Goal: Information Seeking & Learning: Learn about a topic

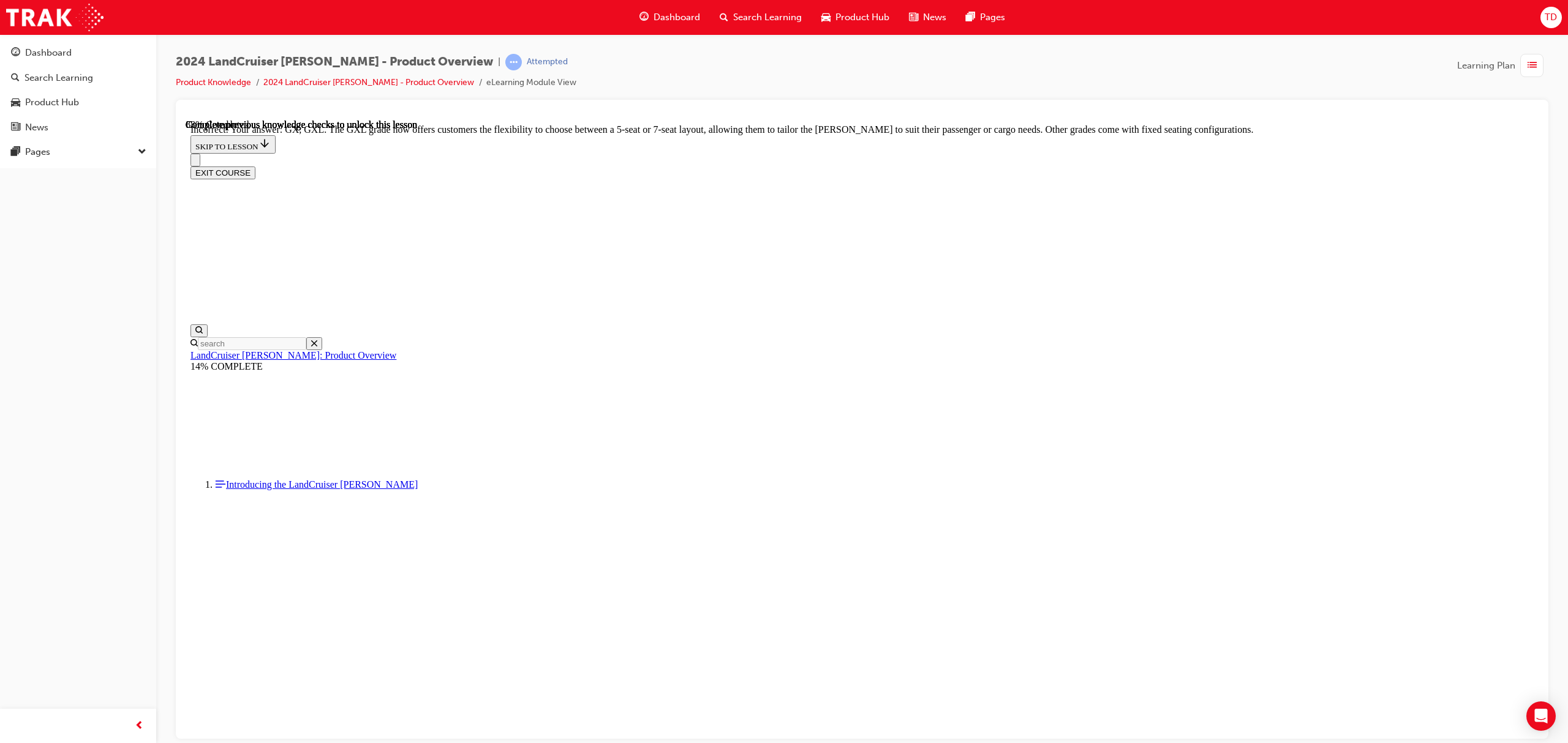
scroll to position [2611, 0]
checkbox input "false"
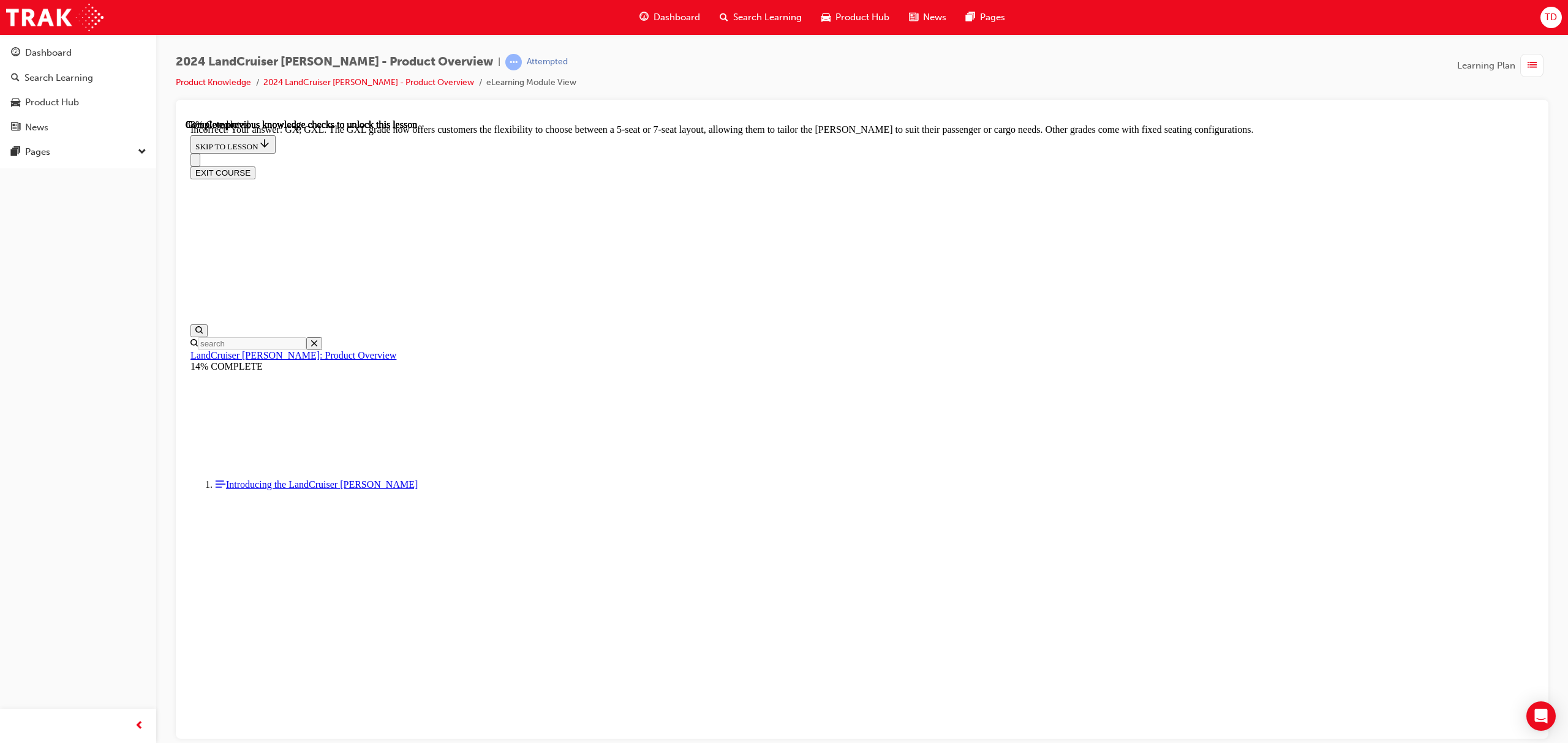
checkbox input "false"
checkbox input "true"
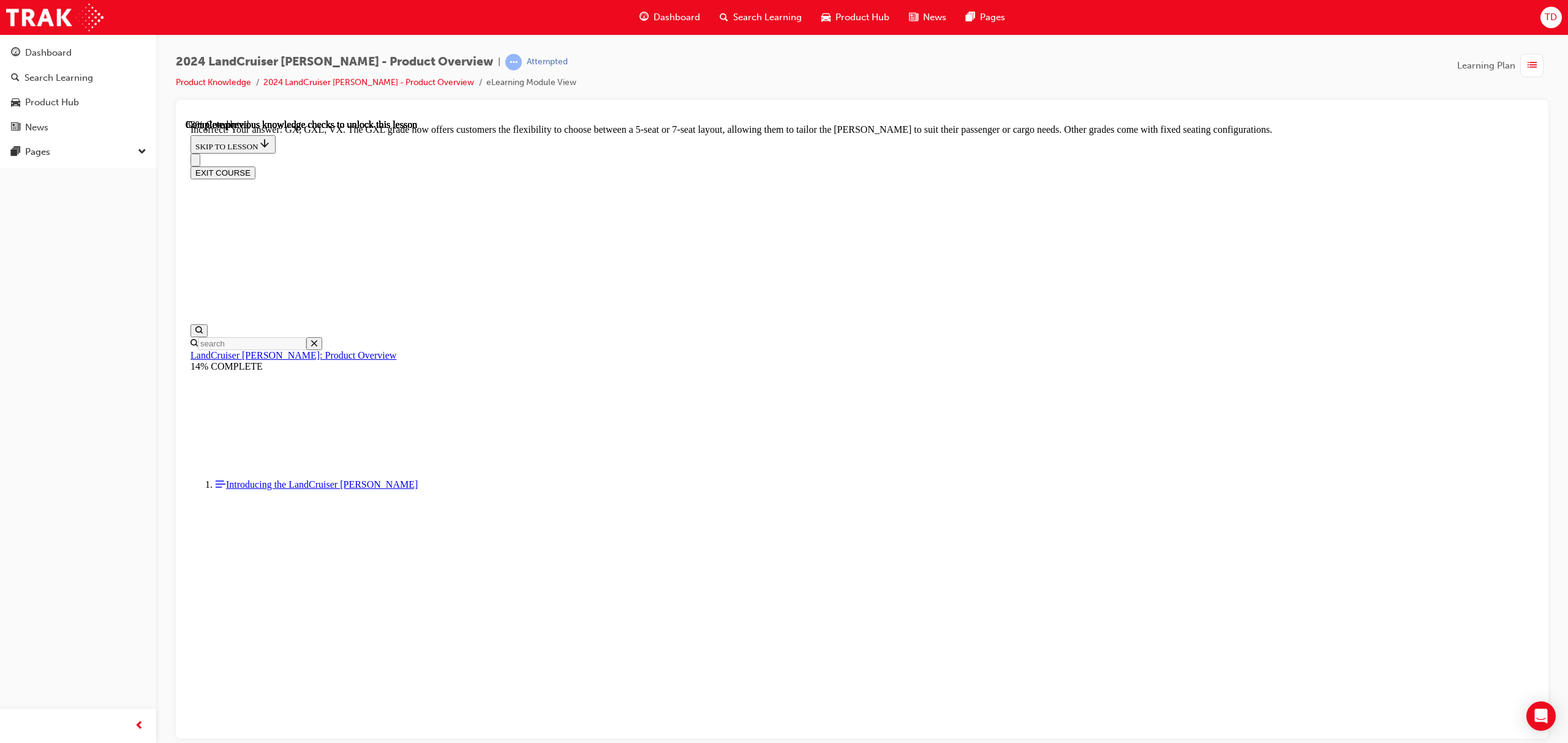
checkbox input "true"
drag, startPoint x: 787, startPoint y: 407, endPoint x: 848, endPoint y: 491, distance: 103.8
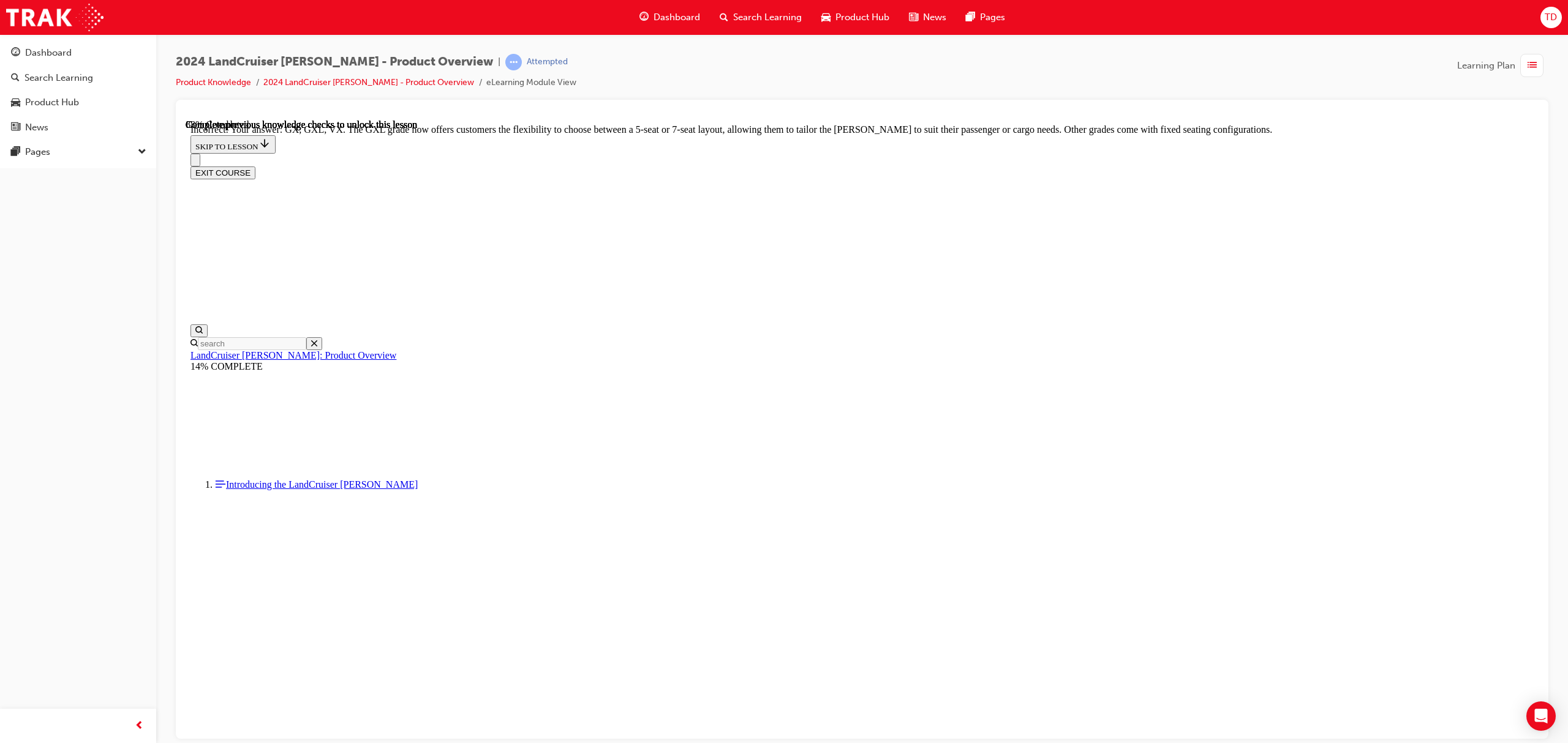
checkbox input "true"
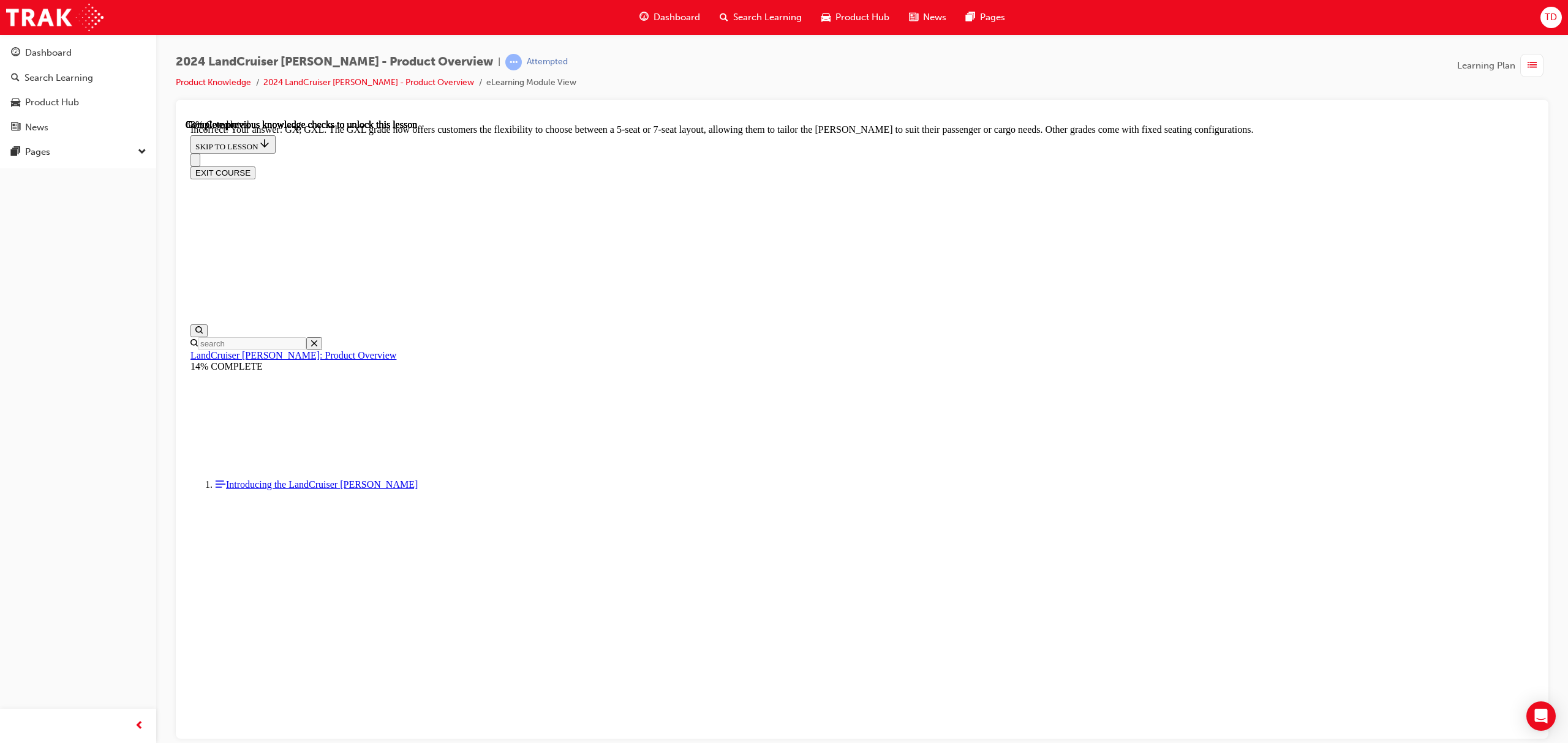
scroll to position [2696, 0]
checkbox input "true"
drag, startPoint x: 789, startPoint y: 407, endPoint x: 799, endPoint y: 345, distance: 62.8
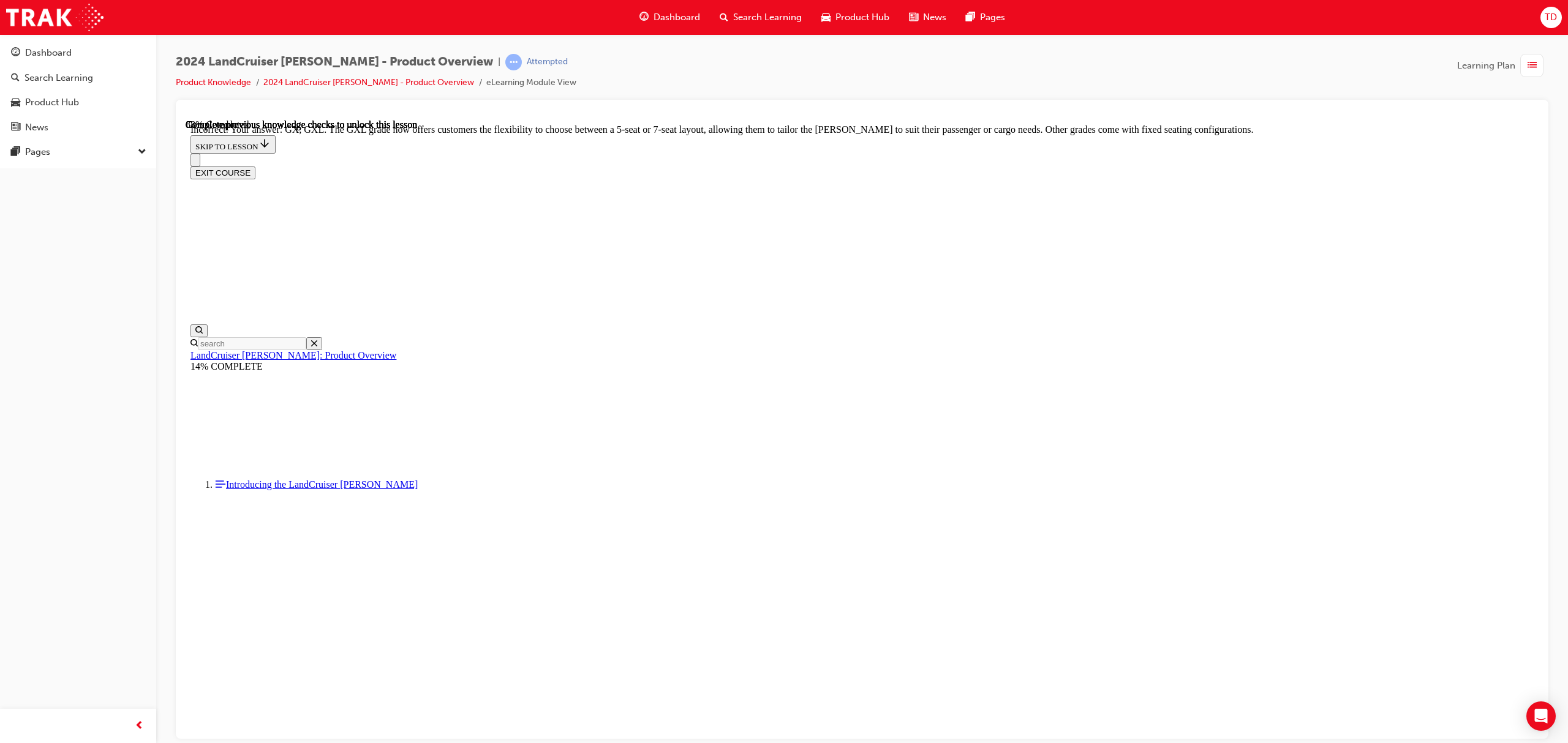
checkbox input "false"
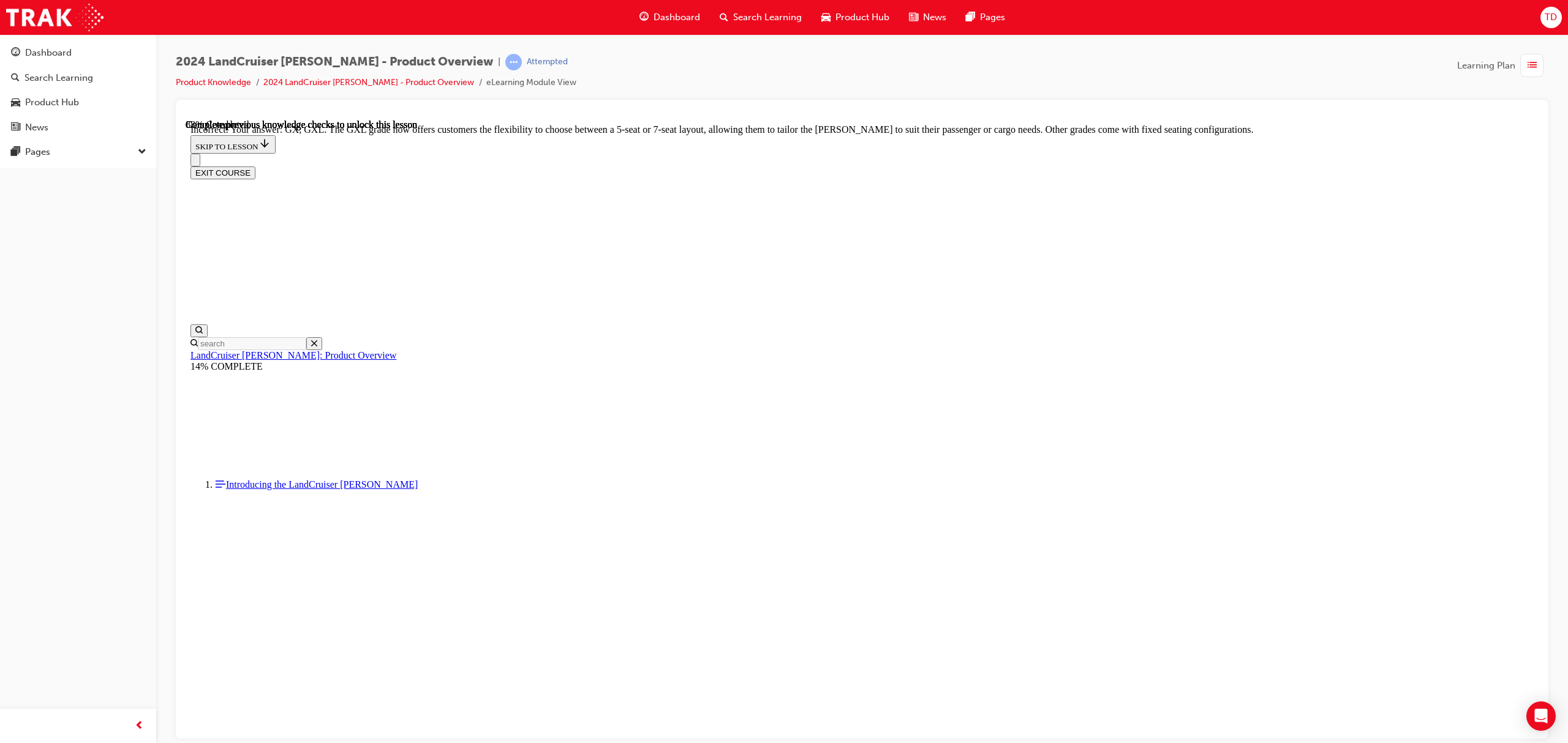
checkbox input "false"
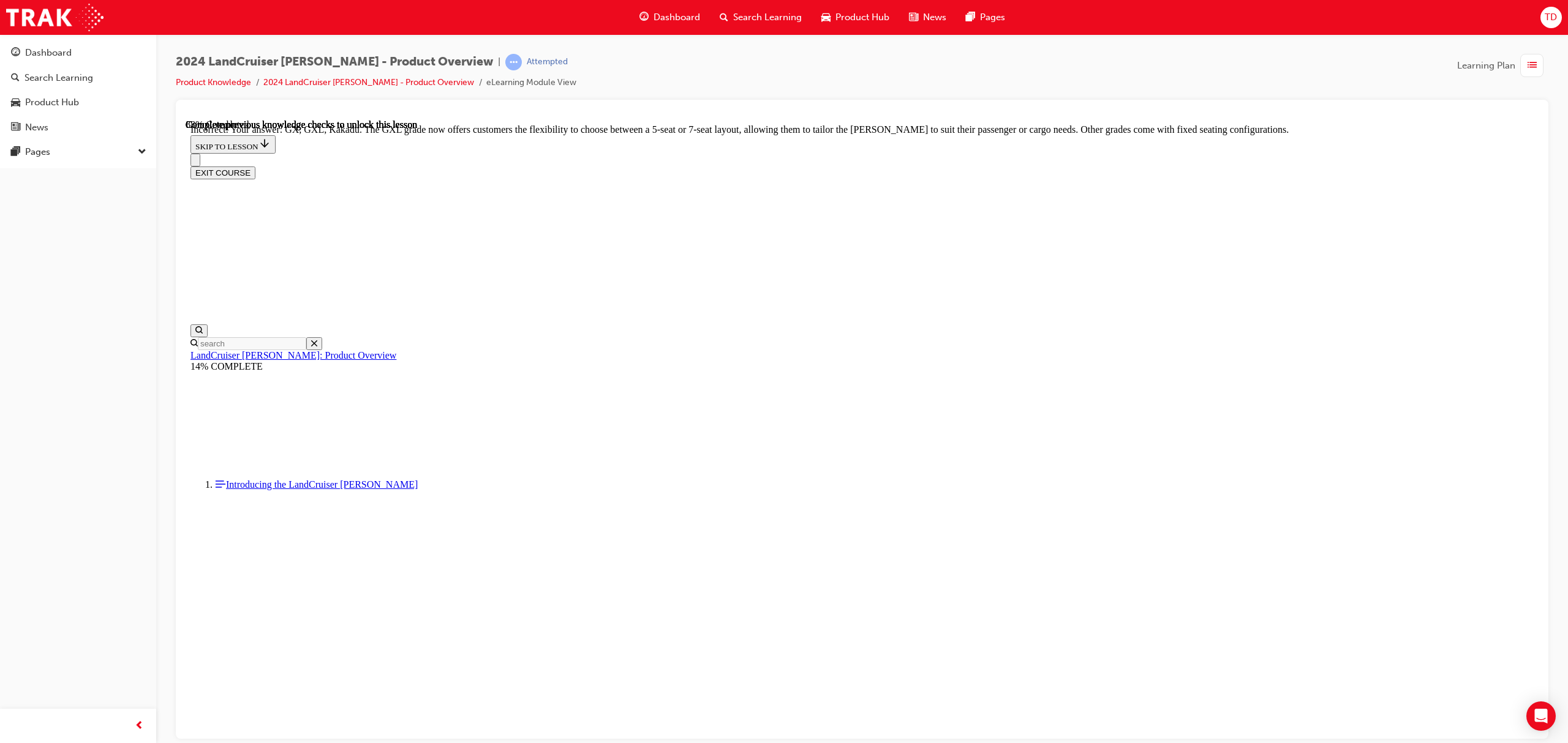
scroll to position [2696, 0]
checkbox input "true"
drag, startPoint x: 789, startPoint y: 417, endPoint x: 791, endPoint y: 408, distance: 9.2
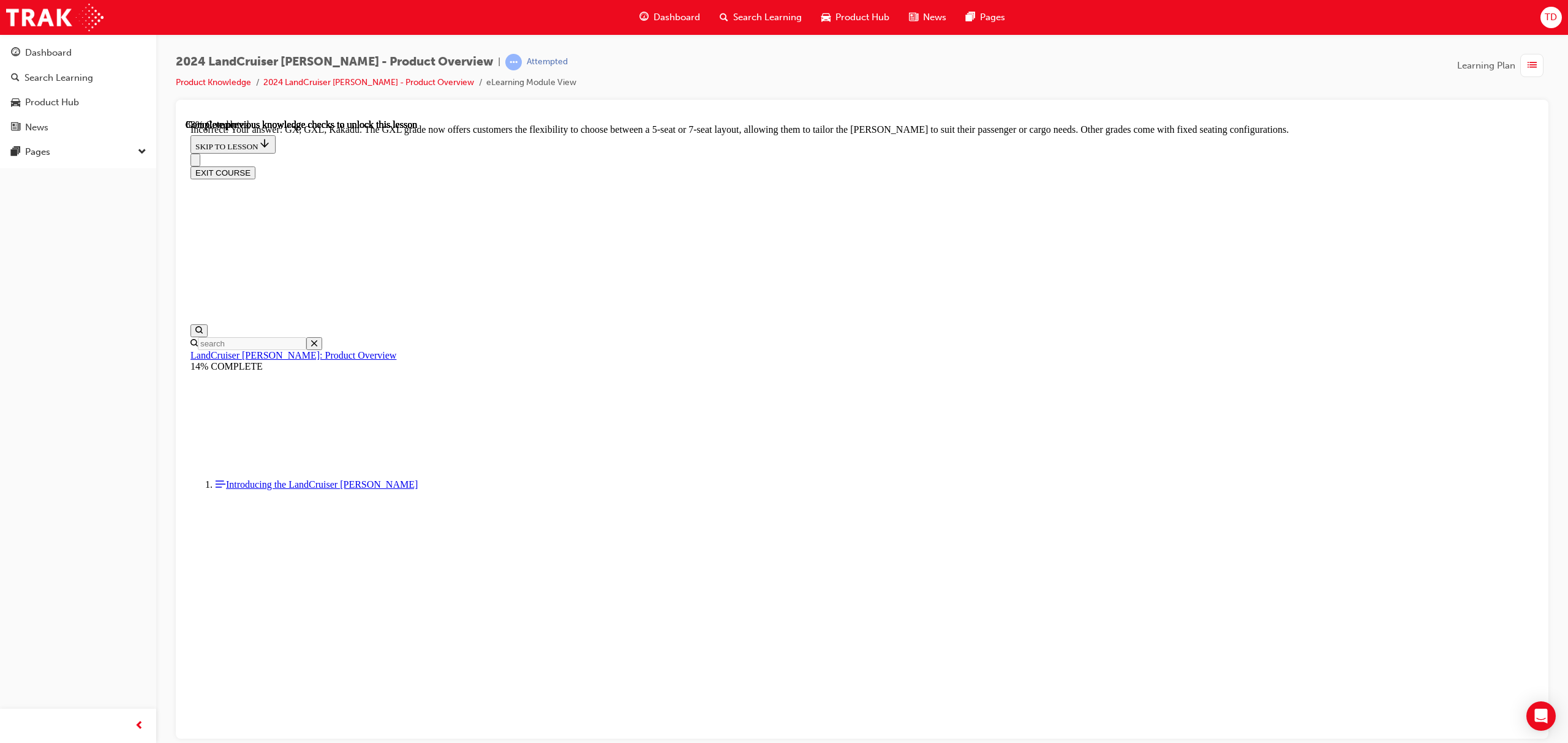
checkbox input "true"
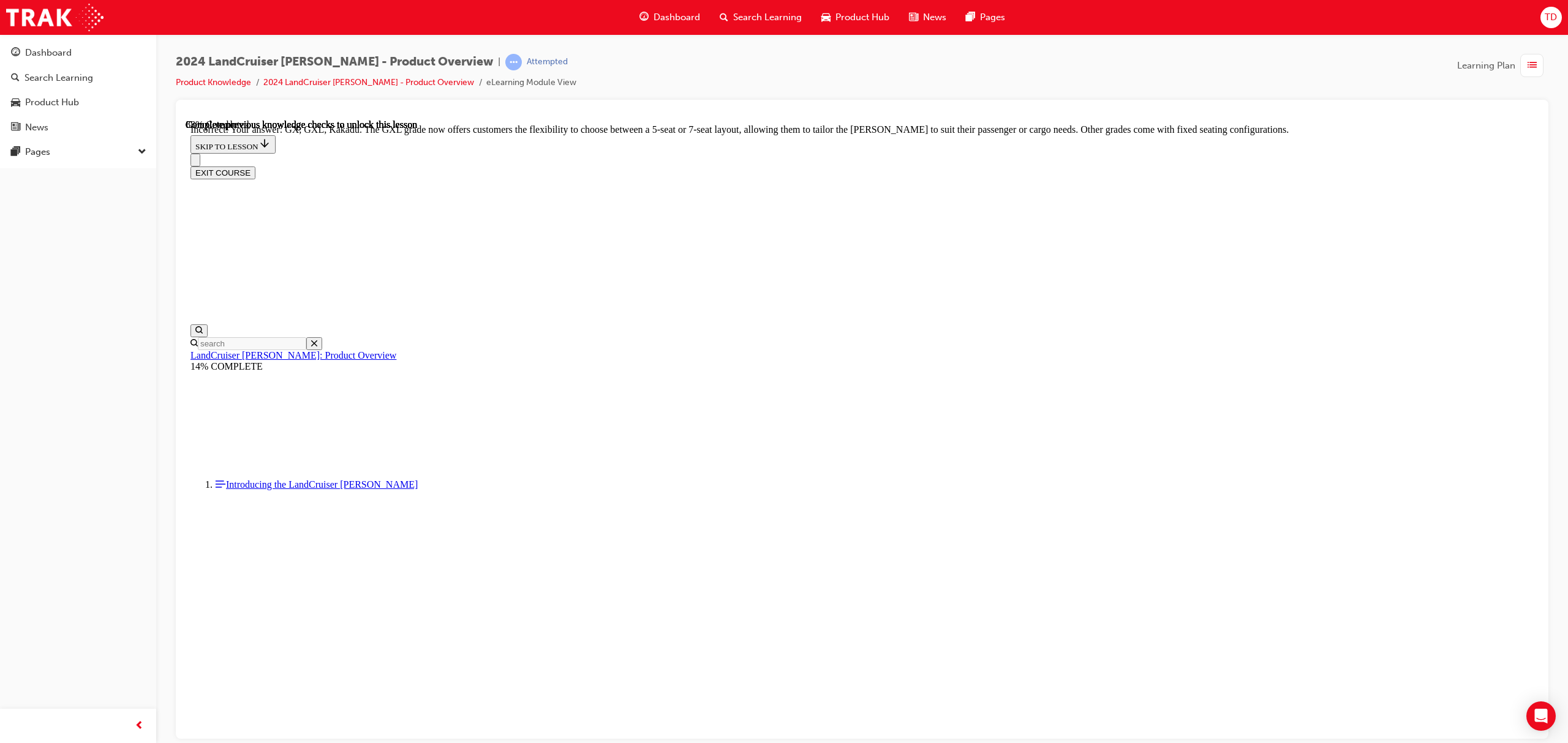
checkbox input "true"
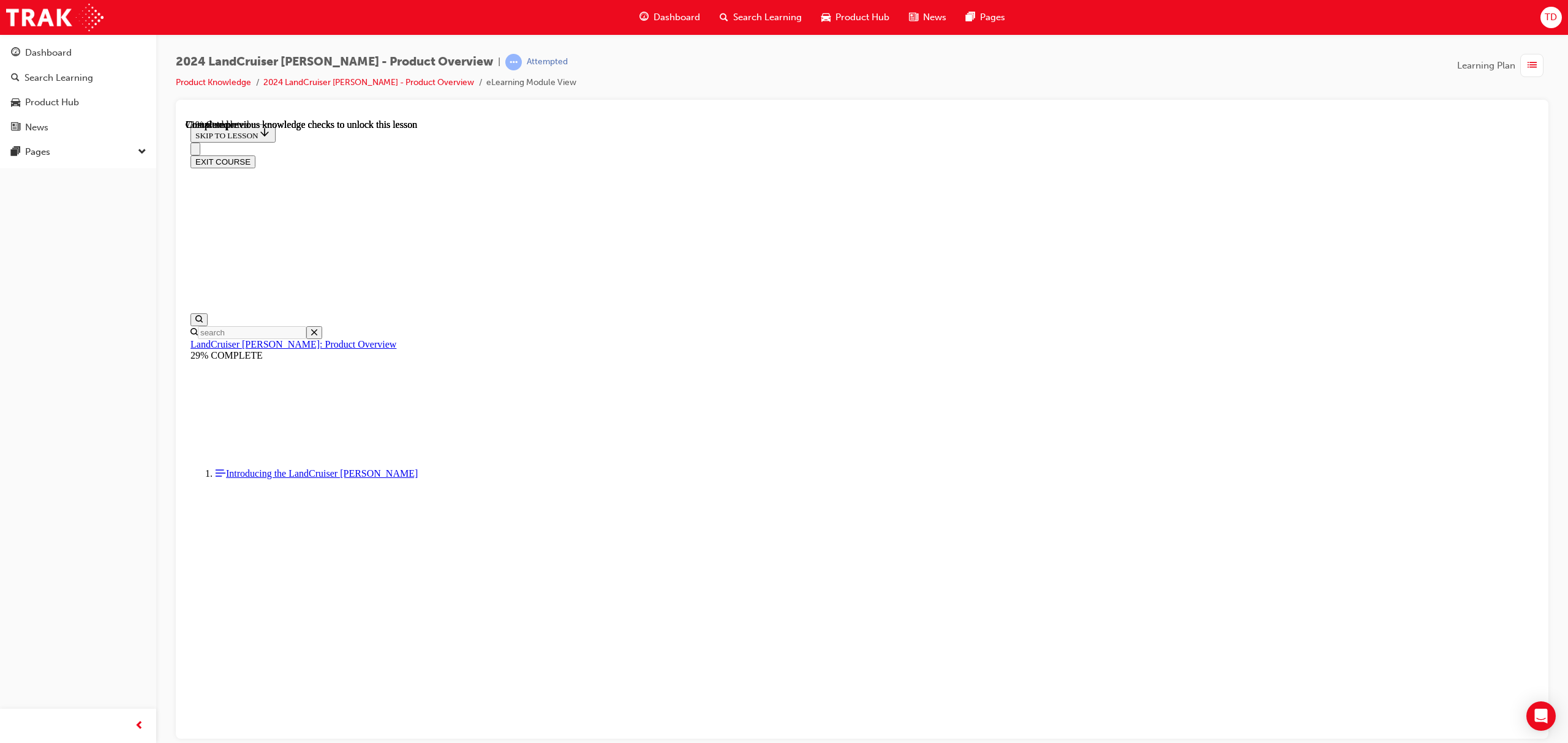
scroll to position [2607, 0]
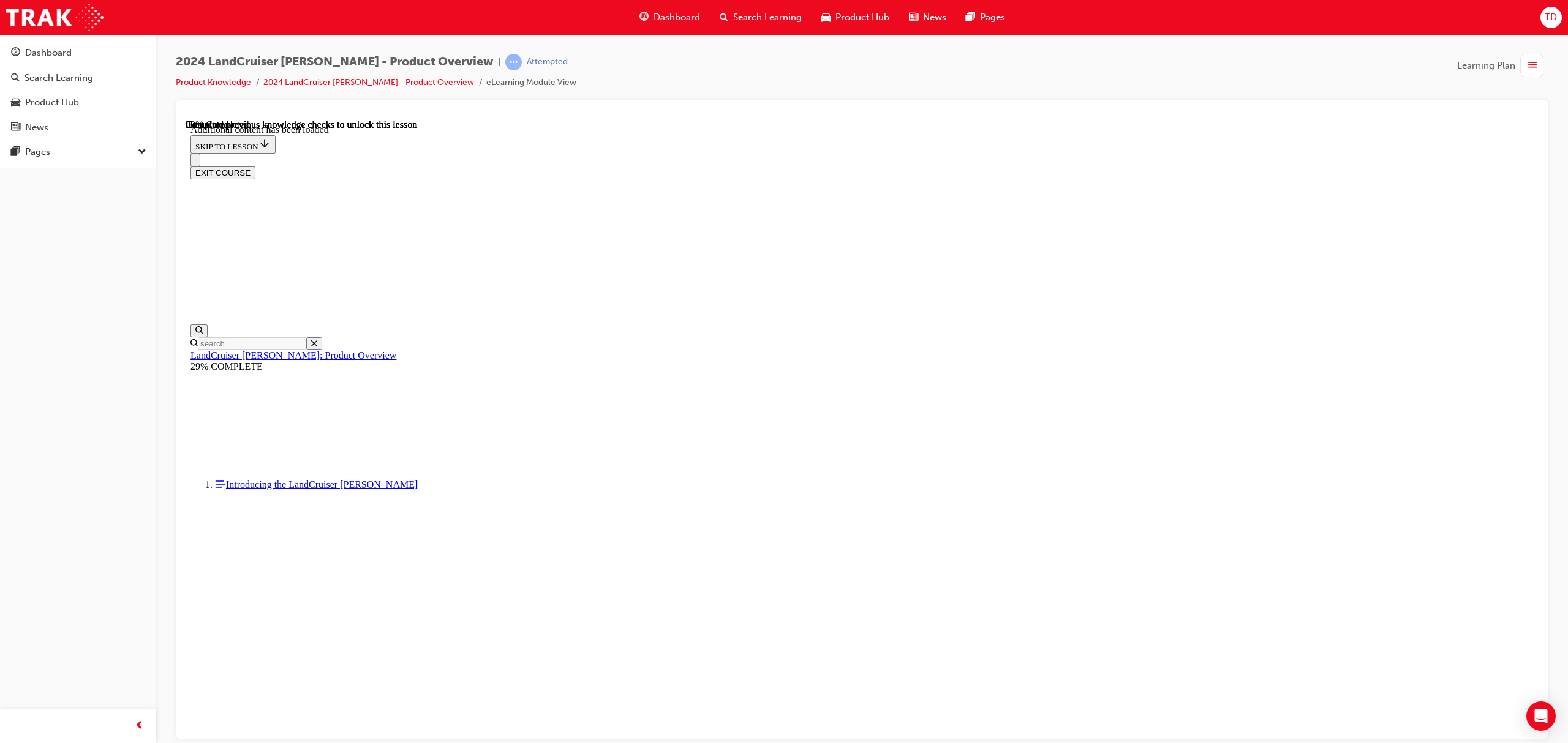
scroll to position [3095, 0]
radio input "true"
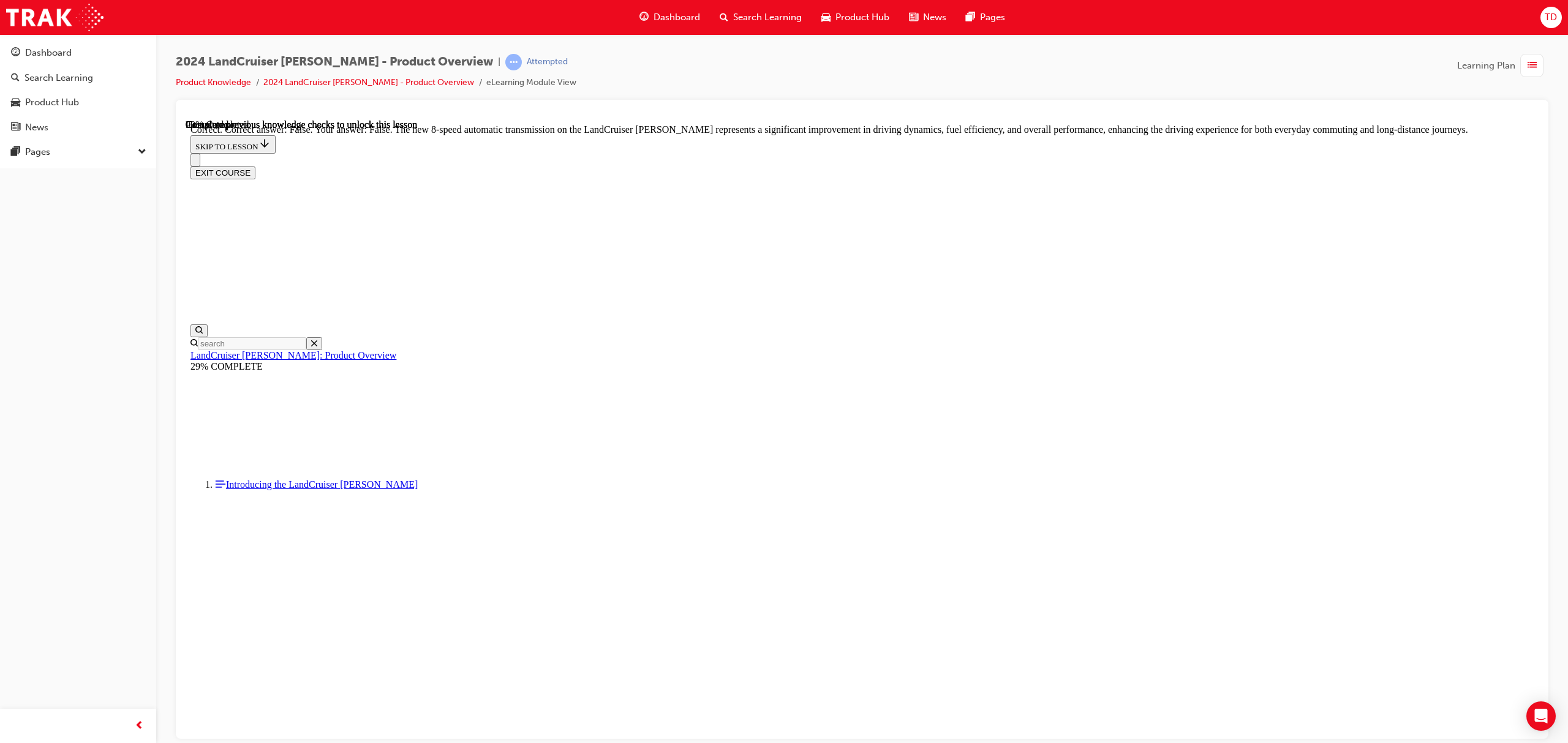
scroll to position [3504, 0]
radio input "true"
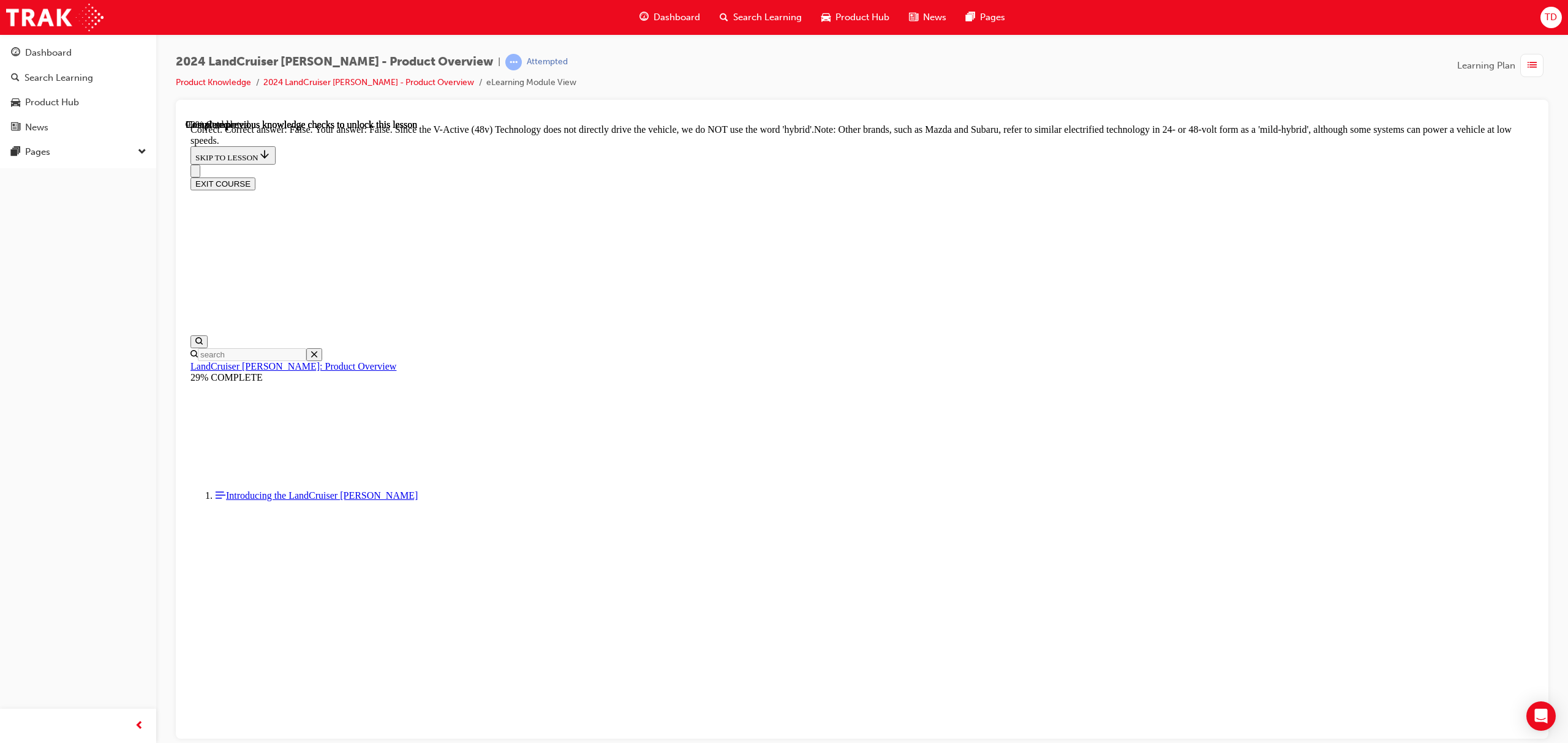
scroll to position [3994, 0]
radio input "true"
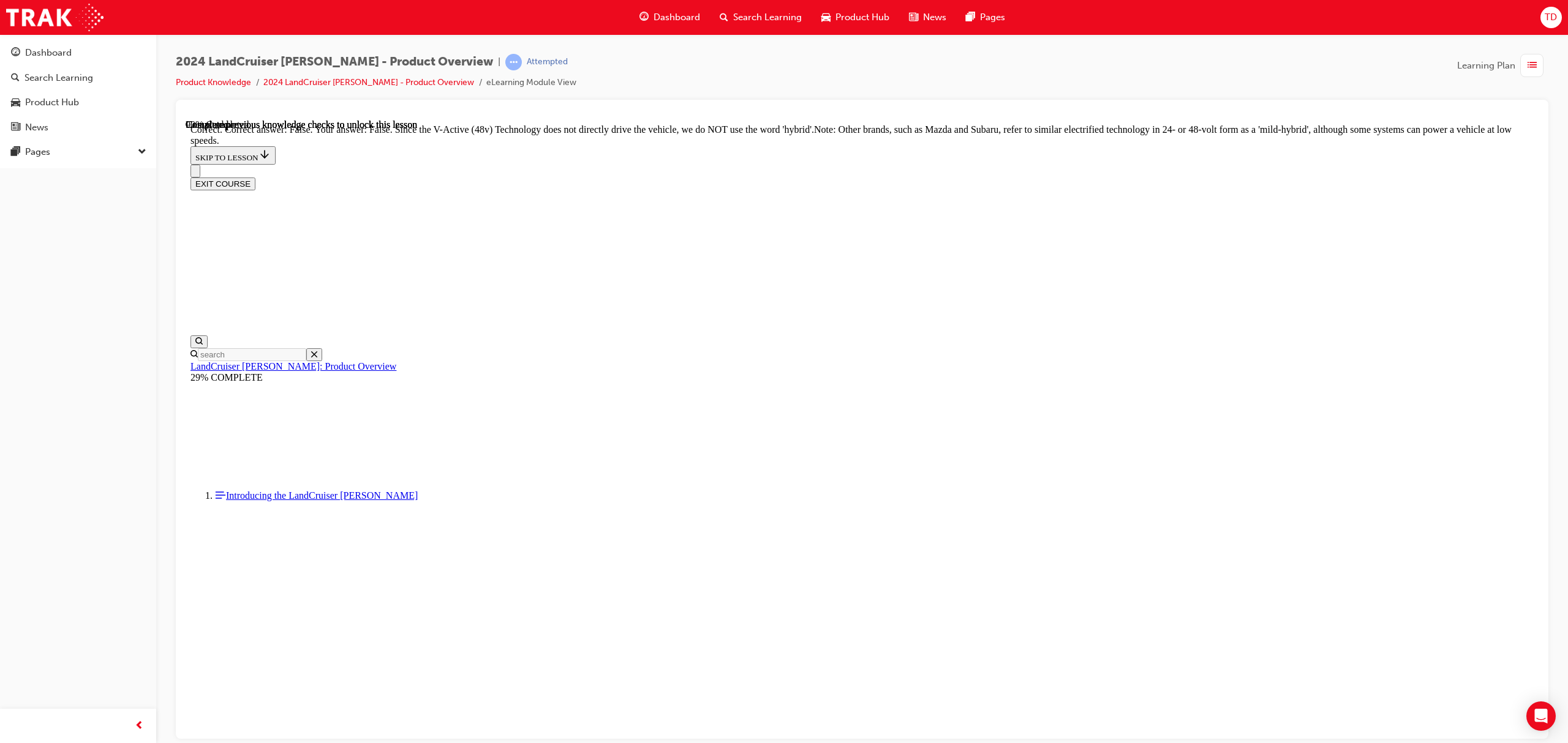
radio input "true"
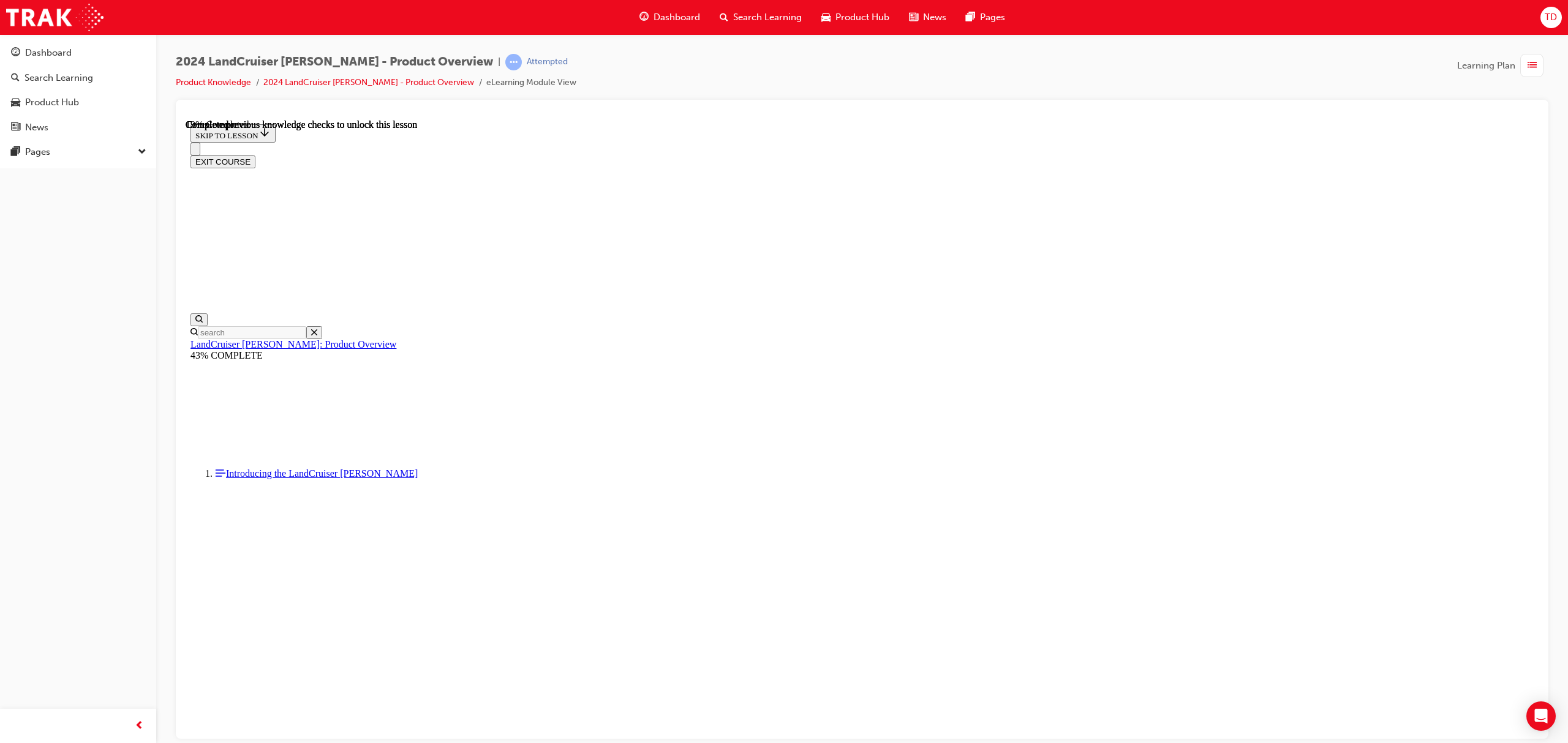
scroll to position [736, 0]
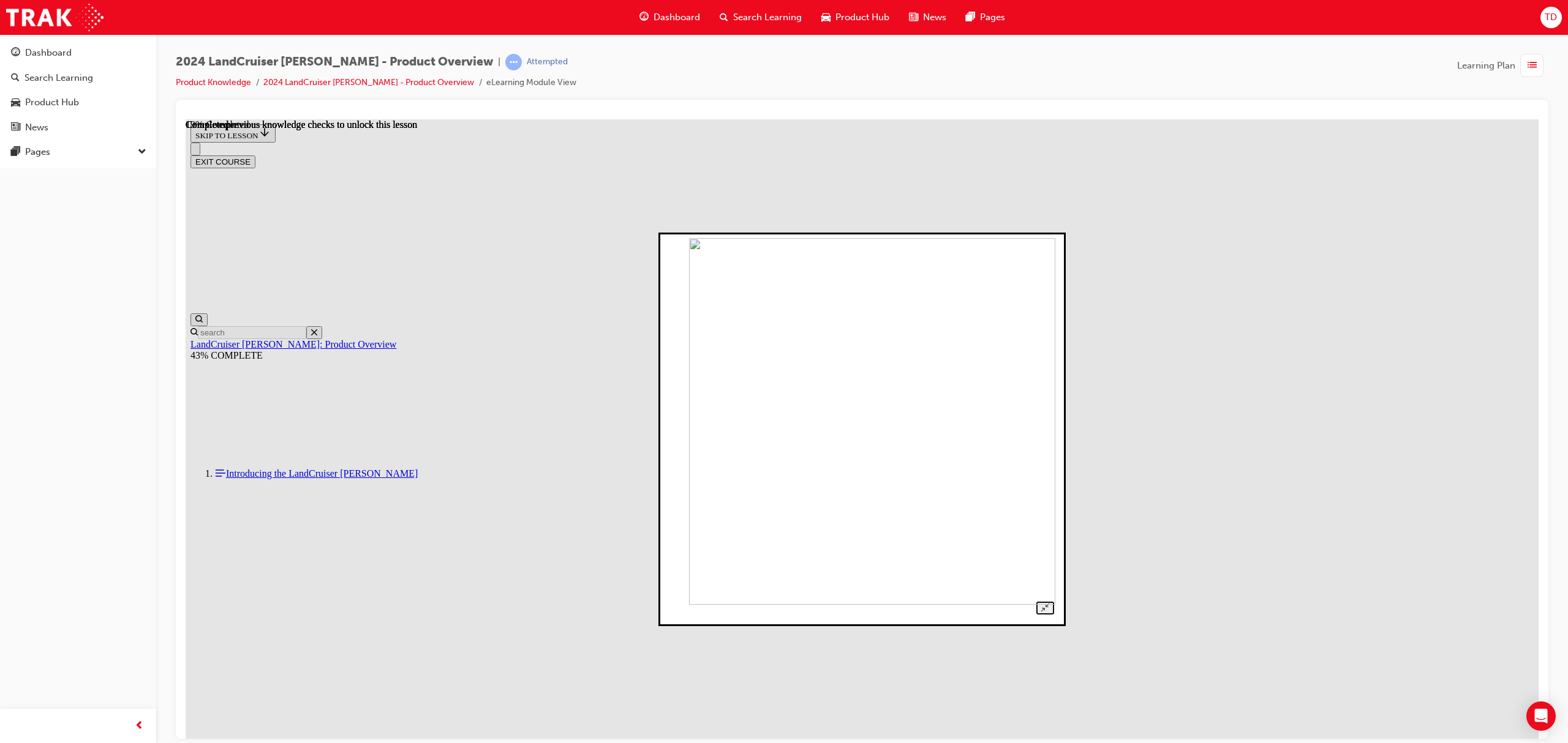
click at [887, 427] on img at bounding box center [872, 421] width 366 height 367
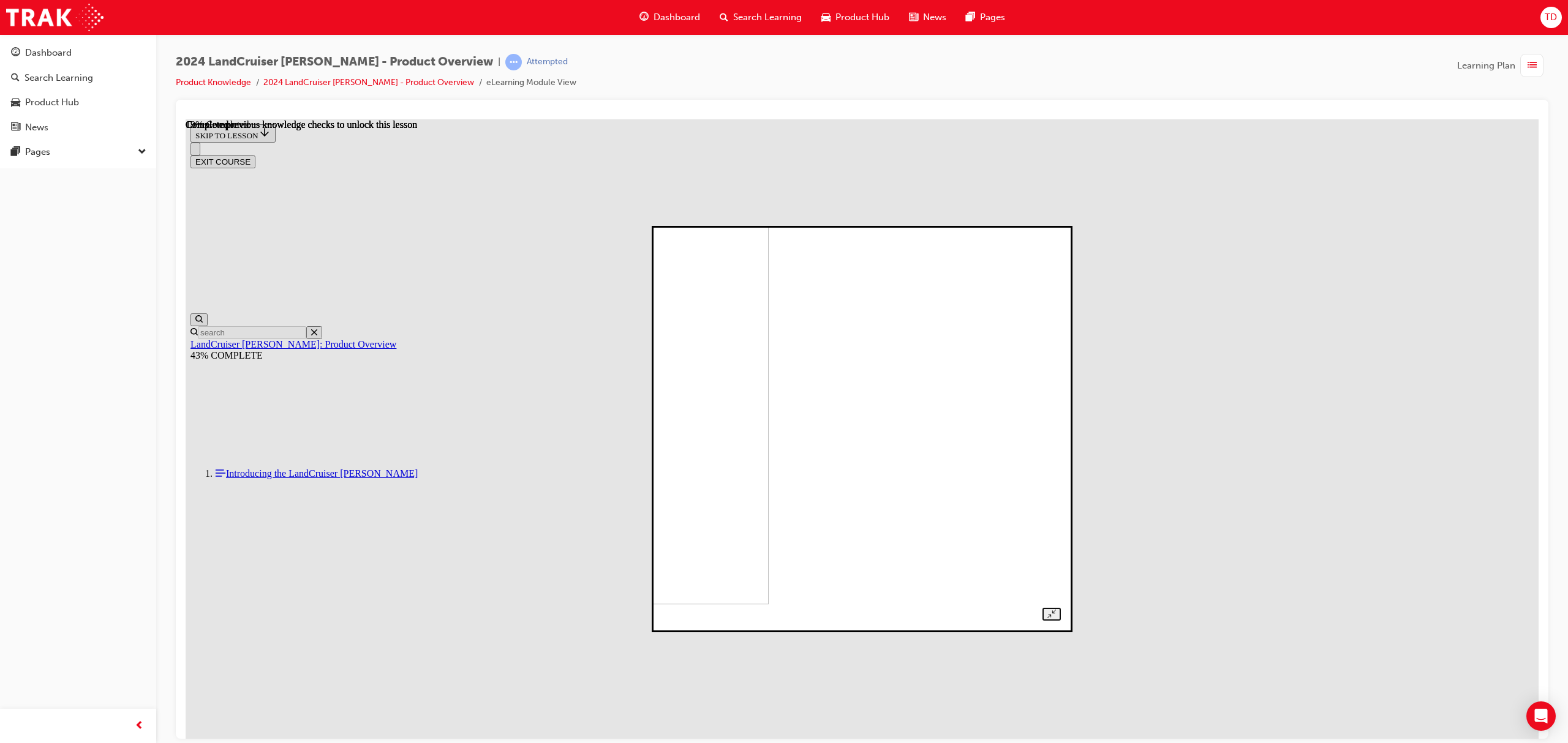
click at [768, 417] on img at bounding box center [578, 415] width 379 height 379
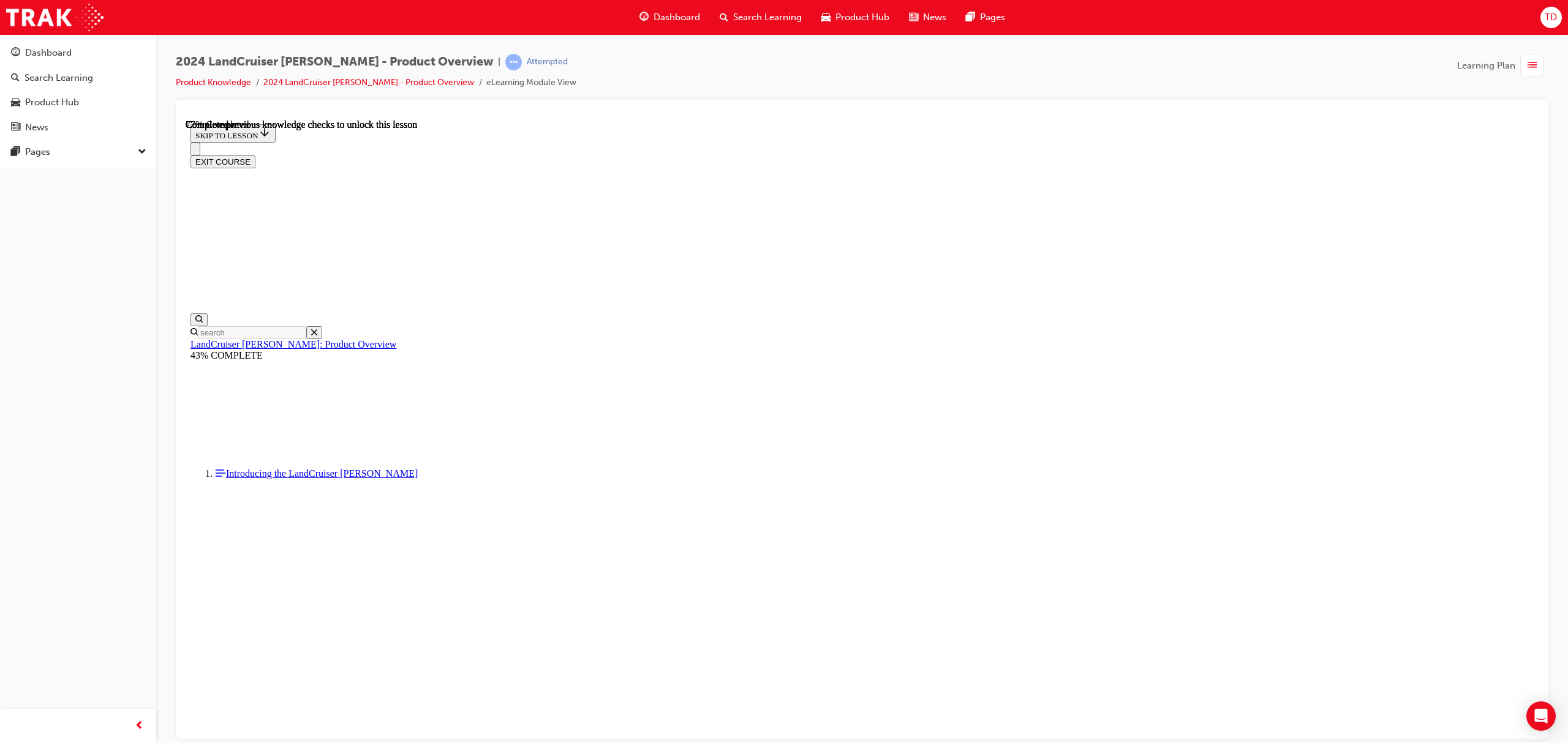
scroll to position [3768, 0]
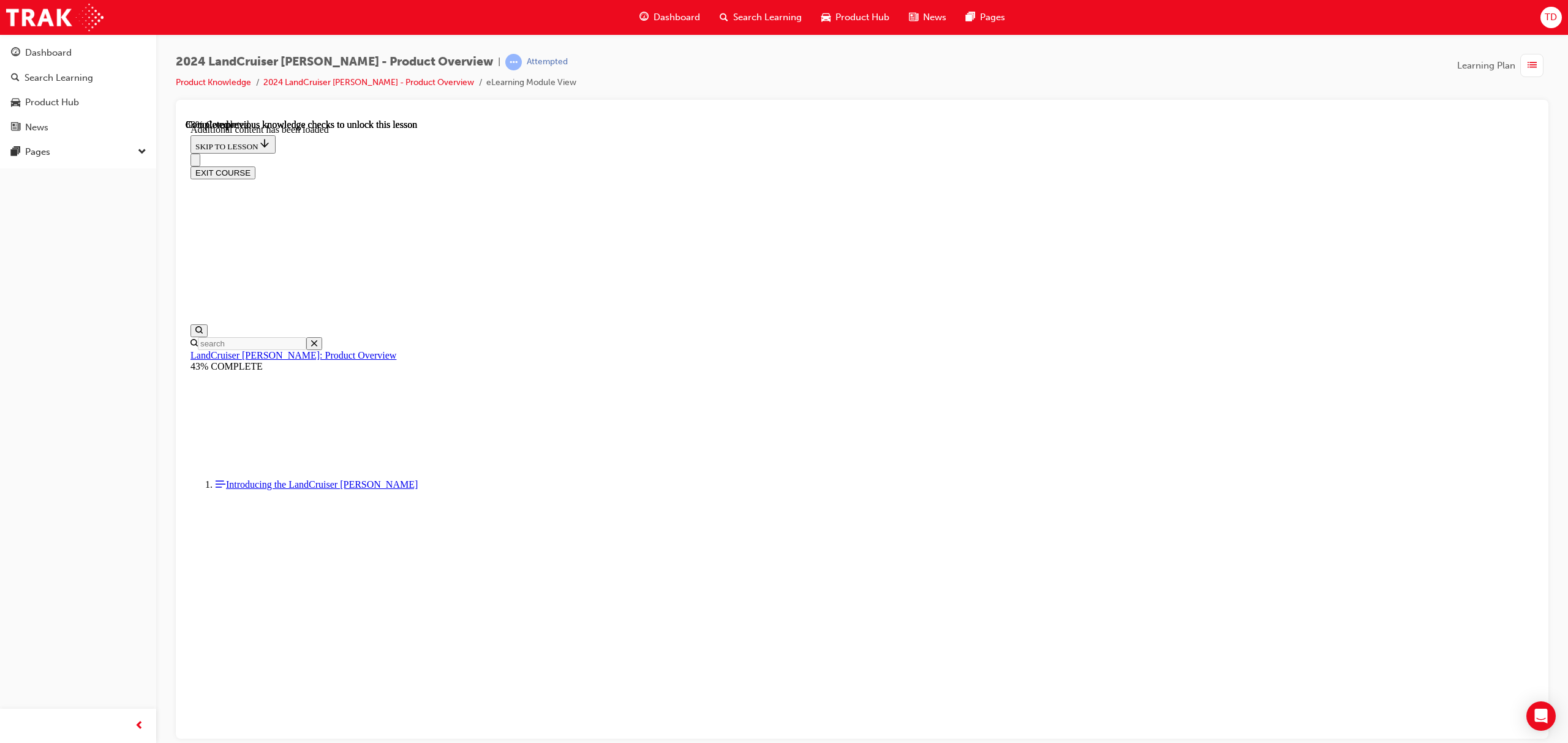
scroll to position [4188, 0]
checkbox input "true"
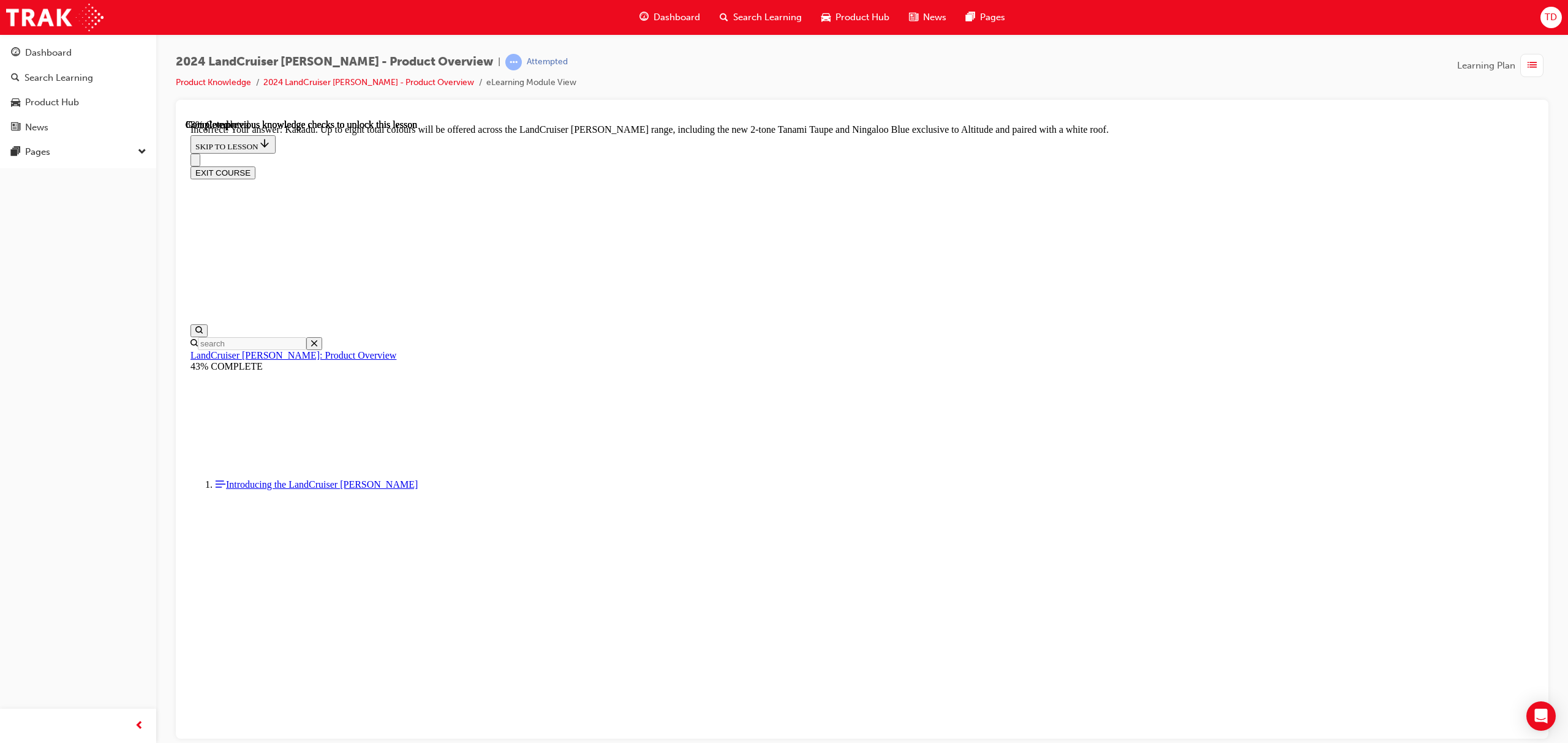
scroll to position [4337, 0]
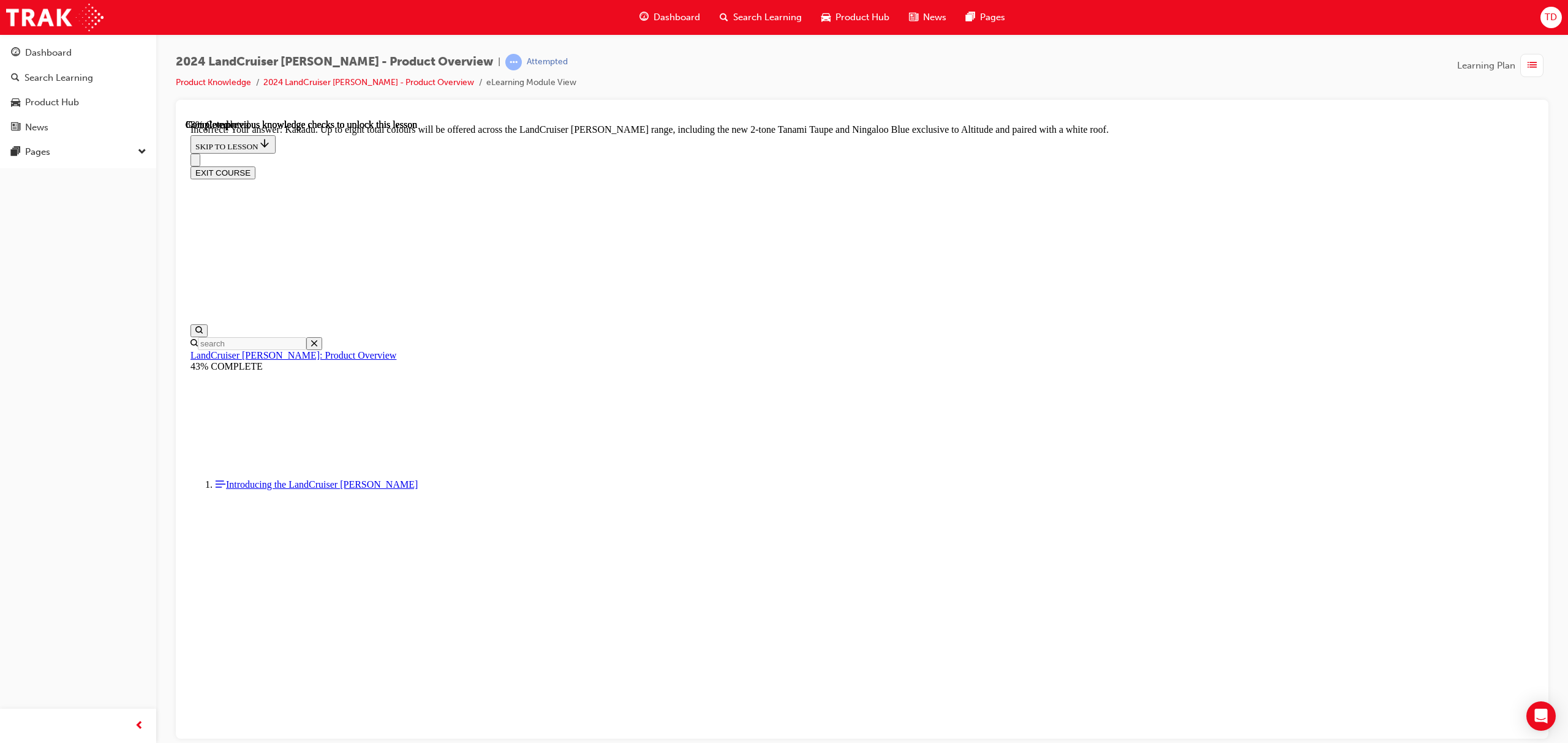
checkbox input "true"
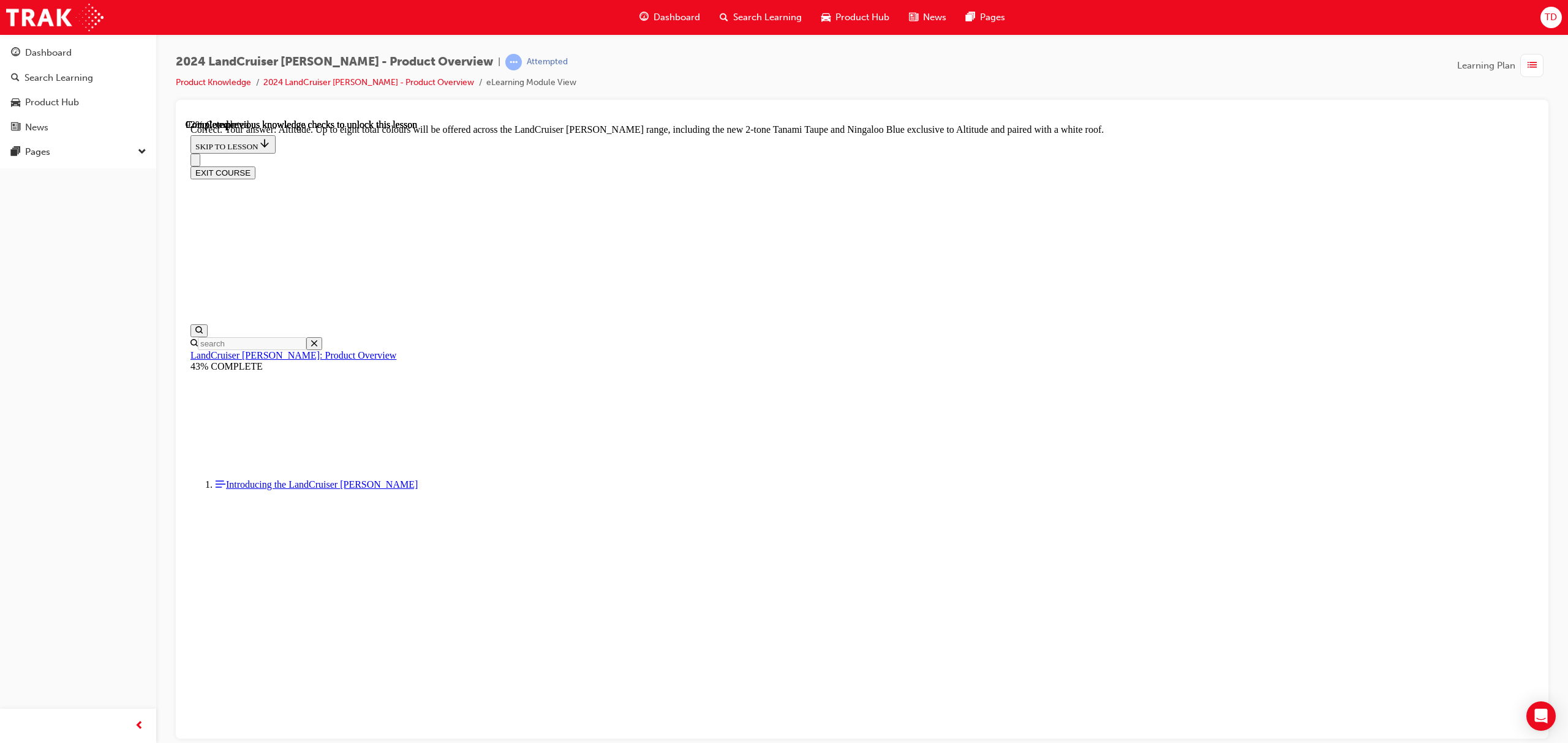
checkbox input "false"
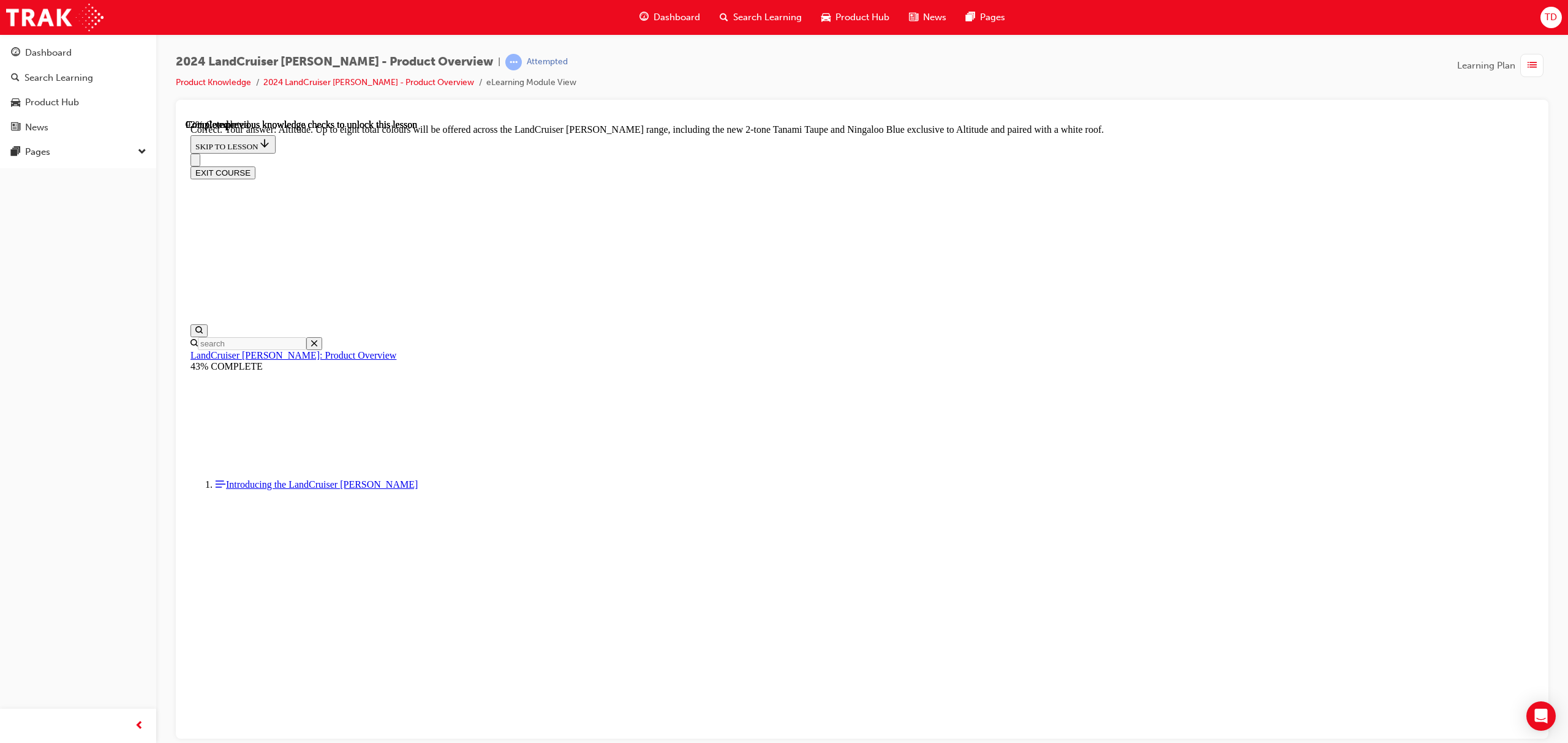
checkbox input "true"
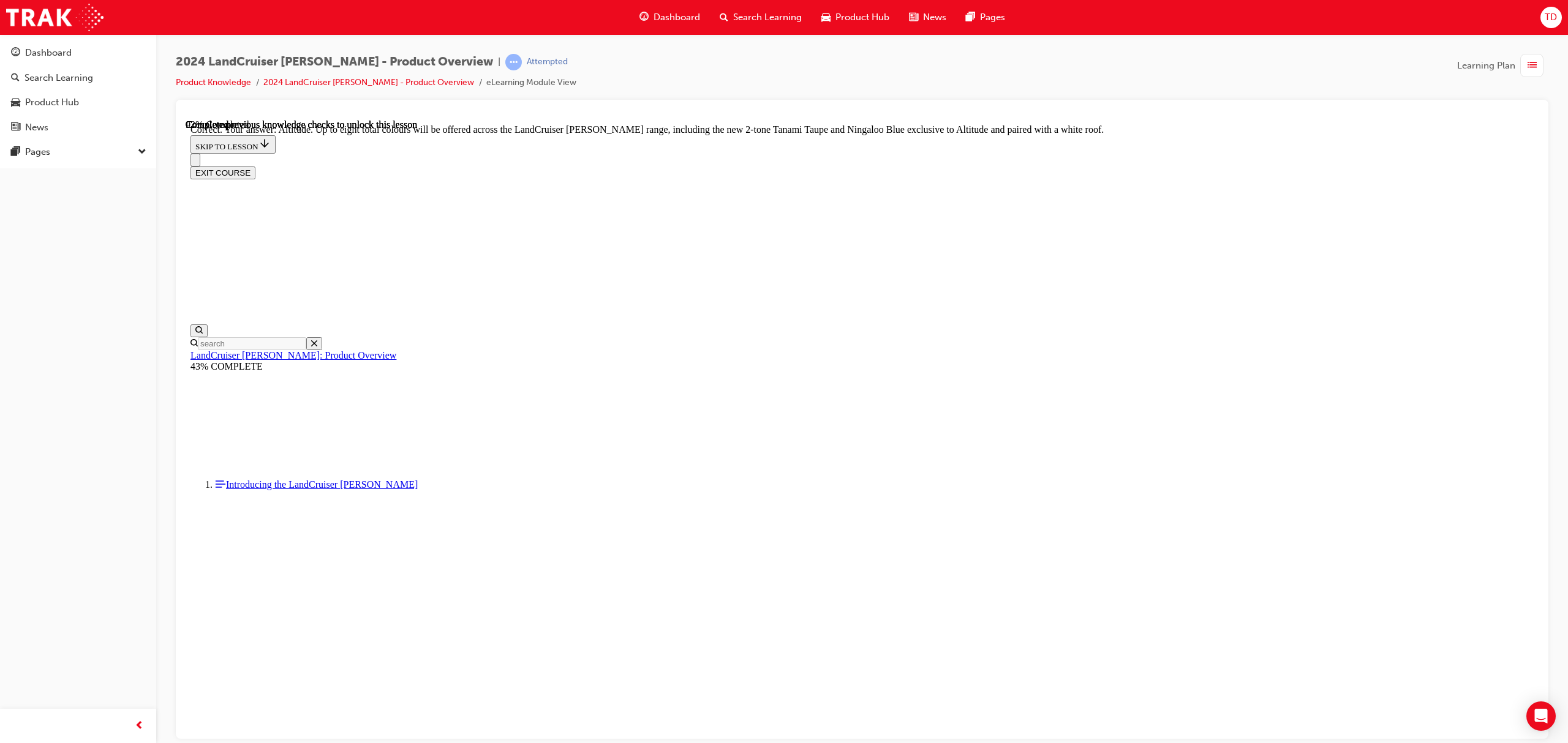
checkbox input "false"
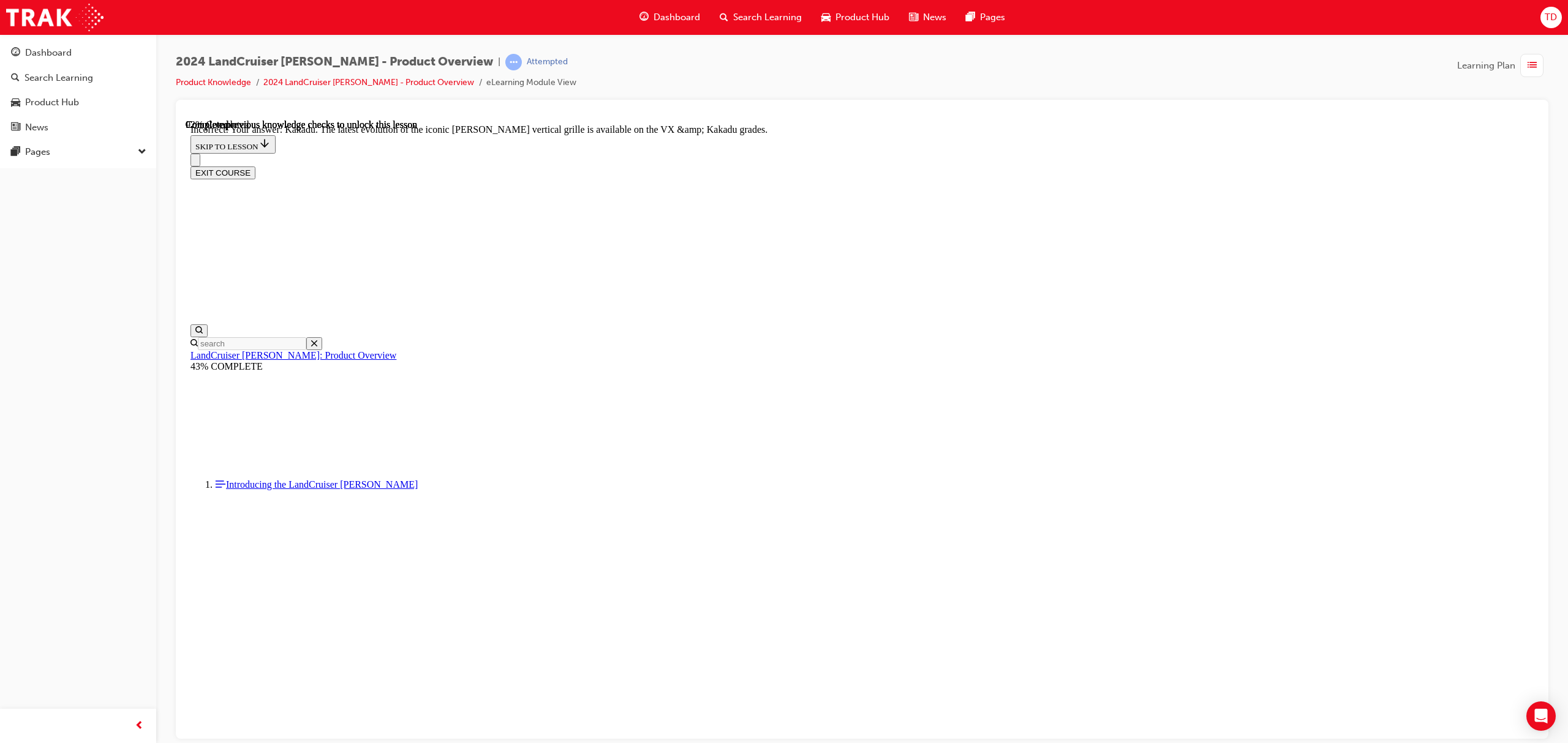
scroll to position [4797, 0]
checkbox input "true"
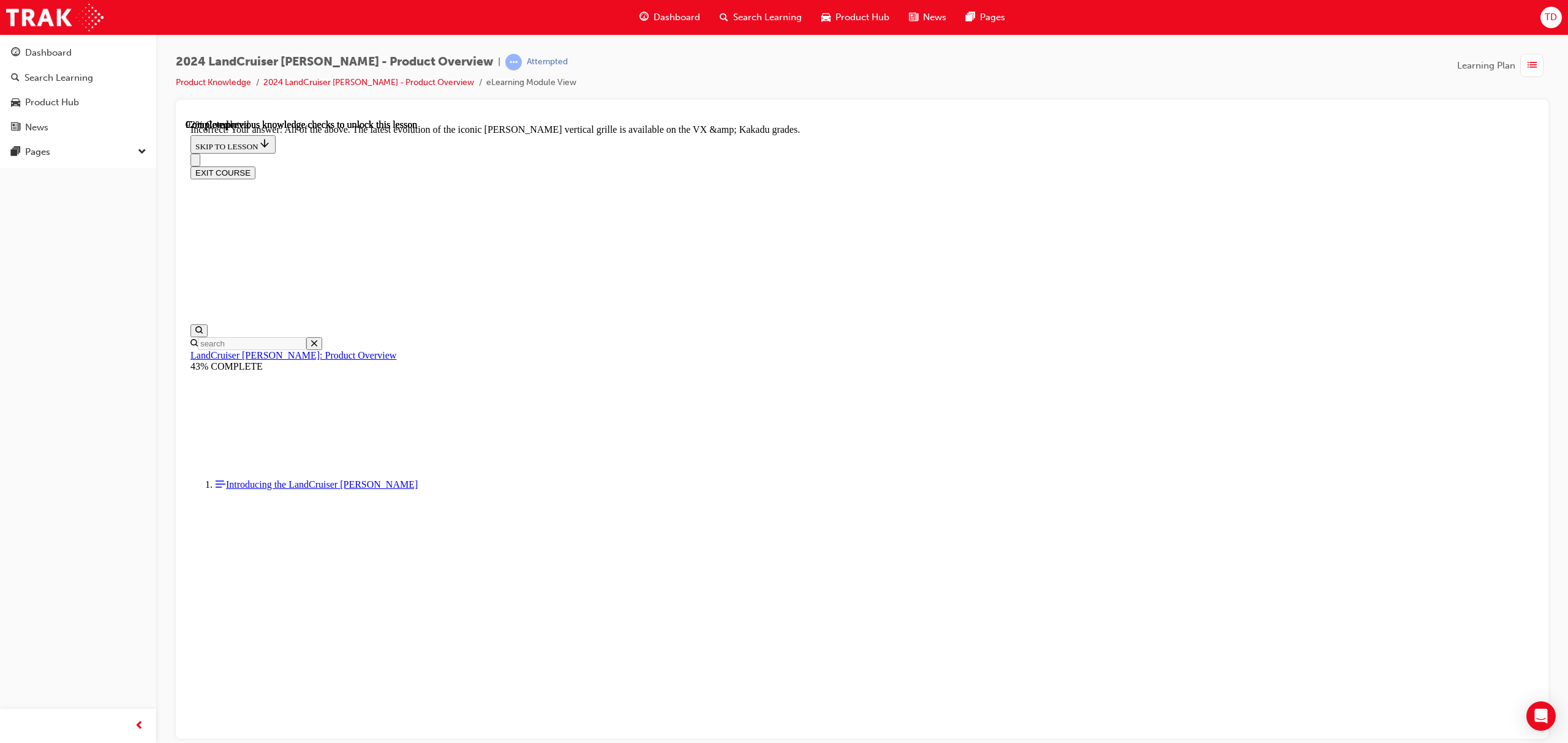
scroll to position [4961, 0]
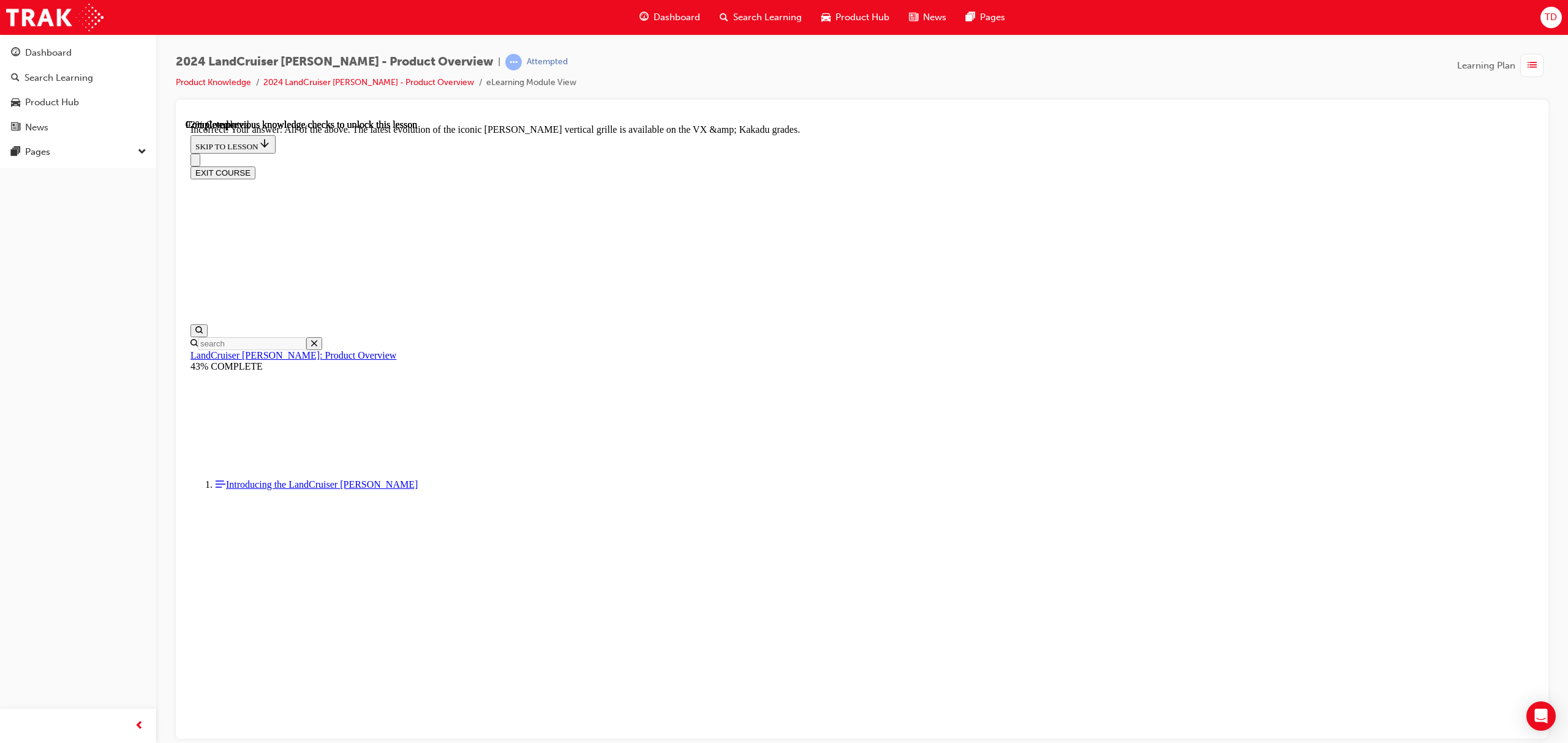
checkbox input "true"
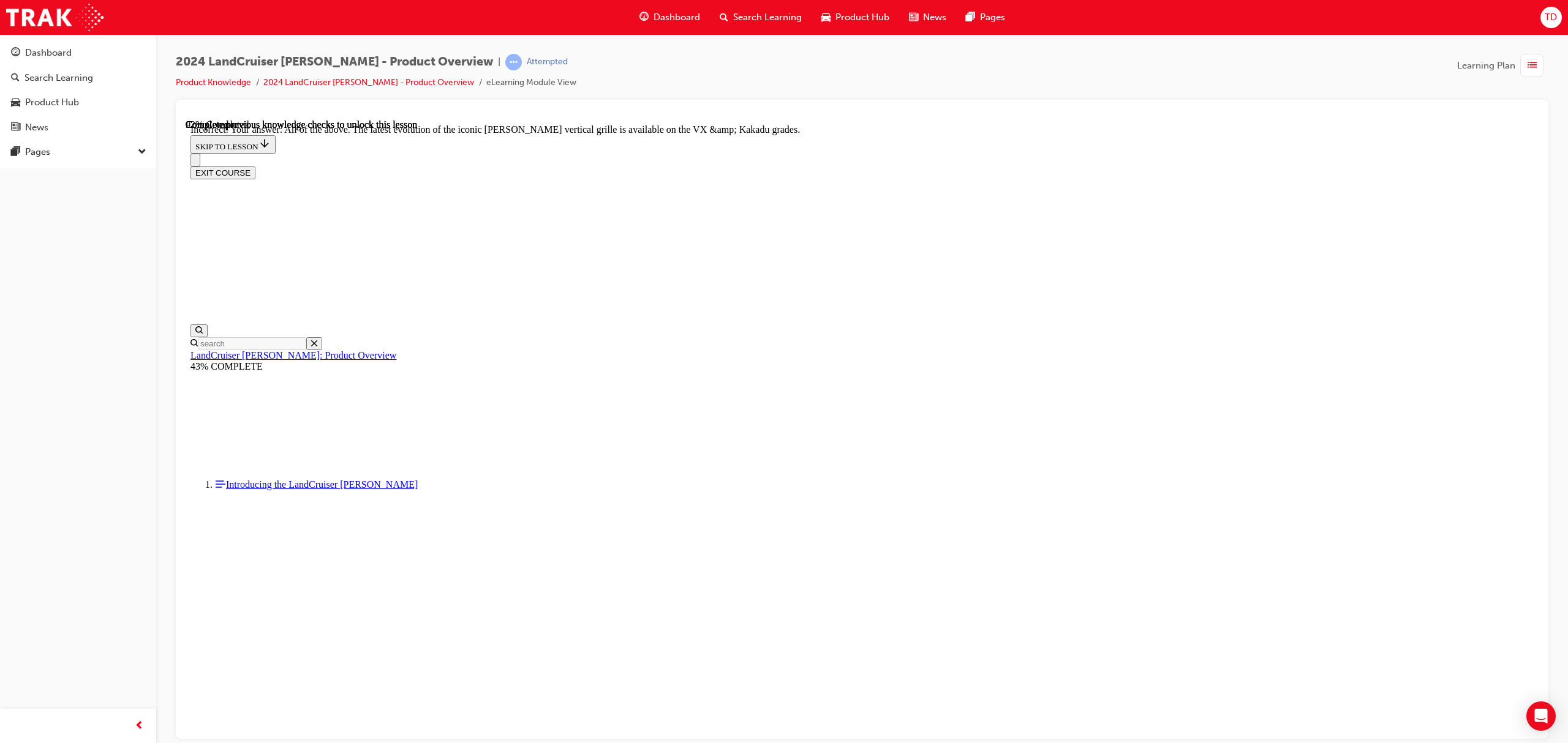
checkbox input "true"
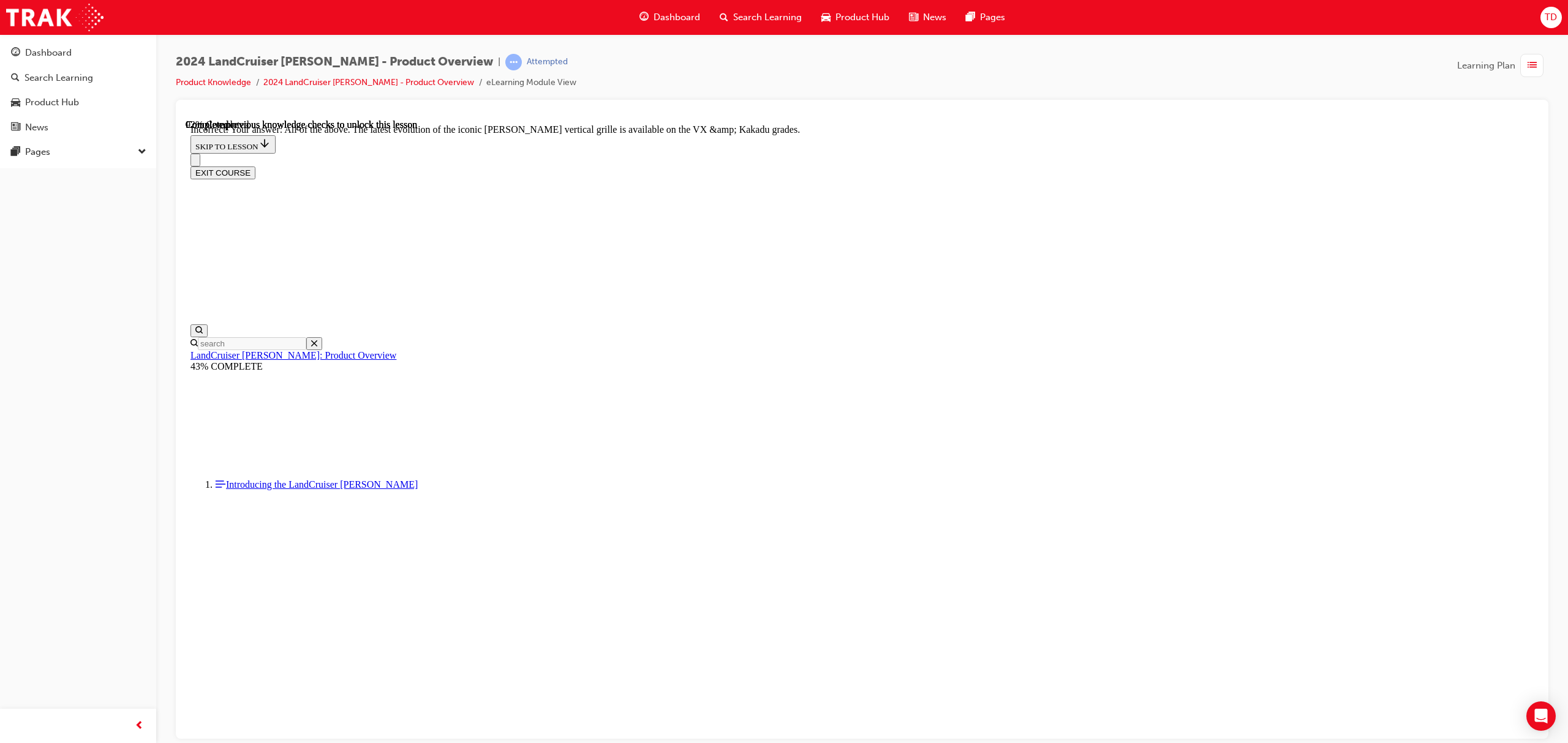
checkbox input "true"
checkbox input "false"
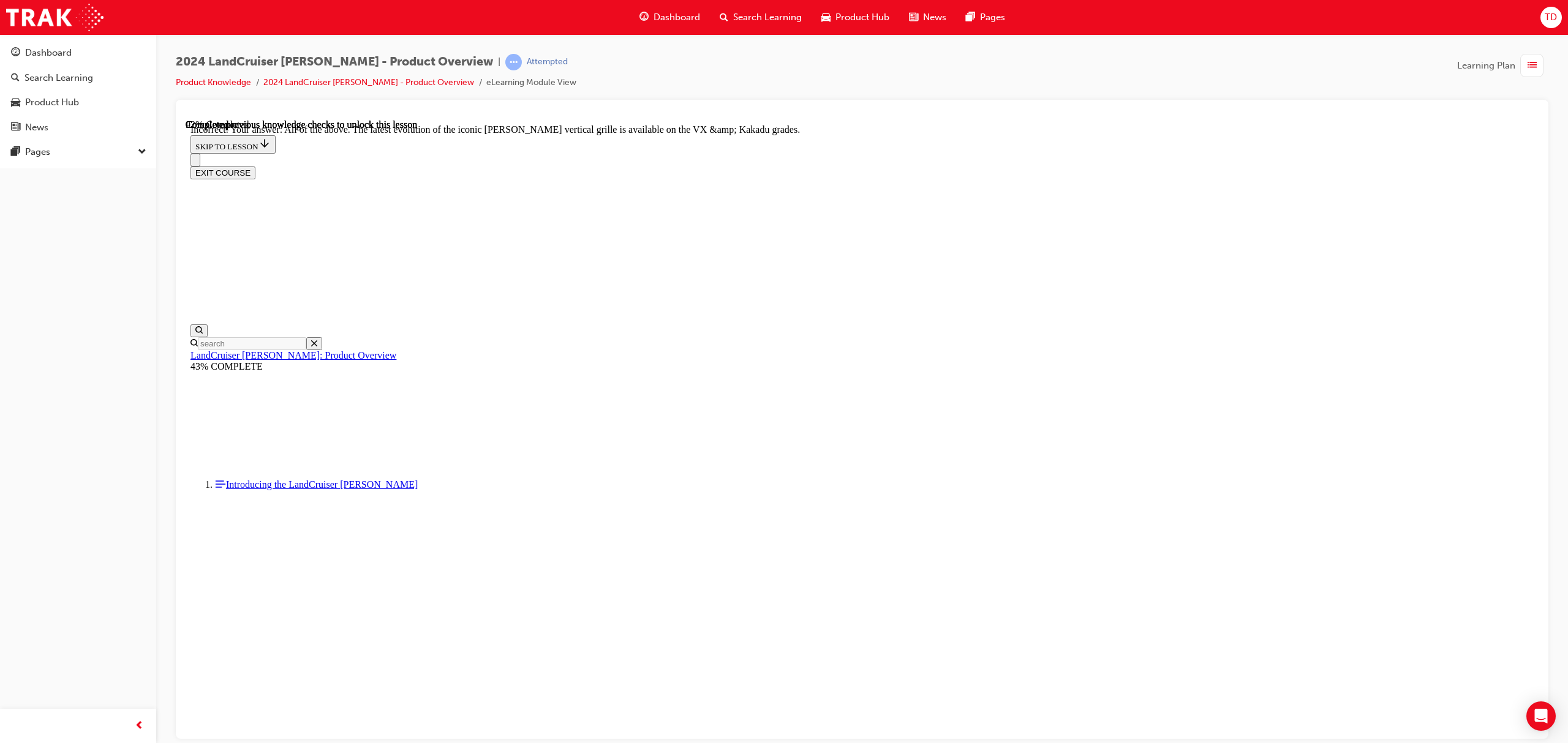
checkbox input "false"
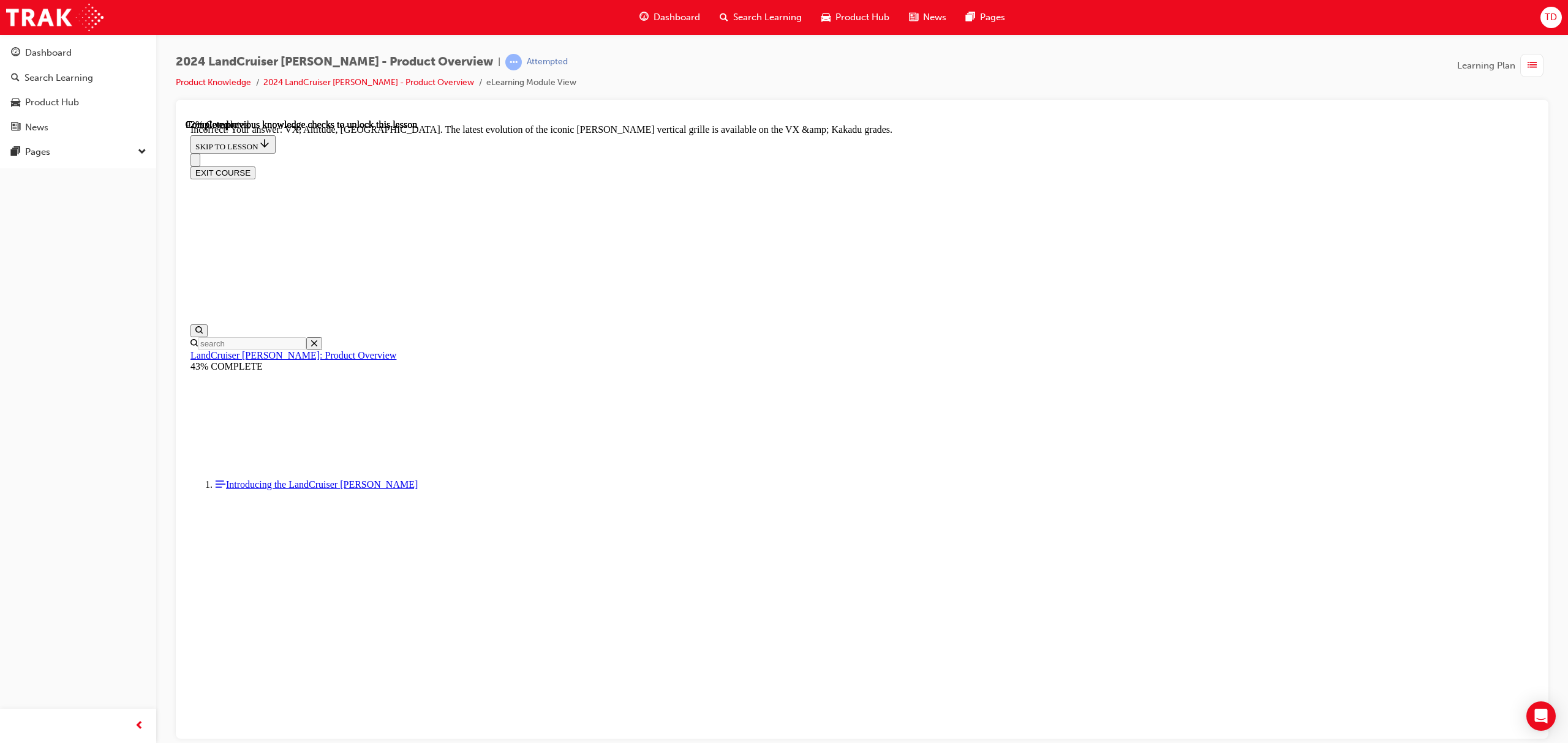
scroll to position [4797, 0]
checkbox input "false"
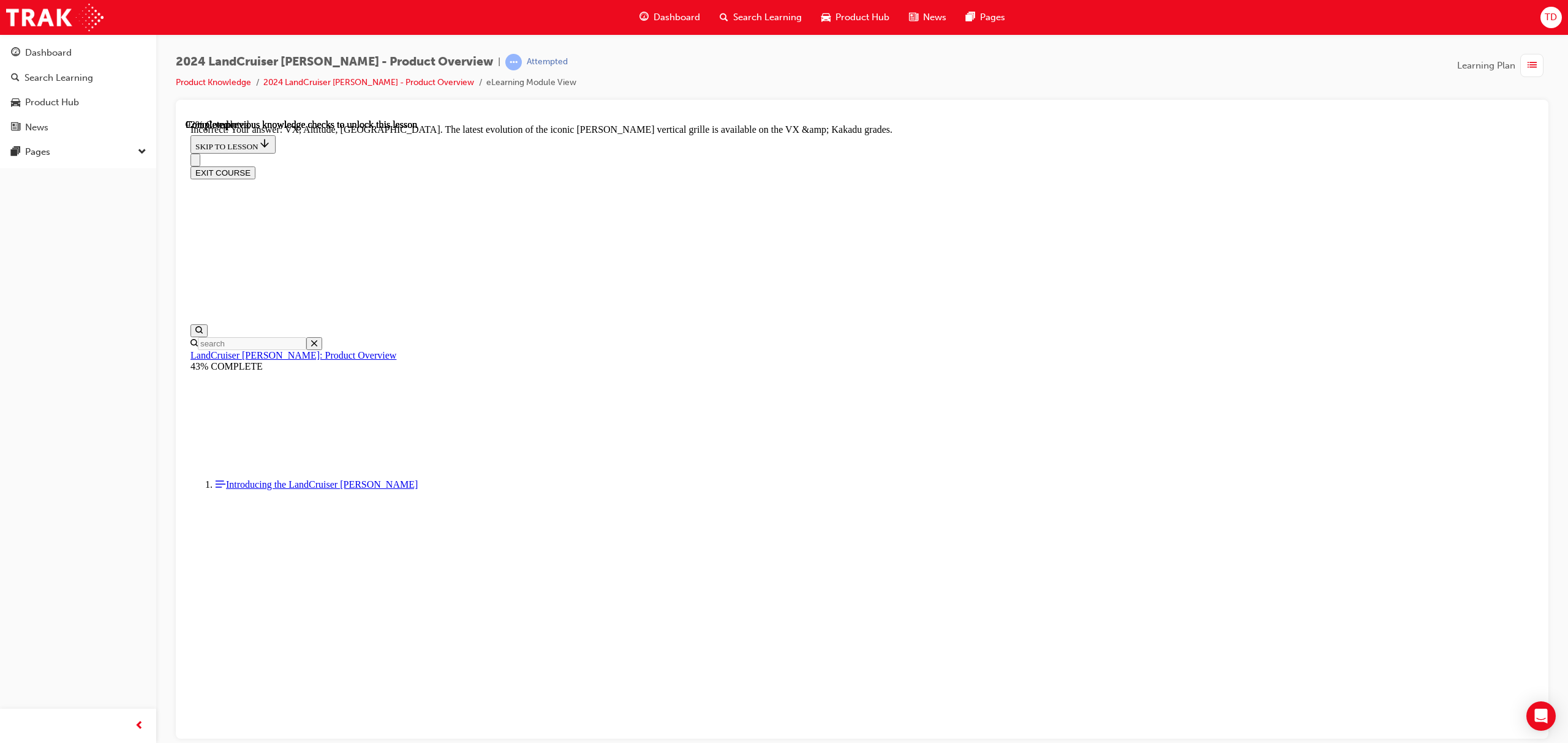
checkbox input "true"
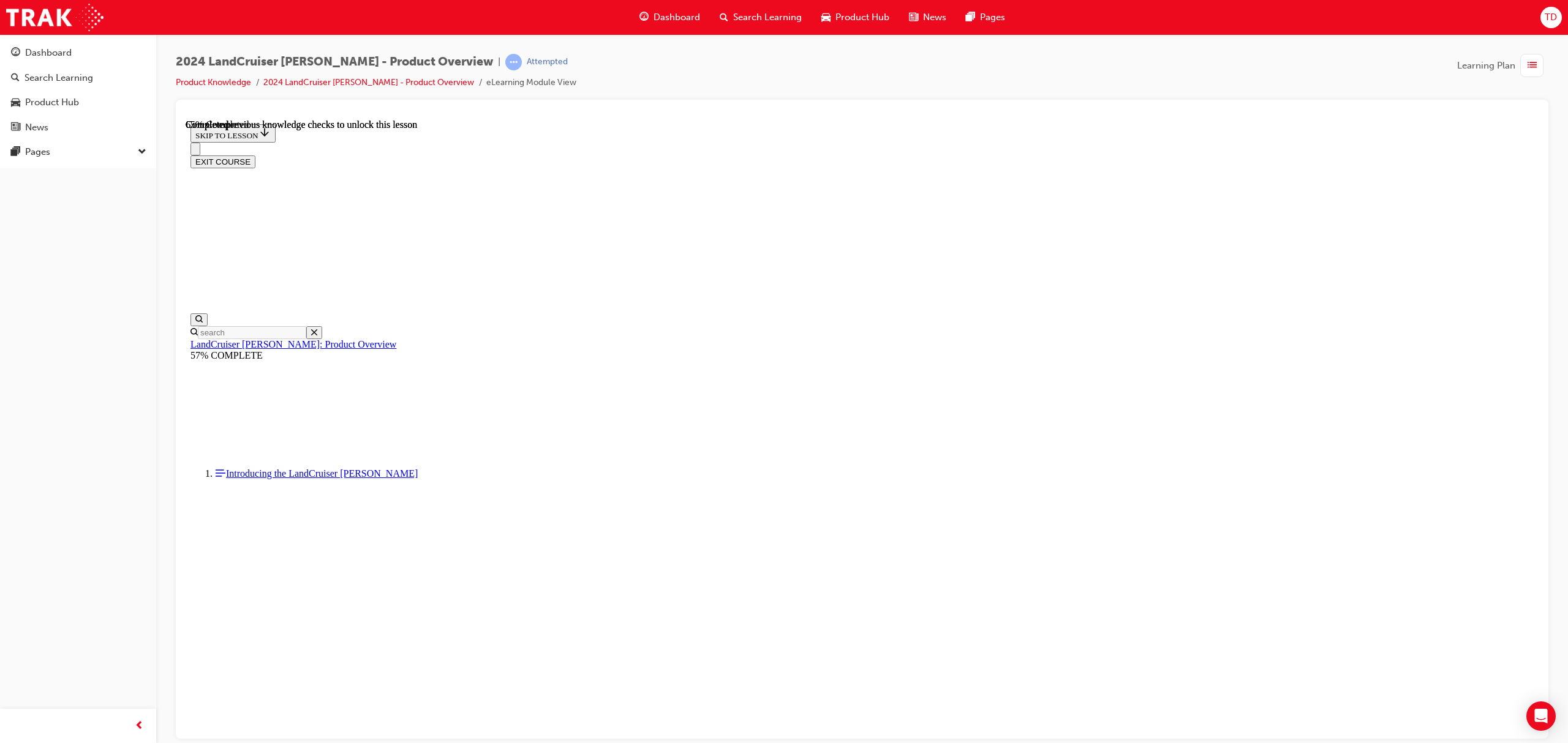
scroll to position [2042, 0]
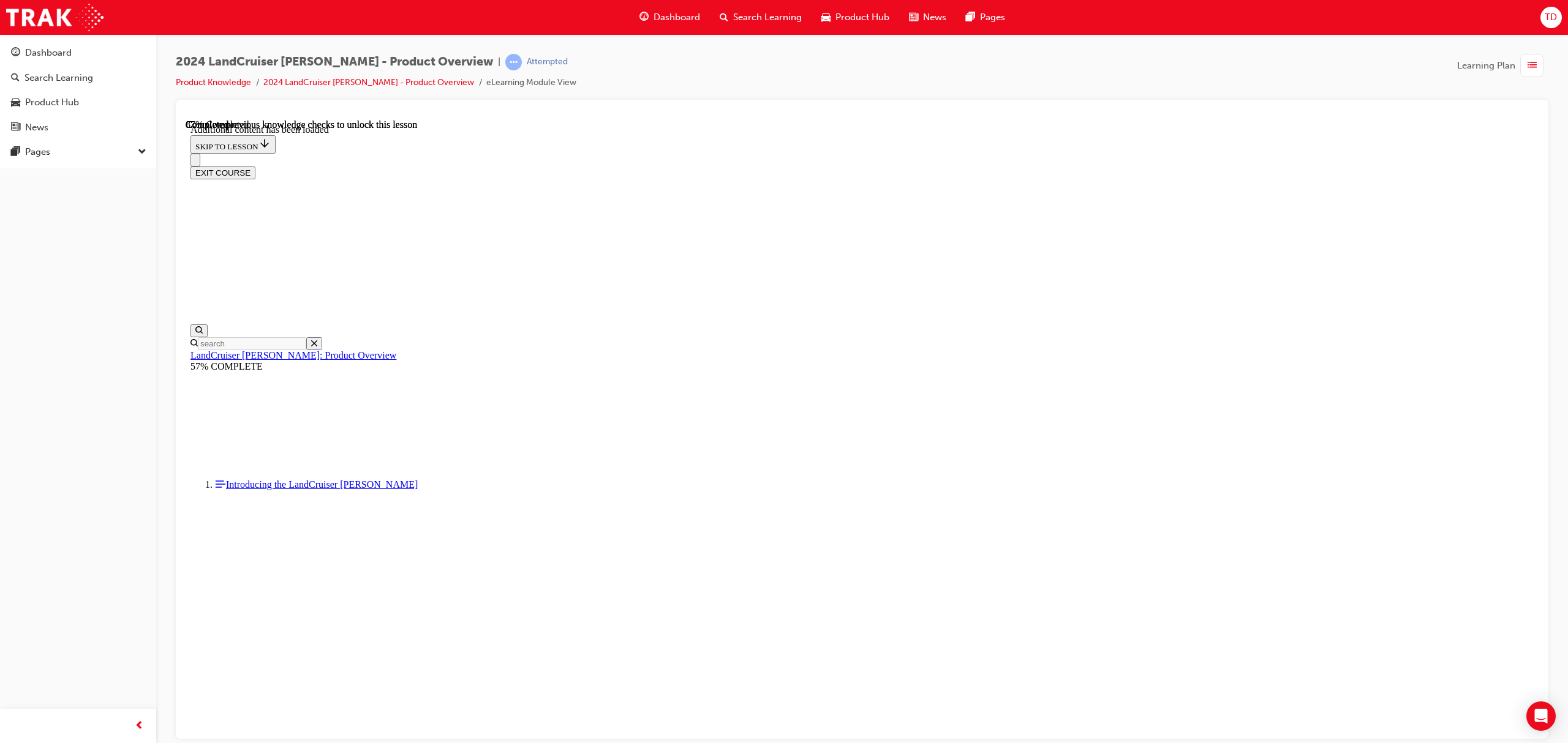
scroll to position [2980, 0]
radio input "true"
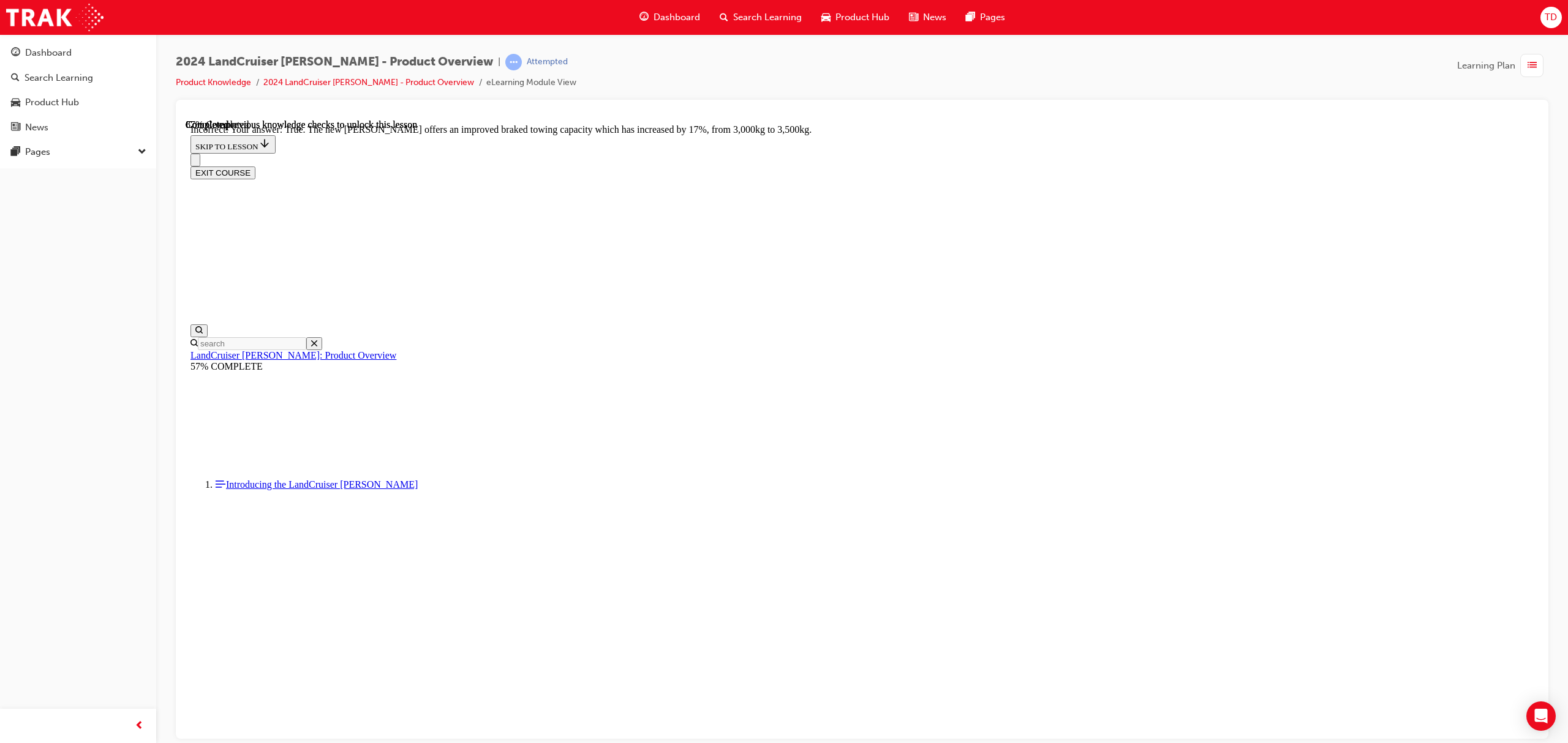
scroll to position [3130, 0]
drag, startPoint x: 797, startPoint y: 519, endPoint x: 804, endPoint y: 519, distance: 7.0
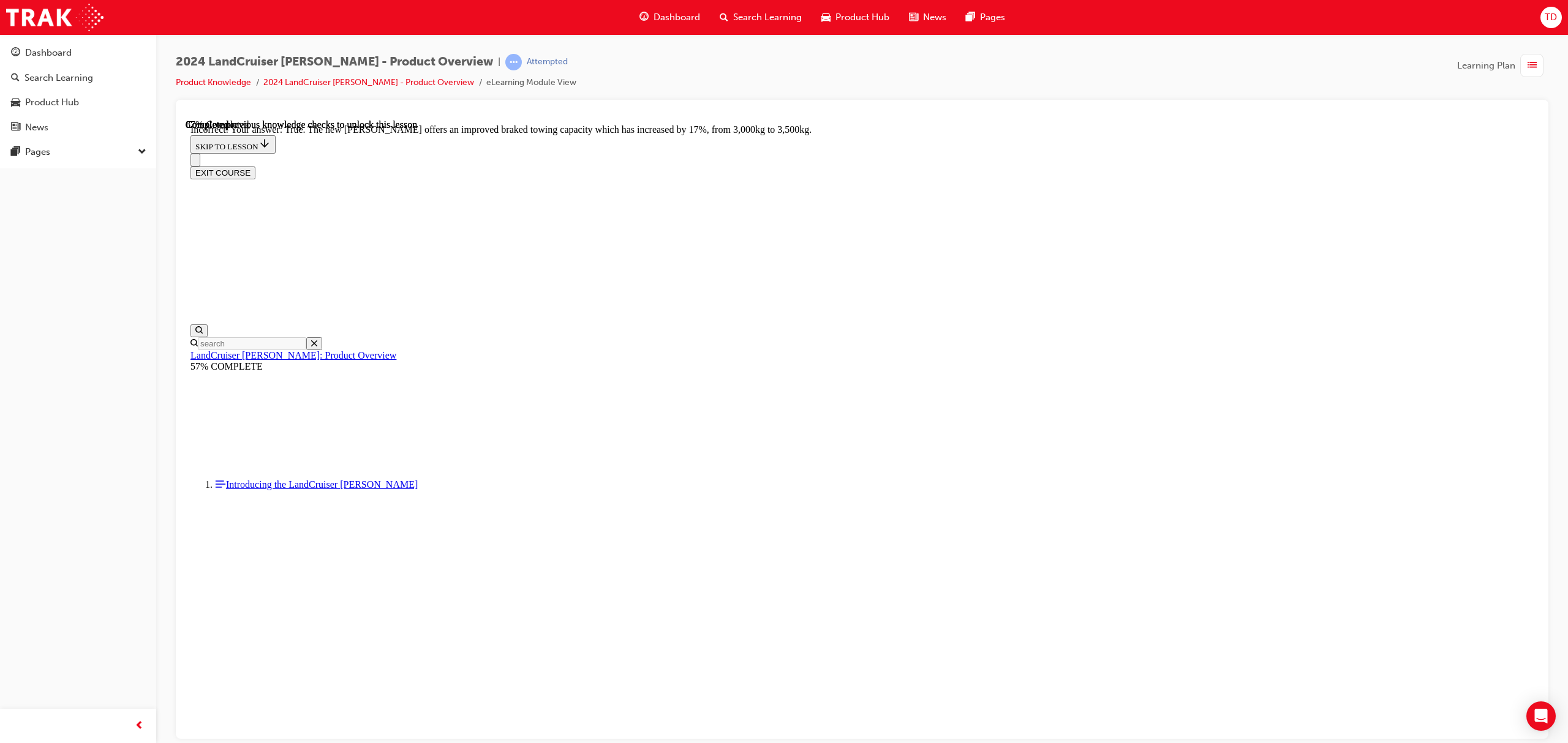
radio input "true"
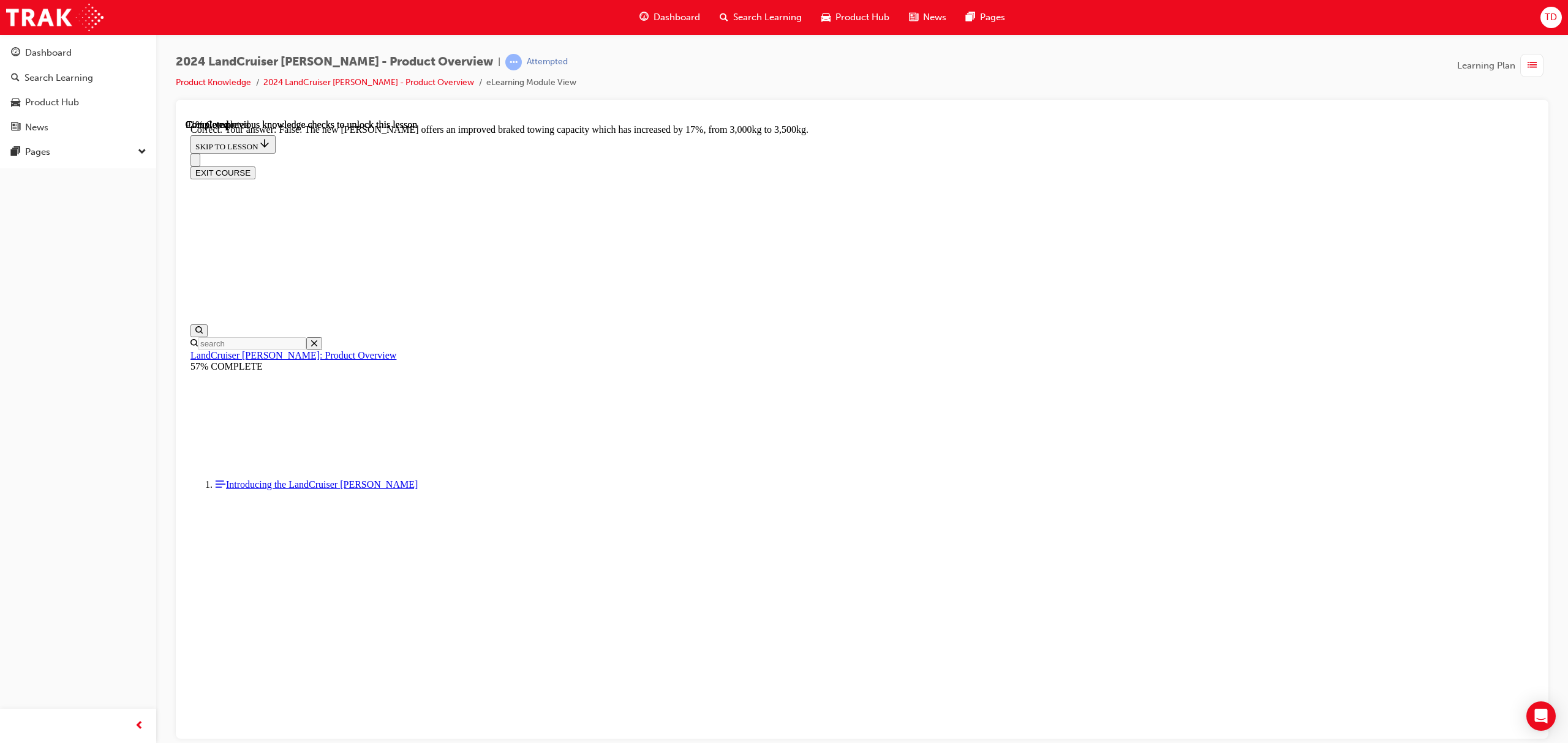
radio input "true"
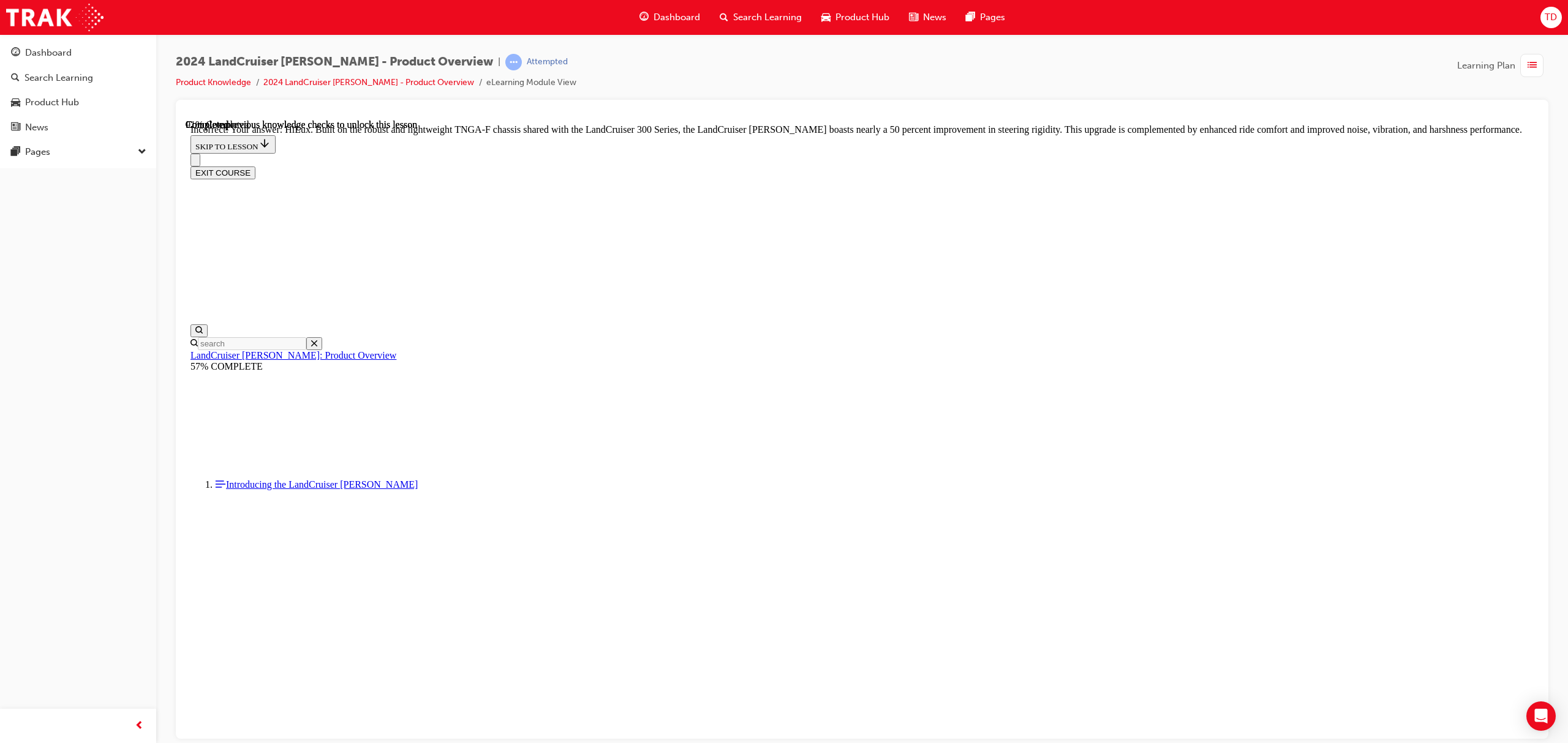
scroll to position [3649, 0]
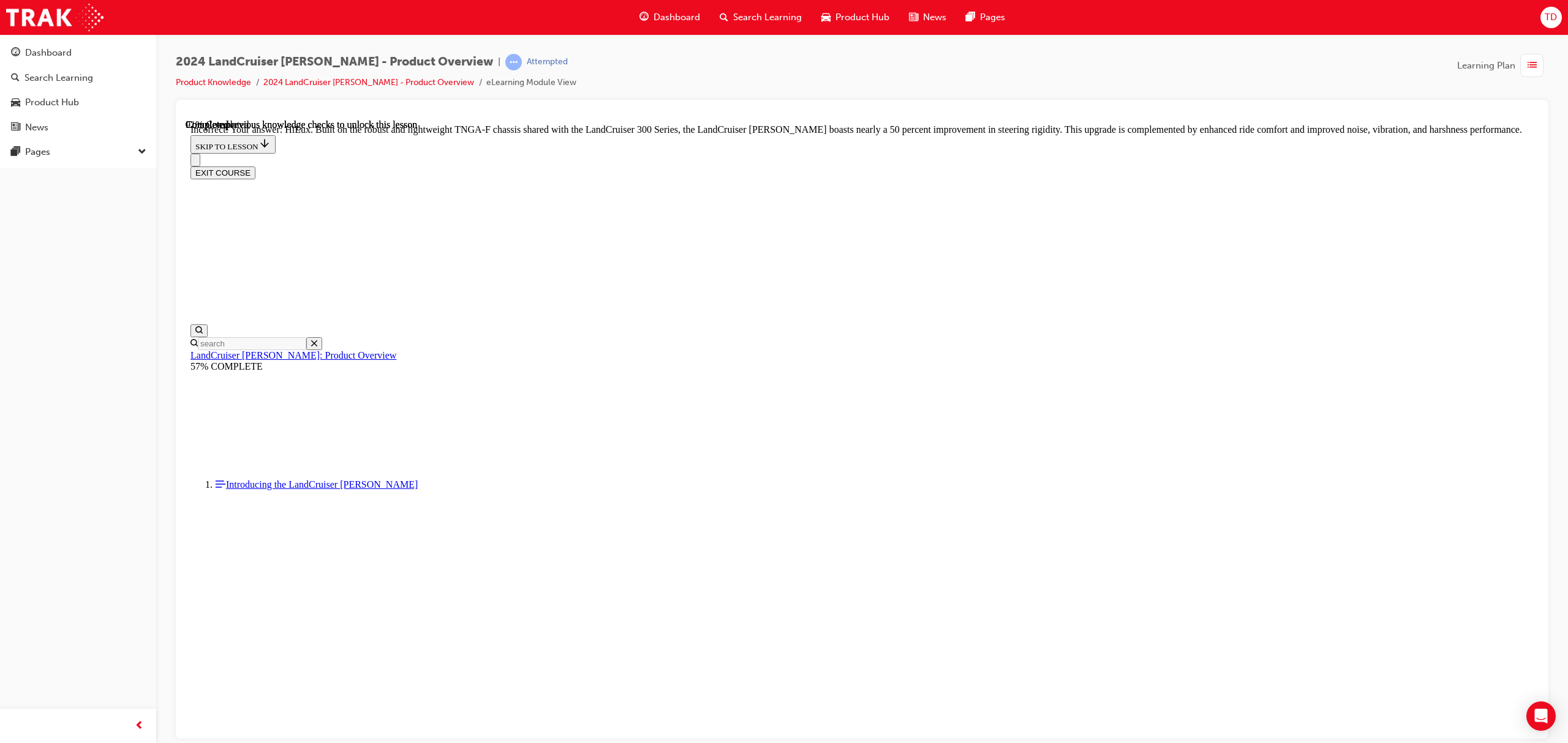
radio input "true"
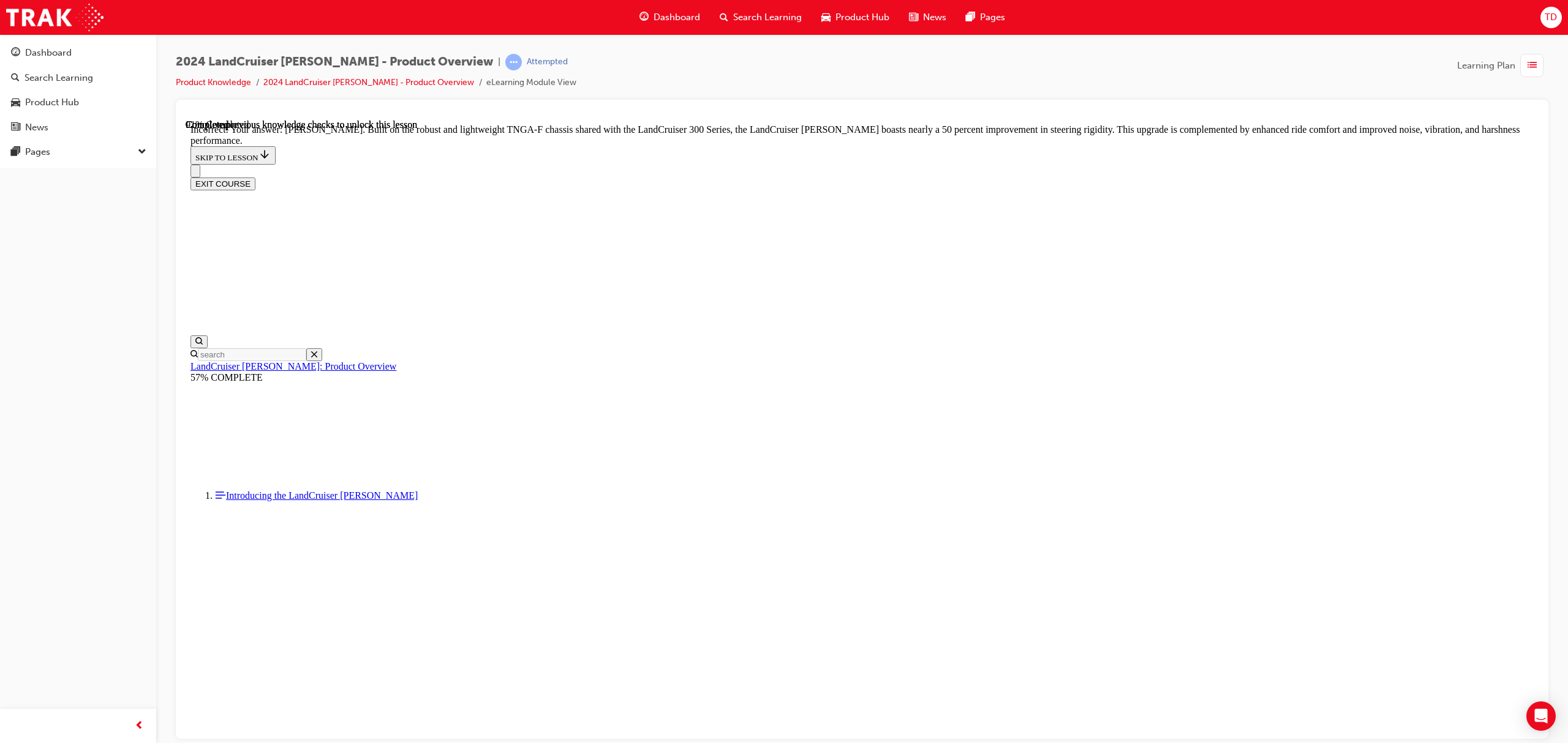
scroll to position [3649, 0]
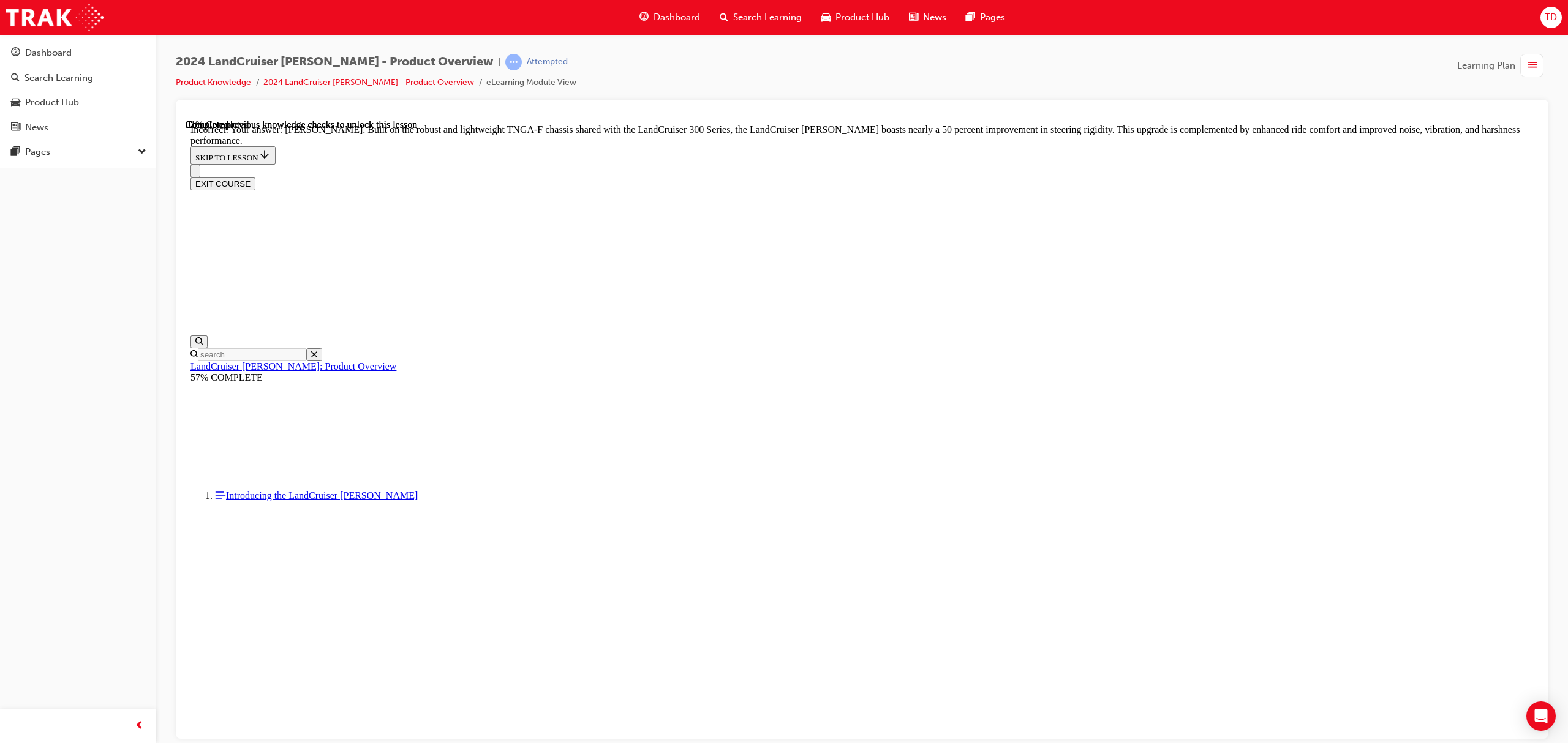
radio input "true"
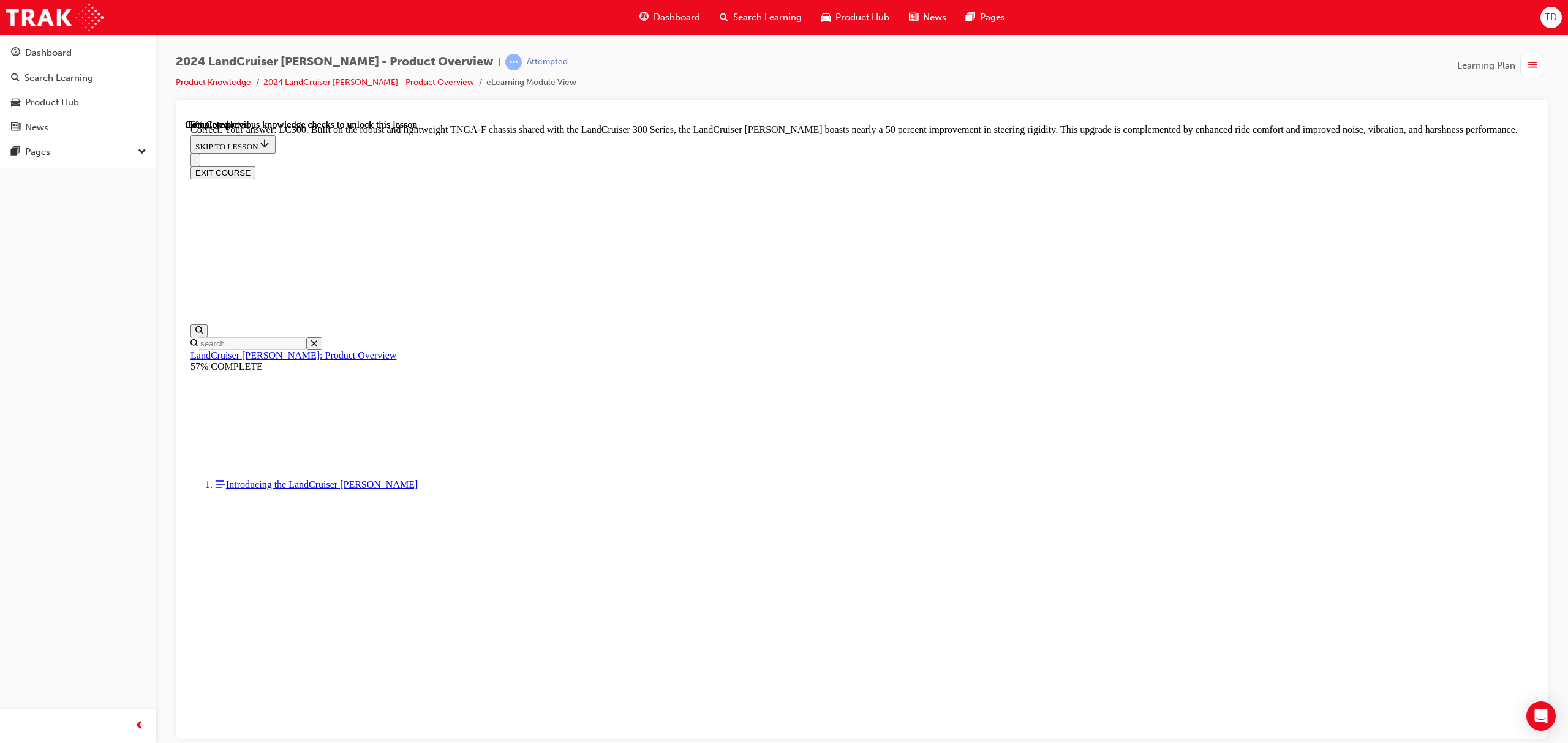
scroll to position [3702, 0]
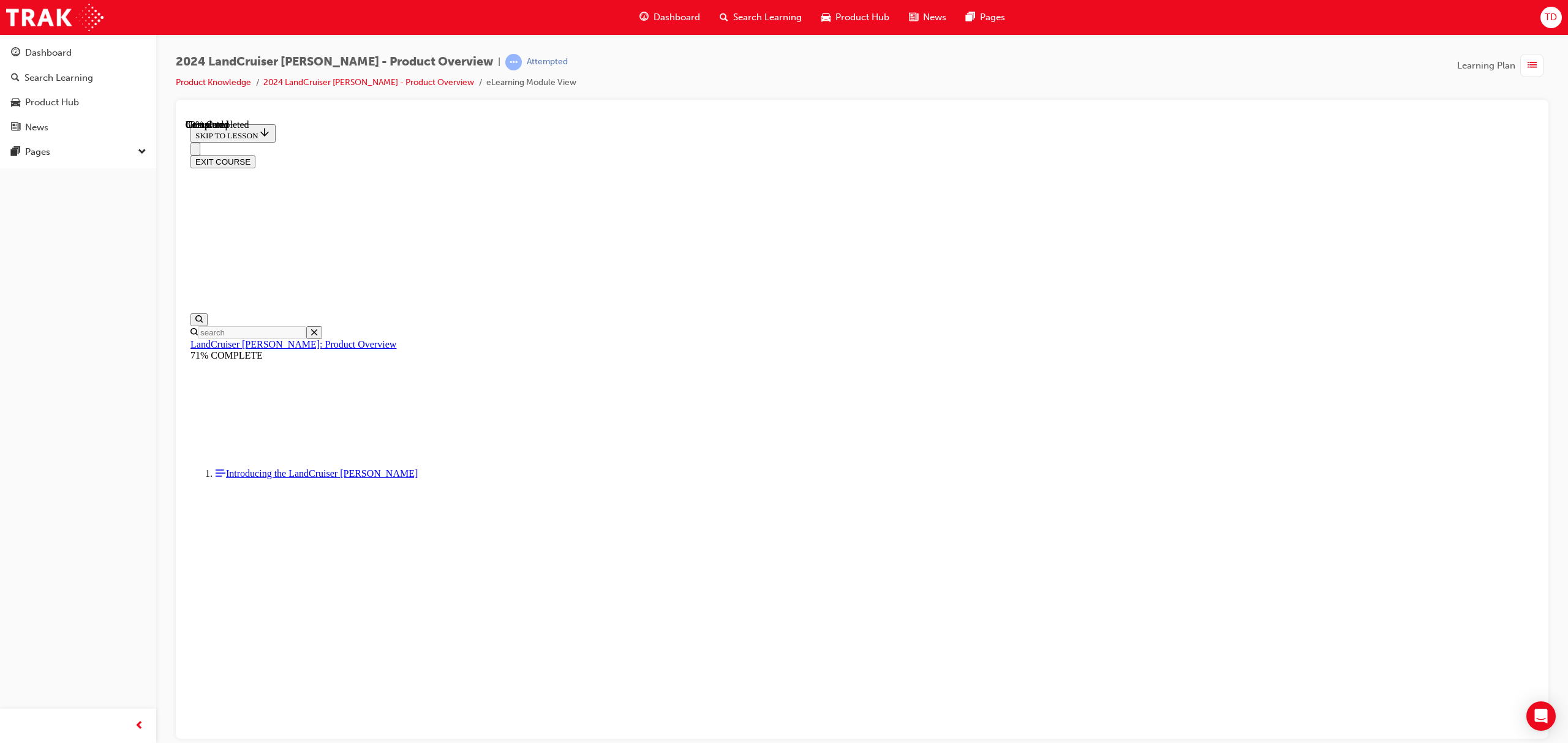
scroll to position [1183, 0]
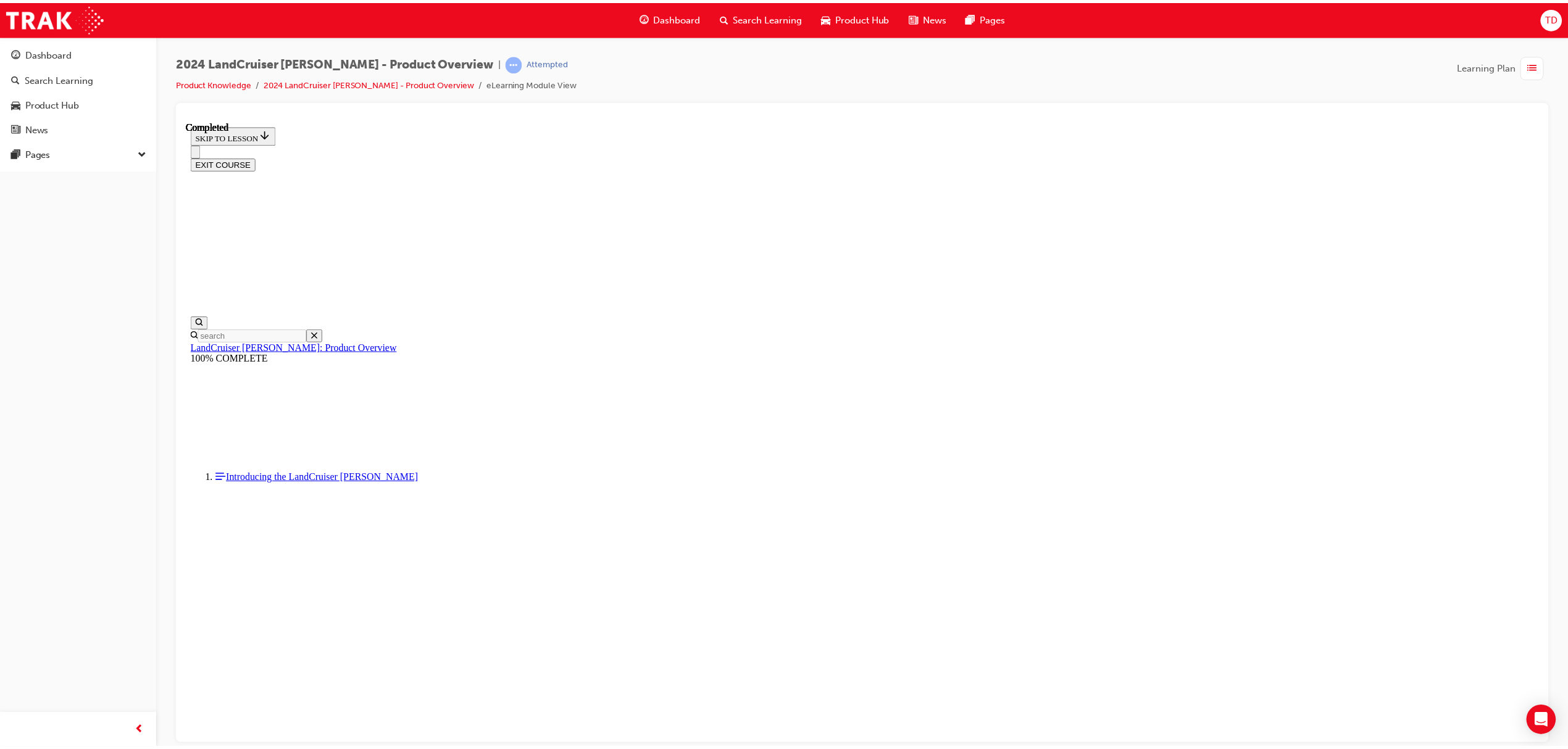
scroll to position [390, 0]
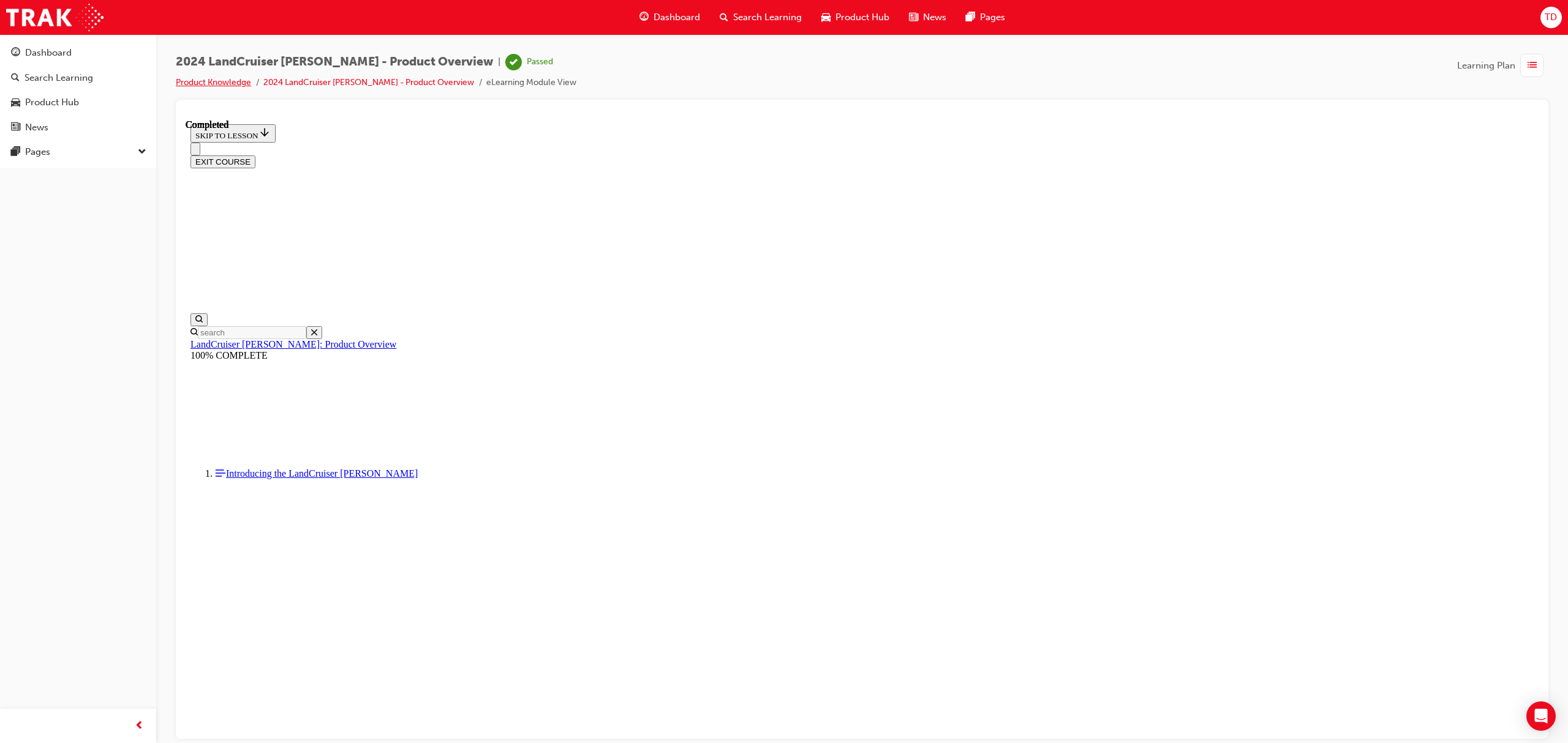
click at [238, 77] on link "Product Knowledge" at bounding box center [213, 82] width 75 height 10
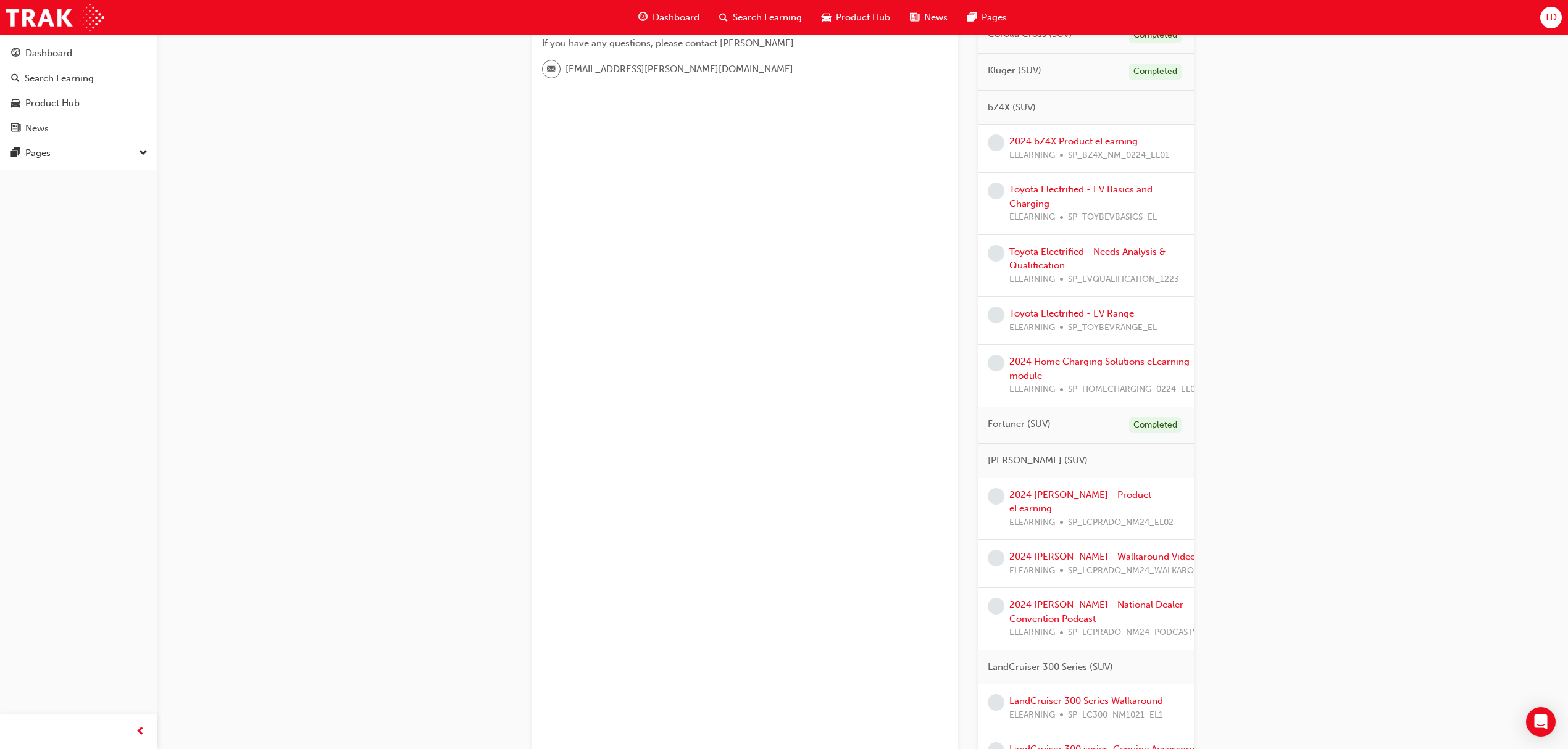
scroll to position [411, 0]
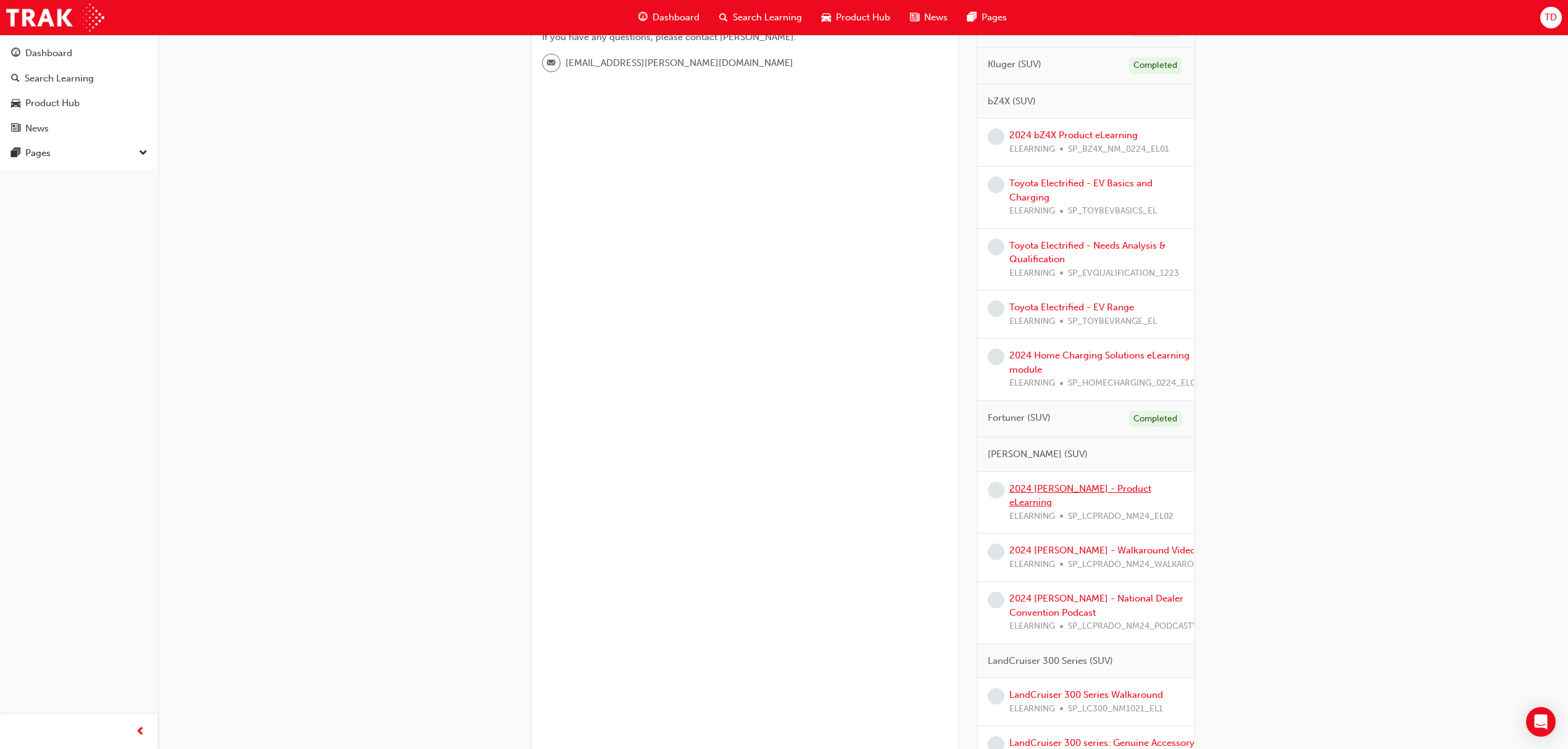
click at [1106, 495] on link "2024 [PERSON_NAME] - Product eLearning" at bounding box center [1080, 495] width 142 height 25
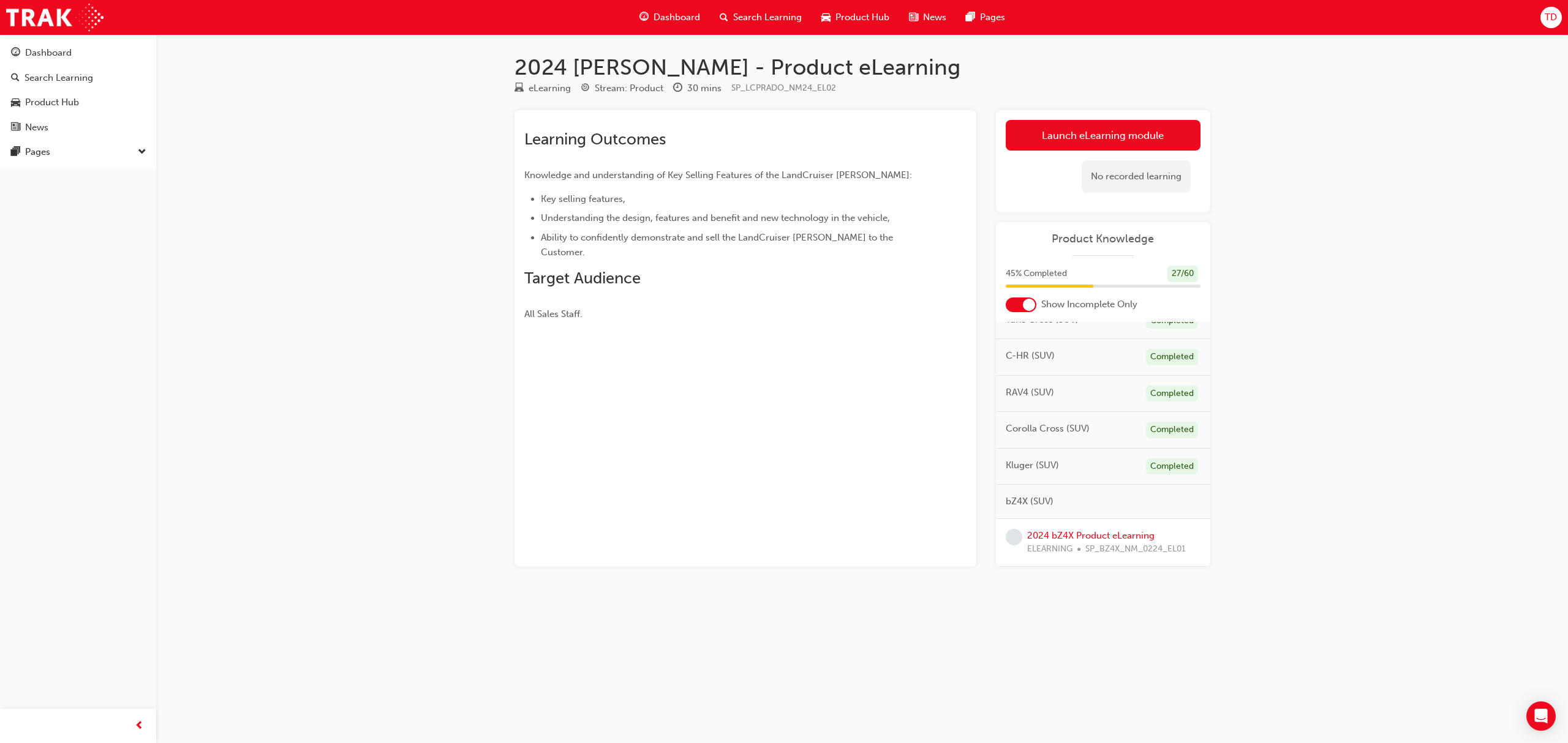
scroll to position [163, 0]
click at [1075, 130] on link "Launch eLearning module" at bounding box center [1103, 135] width 195 height 31
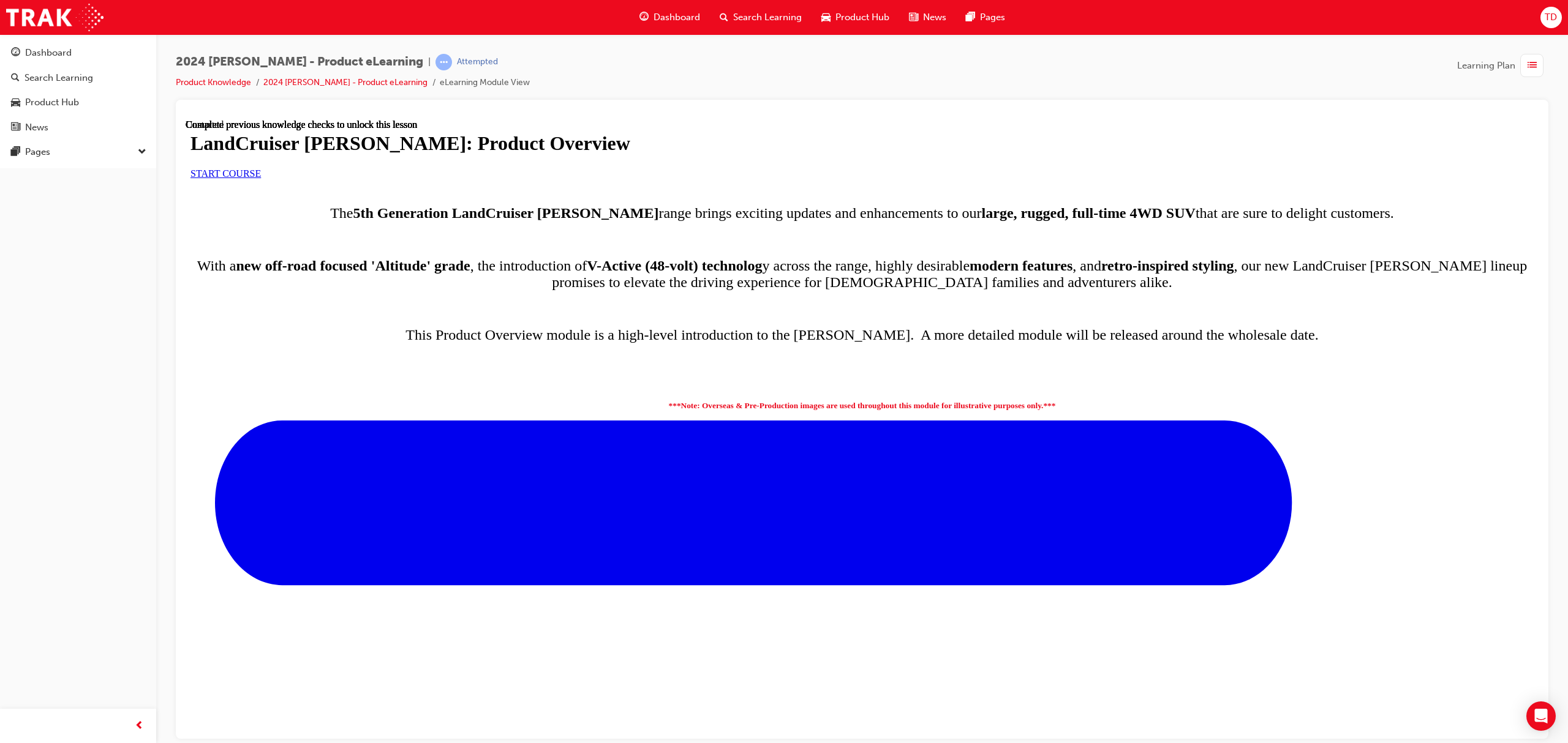
scroll to position [461, 0]
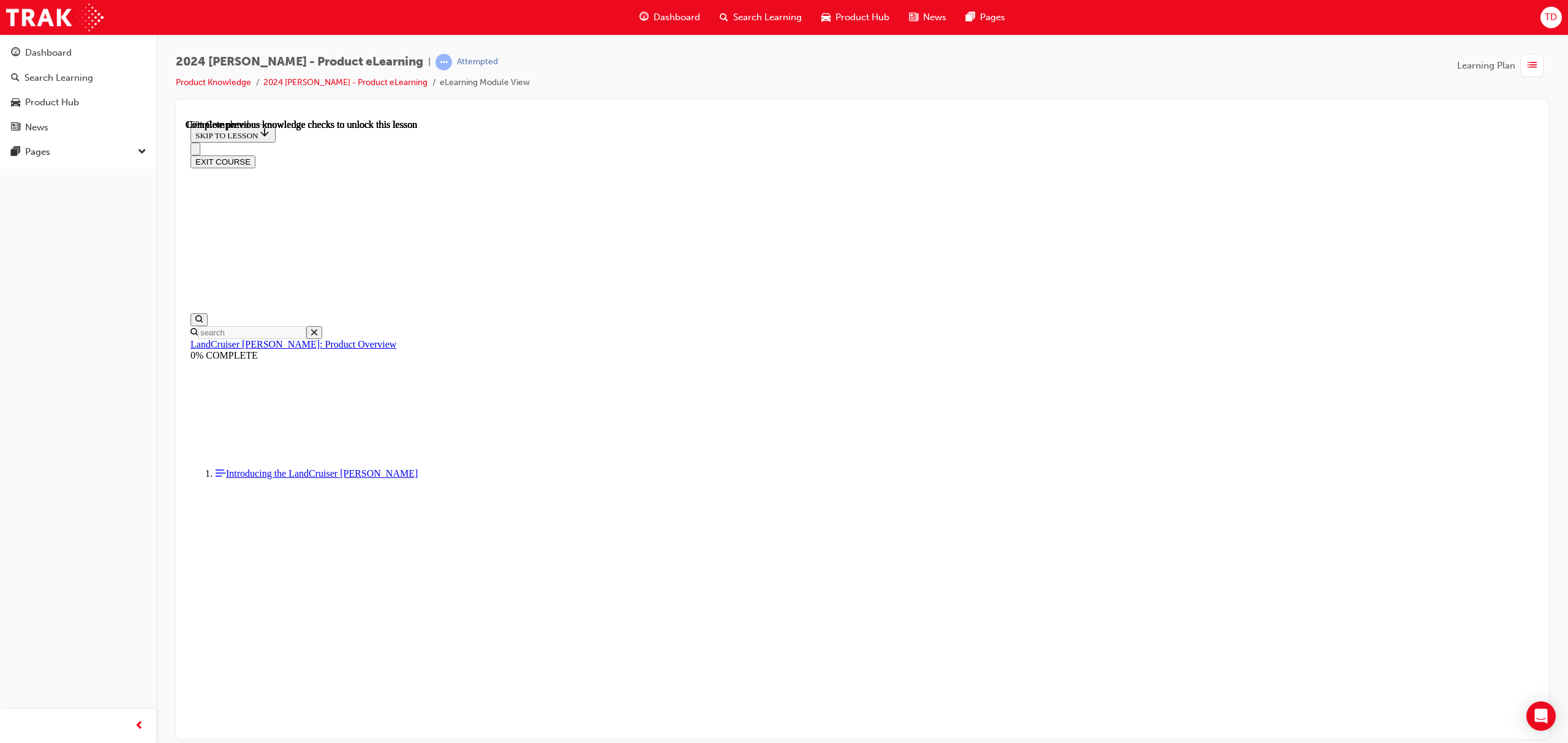
scroll to position [736, 0]
drag, startPoint x: 996, startPoint y: 632, endPoint x: 978, endPoint y: 585, distance: 50.3
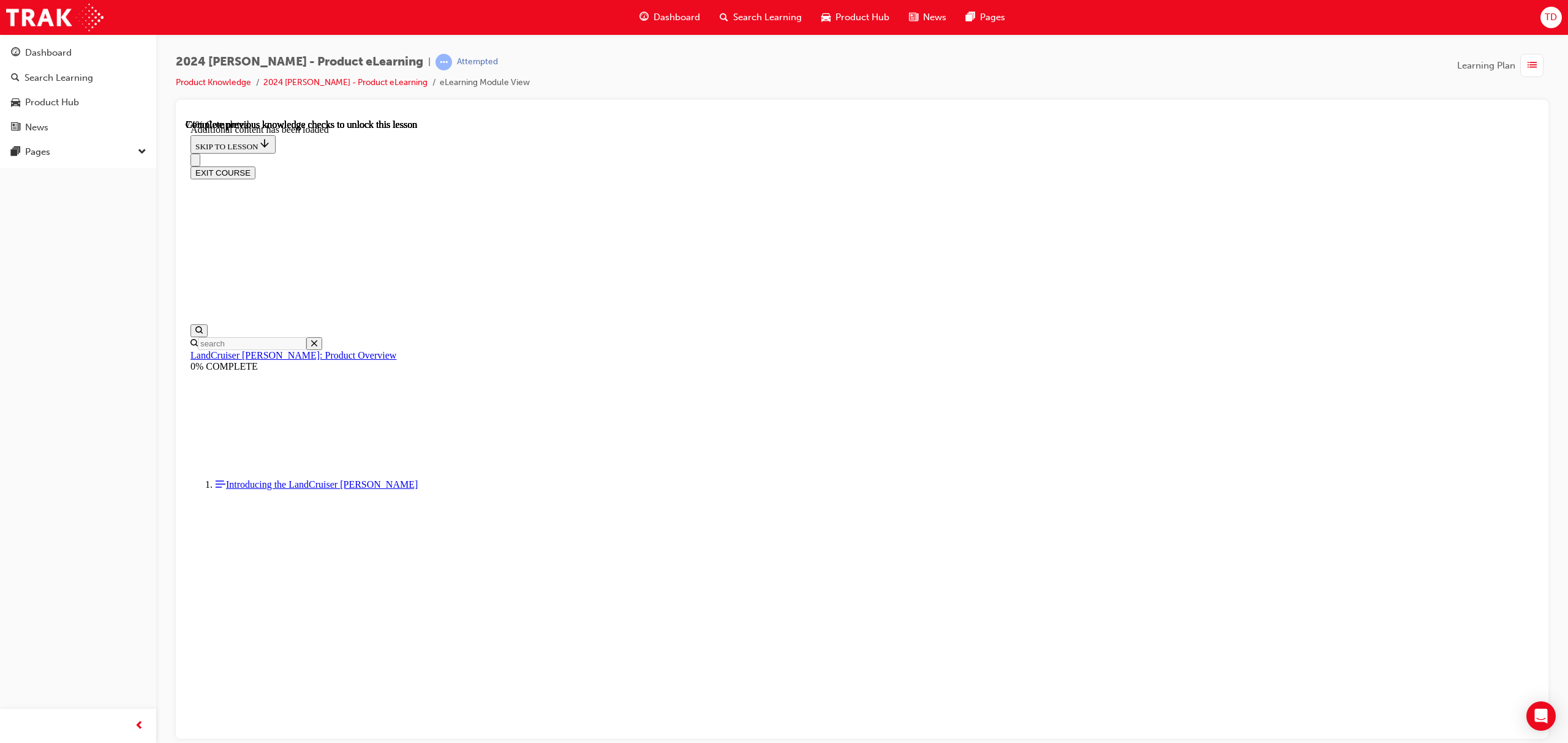
click at [226, 84] on link "Product Knowledge" at bounding box center [213, 82] width 75 height 10
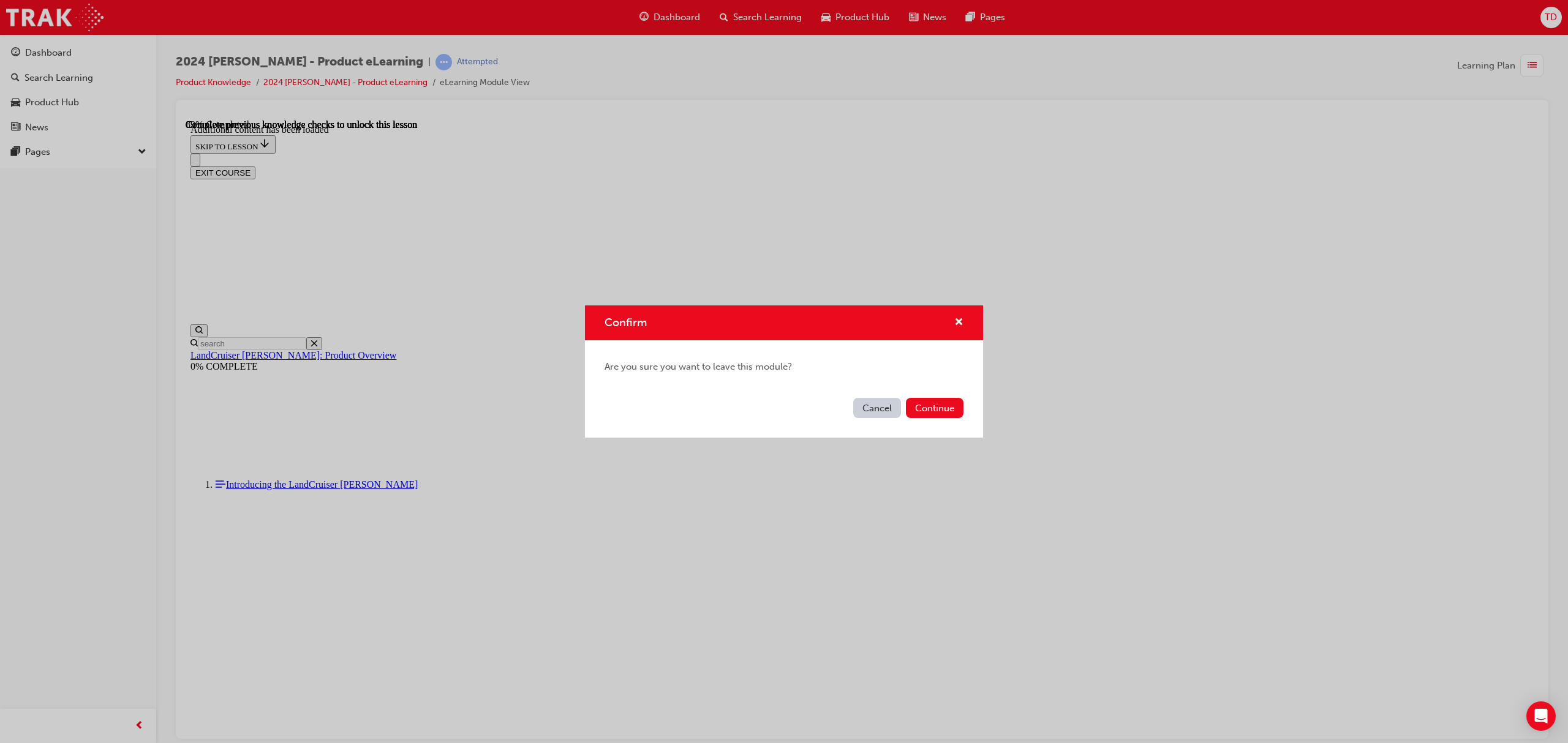
click at [868, 415] on button "Cancel" at bounding box center [877, 408] width 48 height 20
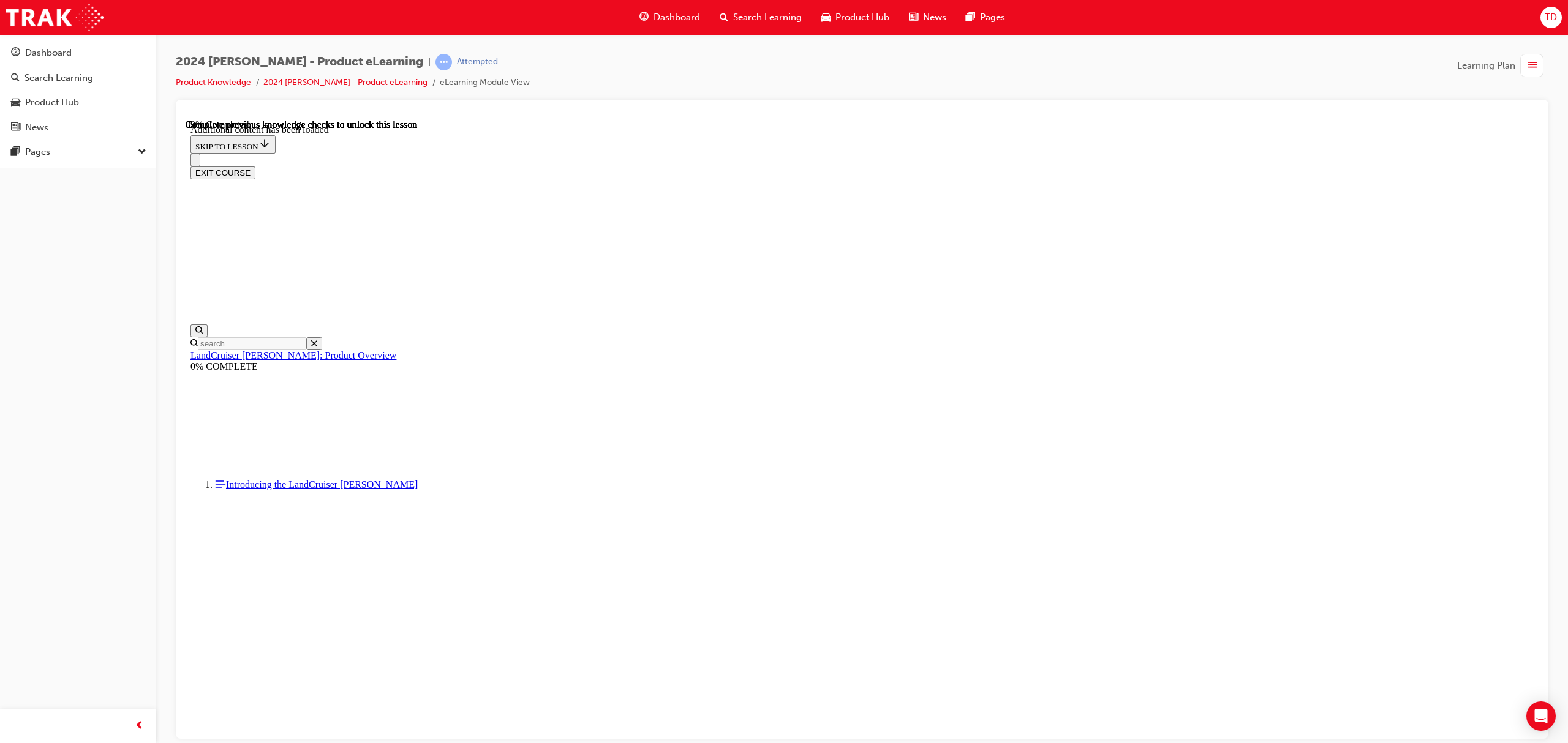
radio input "true"
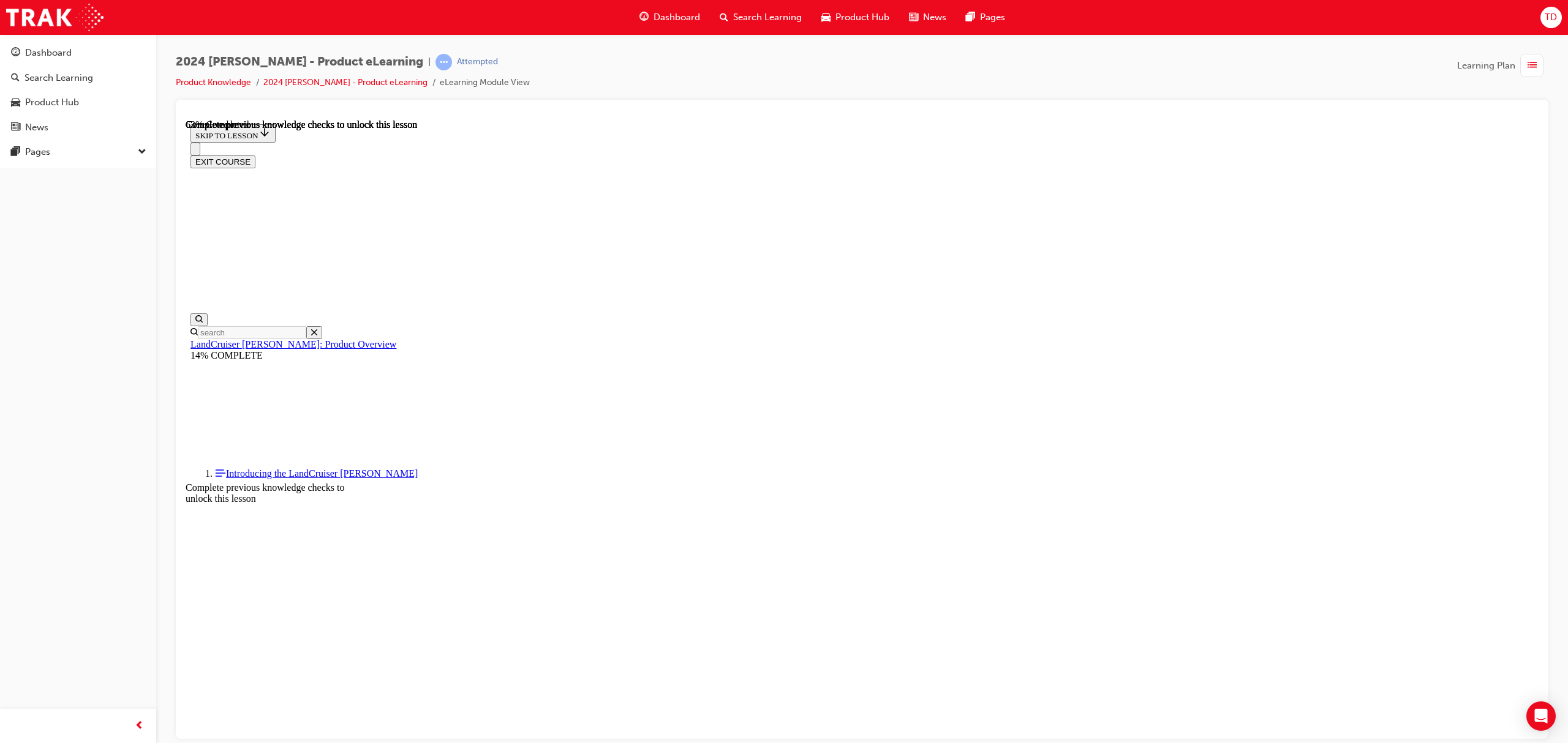
scroll to position [1703, 0]
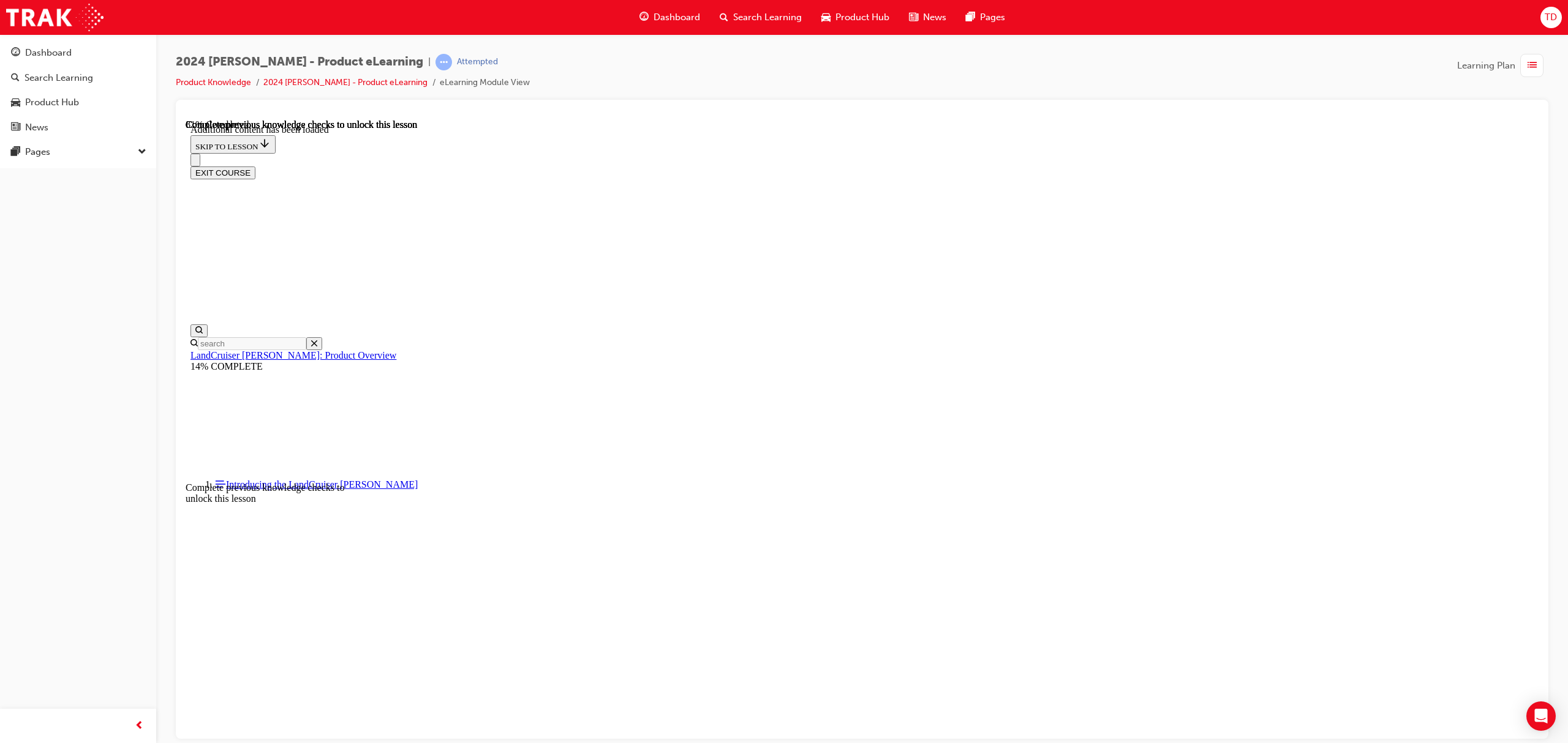
scroll to position [2186, 0]
radio input "true"
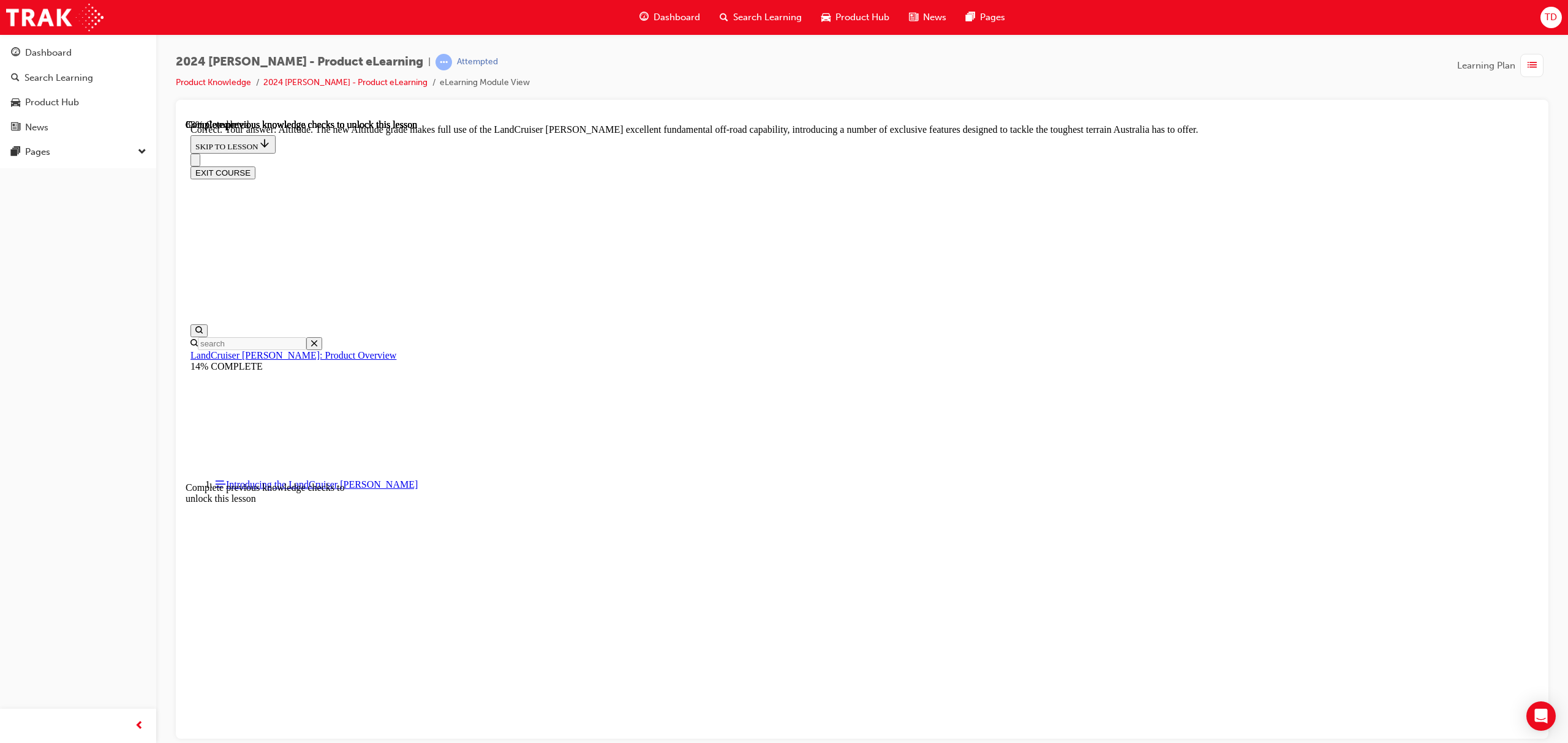
scroll to position [2676, 0]
checkbox input "true"
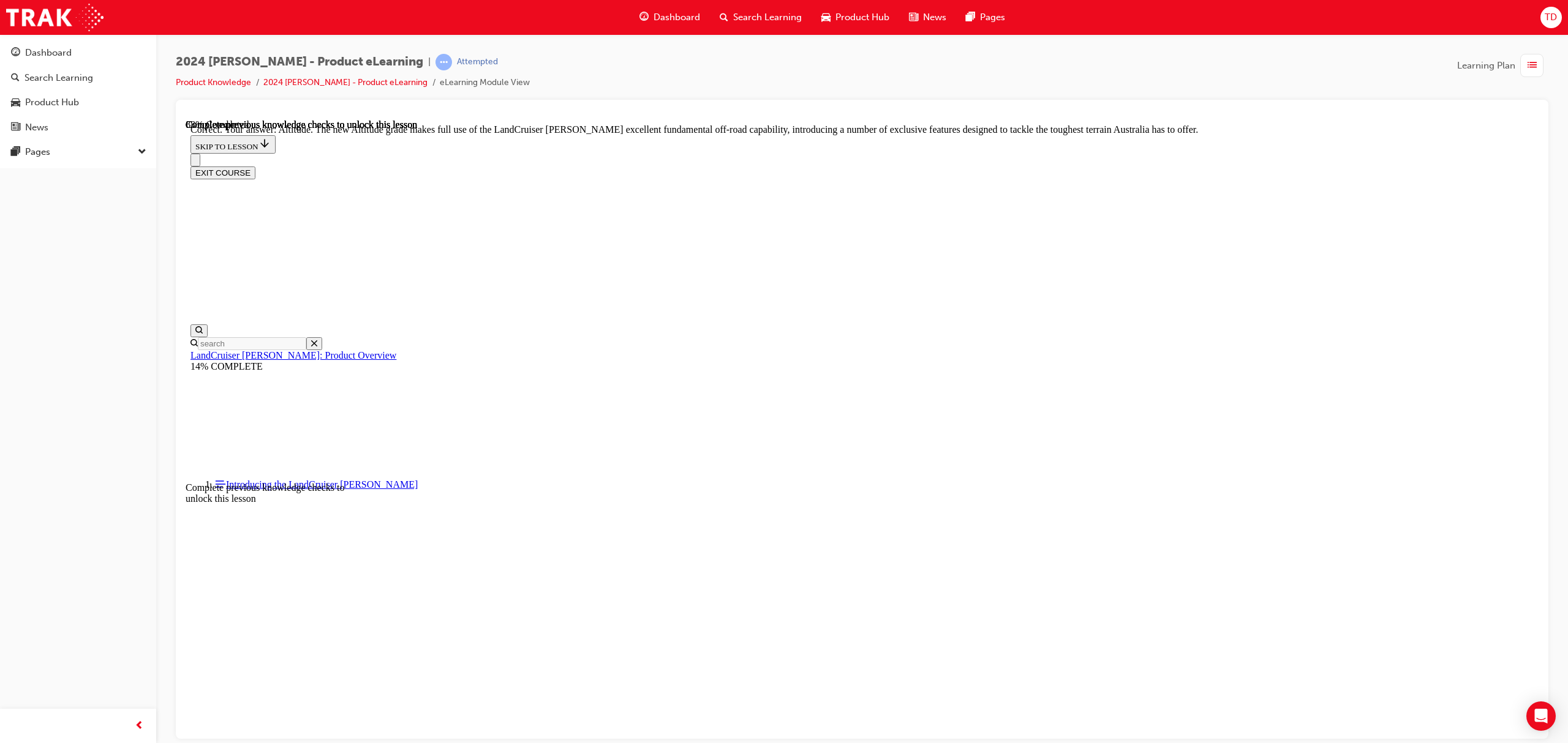
checkbox input "true"
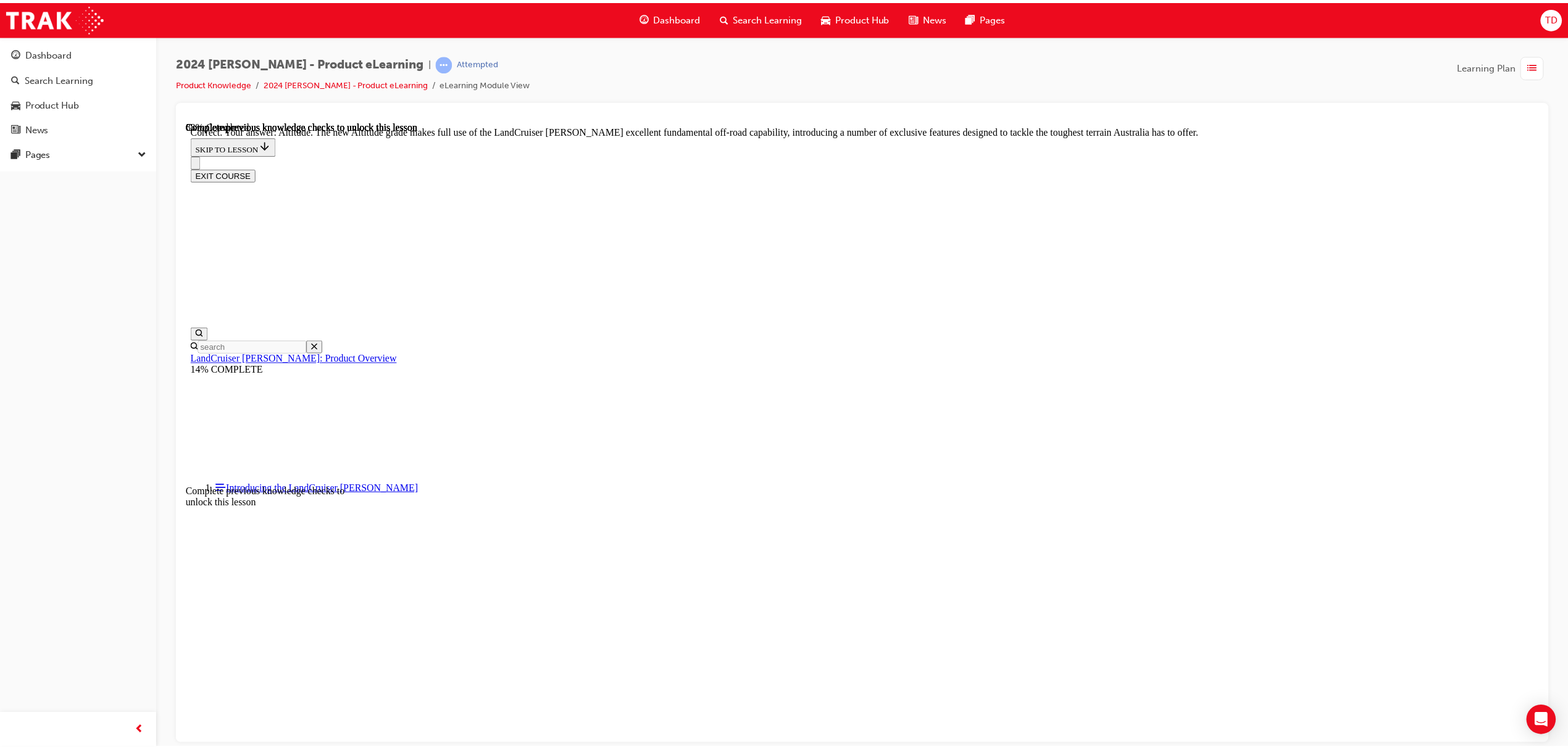
scroll to position [2872, 0]
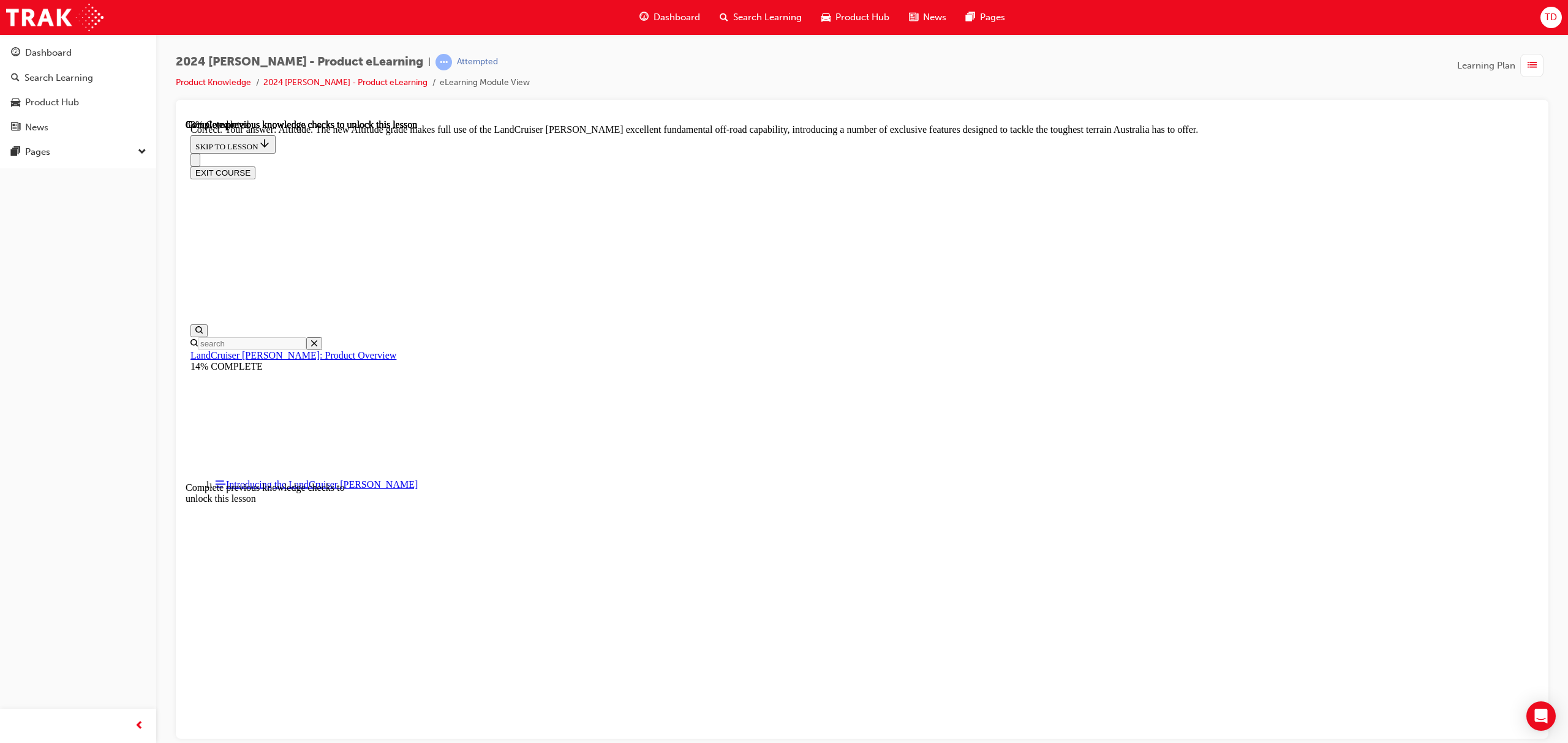
click at [40, 54] on div "Dashboard" at bounding box center [48, 53] width 47 height 14
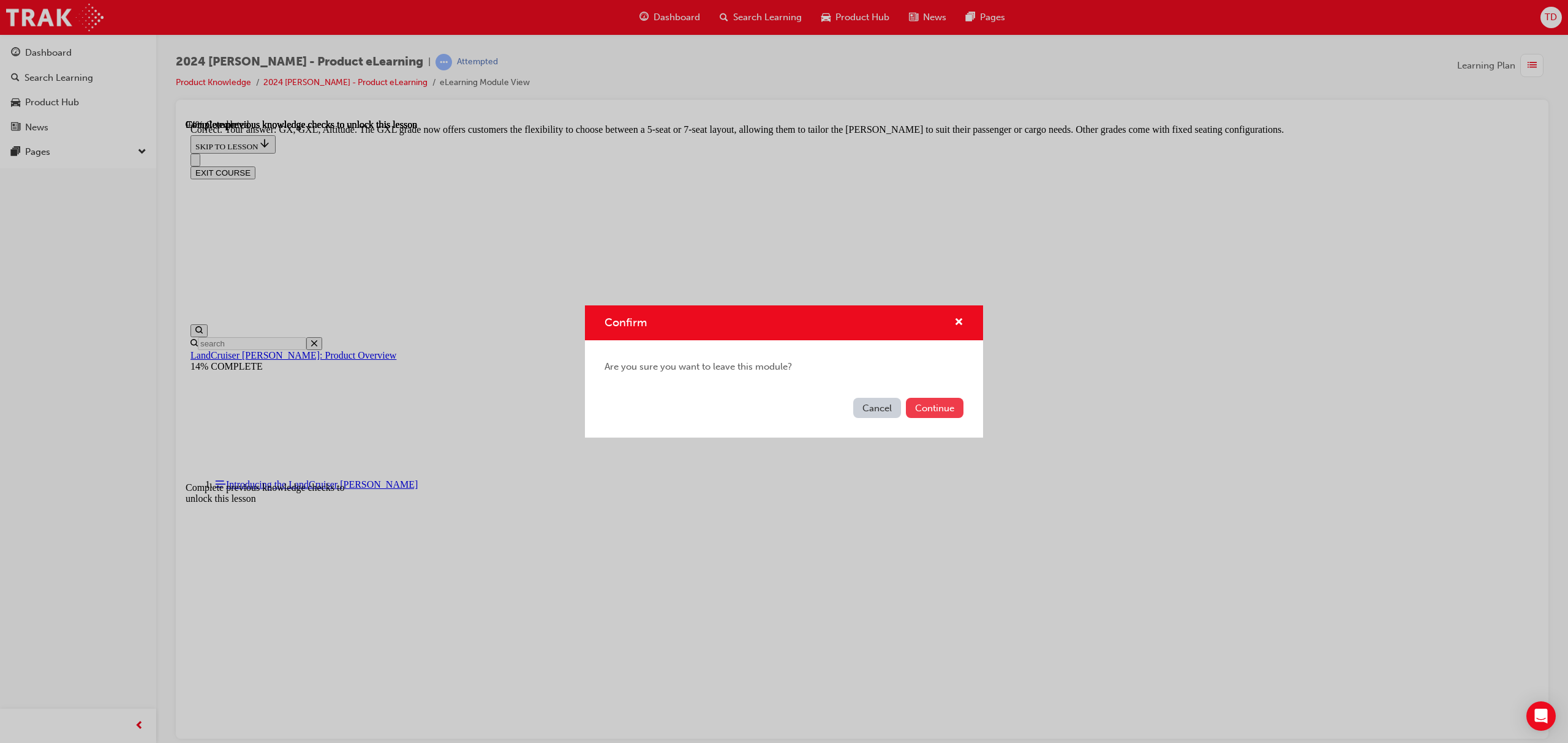
click at [942, 401] on button "Continue" at bounding box center [935, 408] width 58 height 20
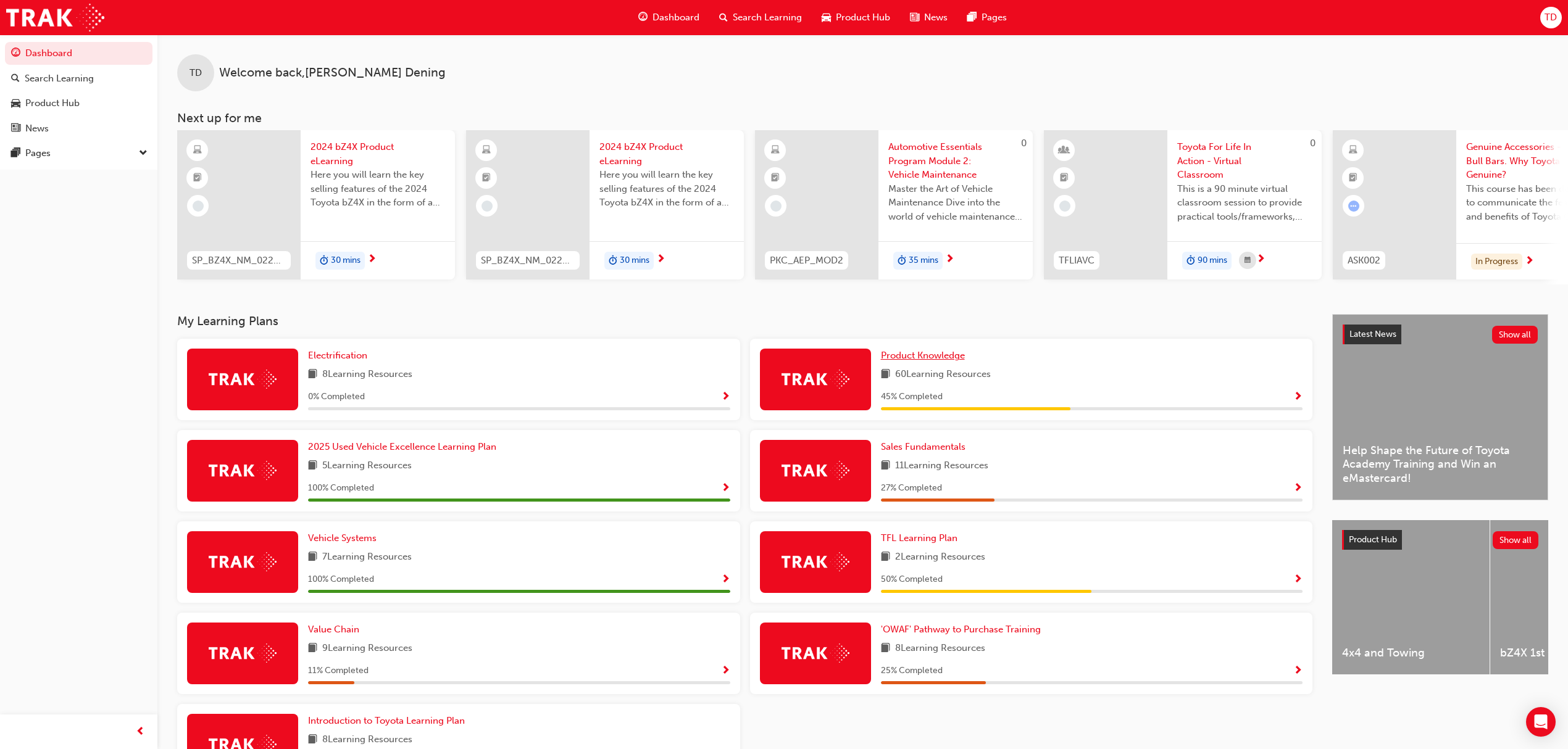
click at [944, 361] on span "Product Knowledge" at bounding box center [923, 355] width 84 height 11
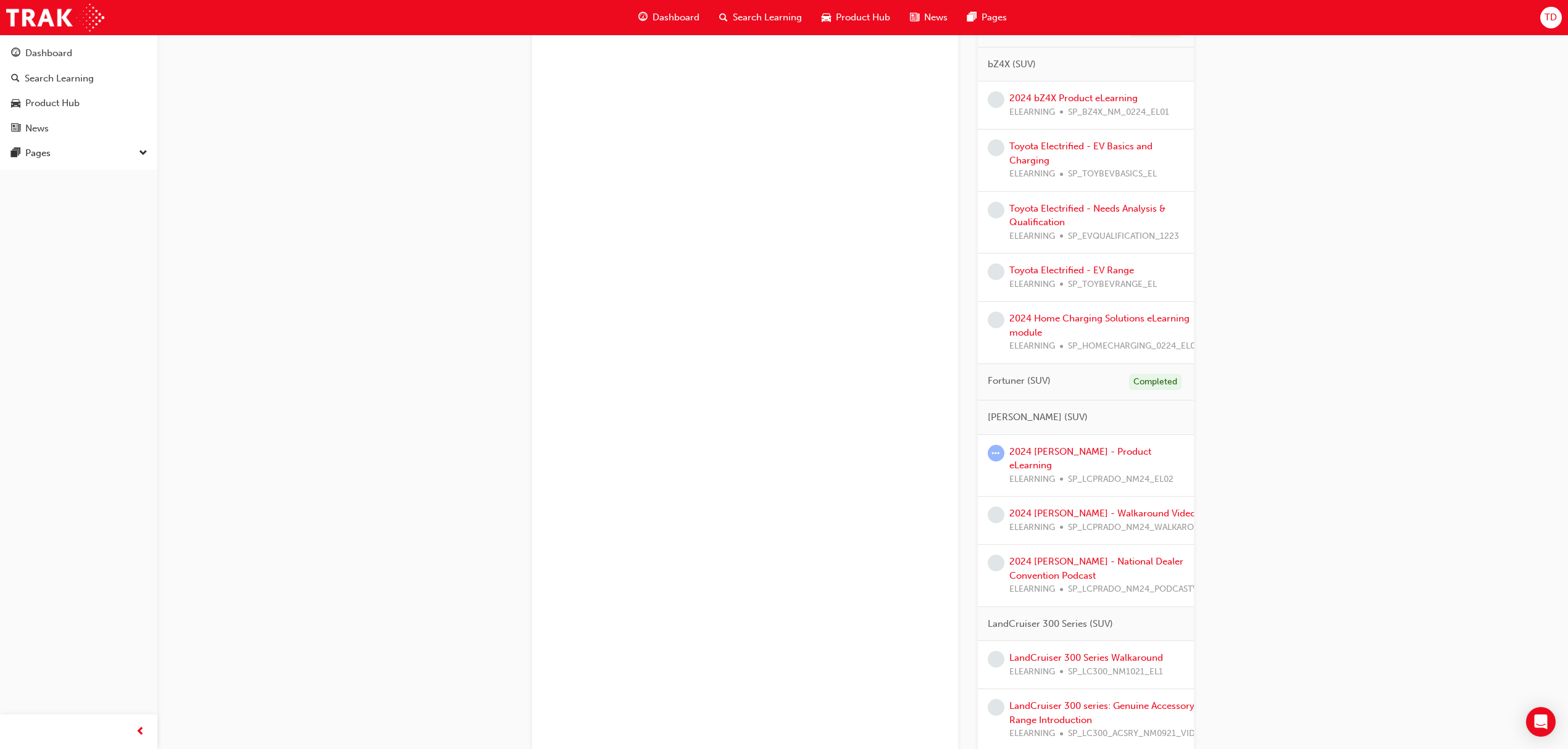
scroll to position [576, 0]
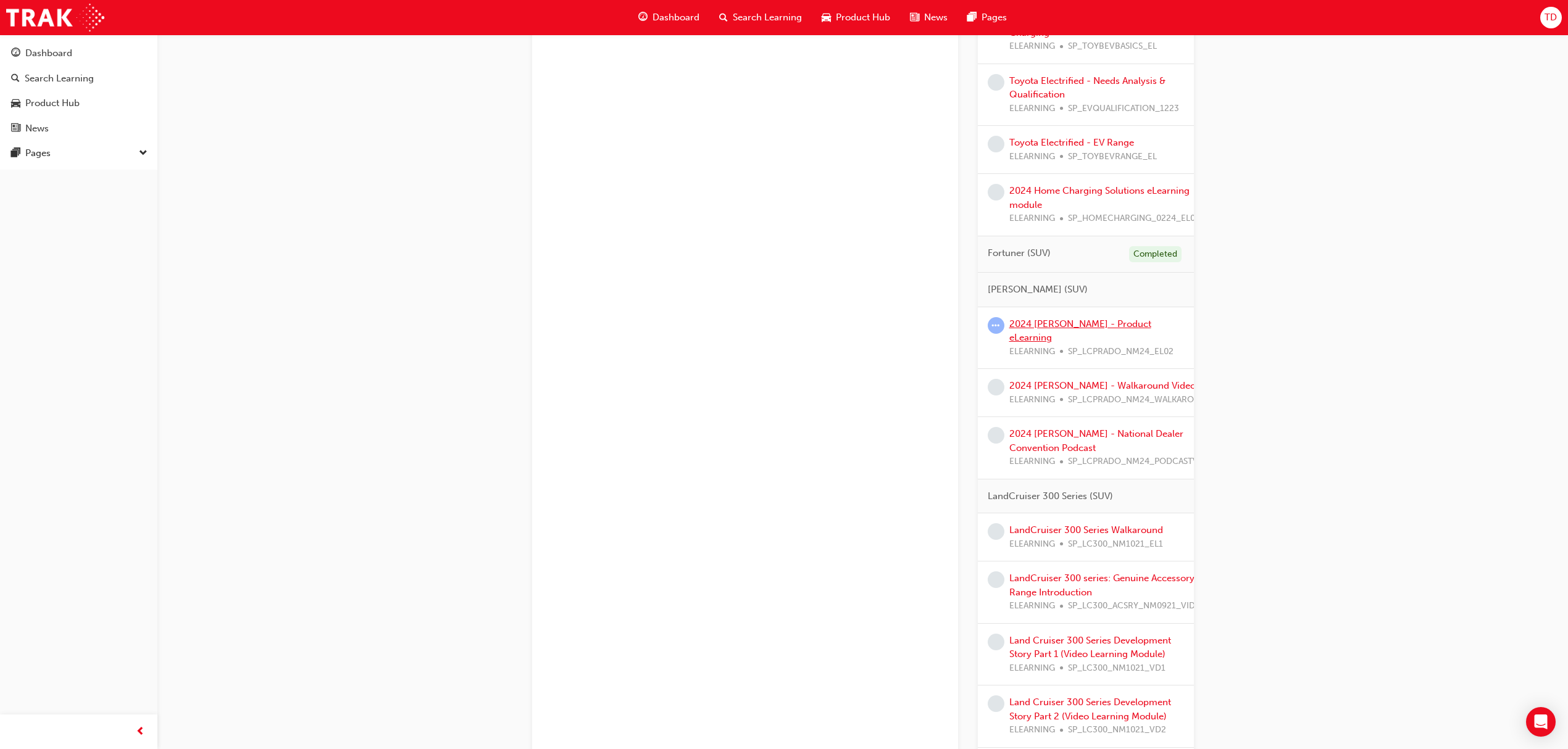
click at [1095, 325] on link "2024 [PERSON_NAME] - Product eLearning" at bounding box center [1080, 330] width 142 height 25
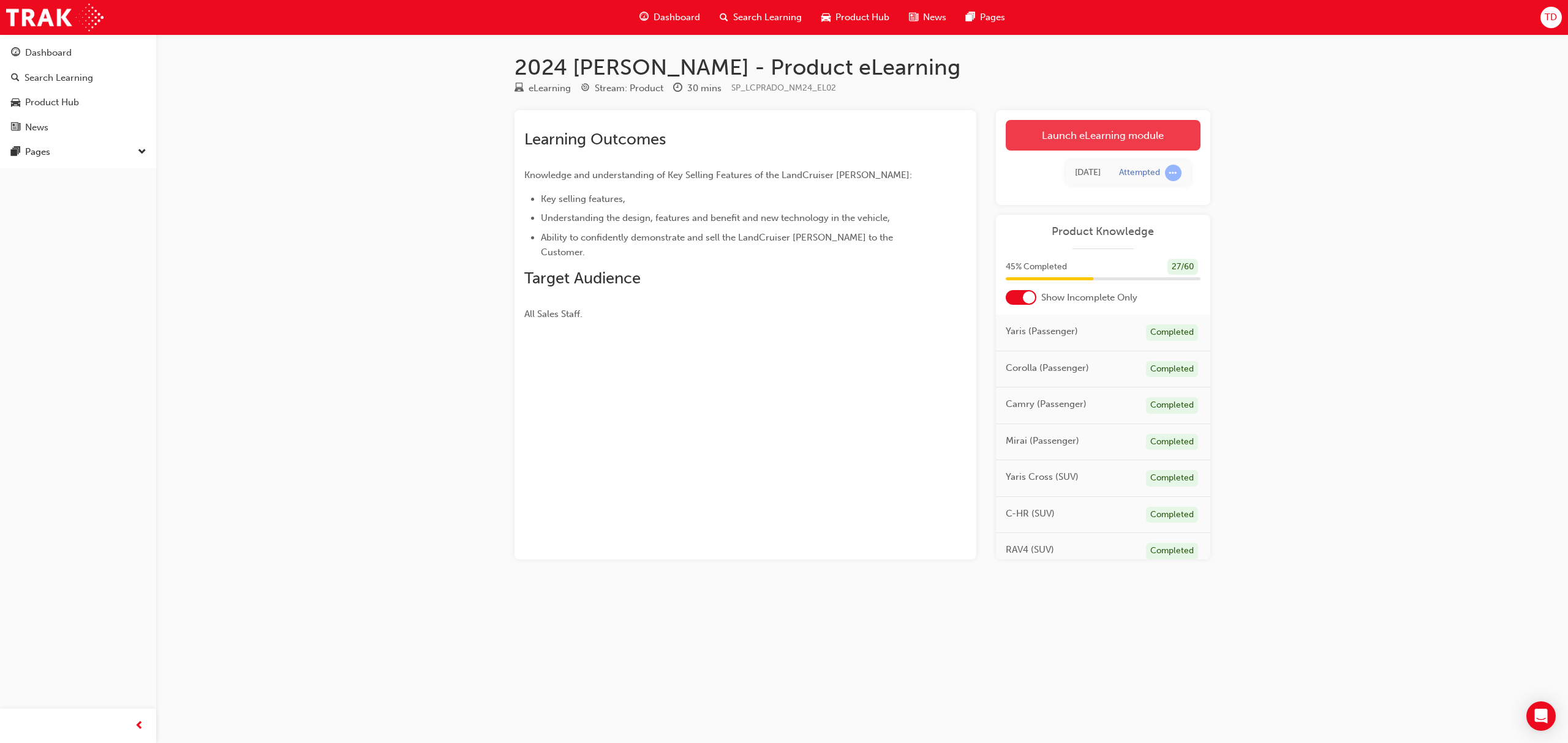
click at [1078, 141] on link "Launch eLearning module" at bounding box center [1103, 135] width 195 height 31
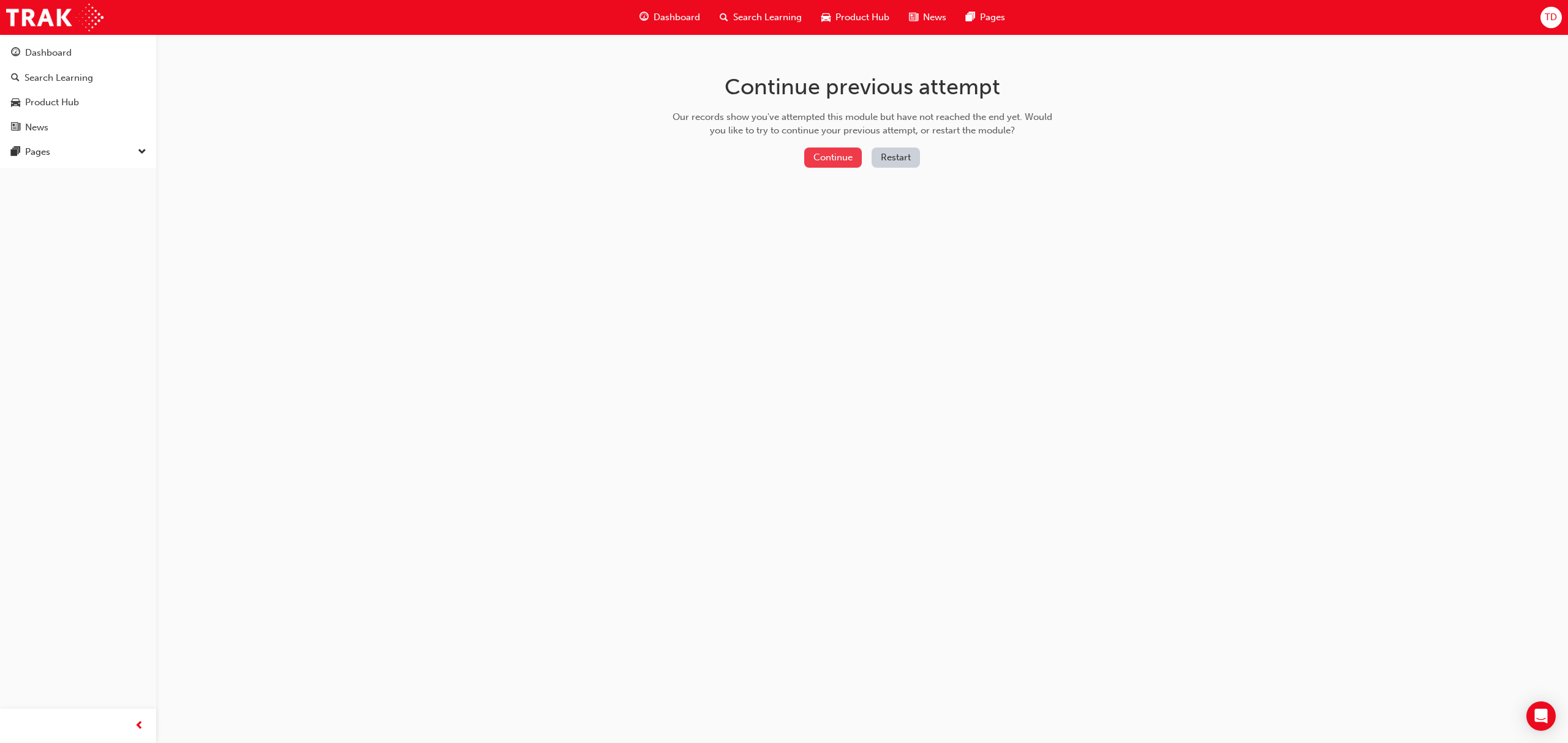
click at [828, 162] on button "Continue" at bounding box center [833, 158] width 58 height 20
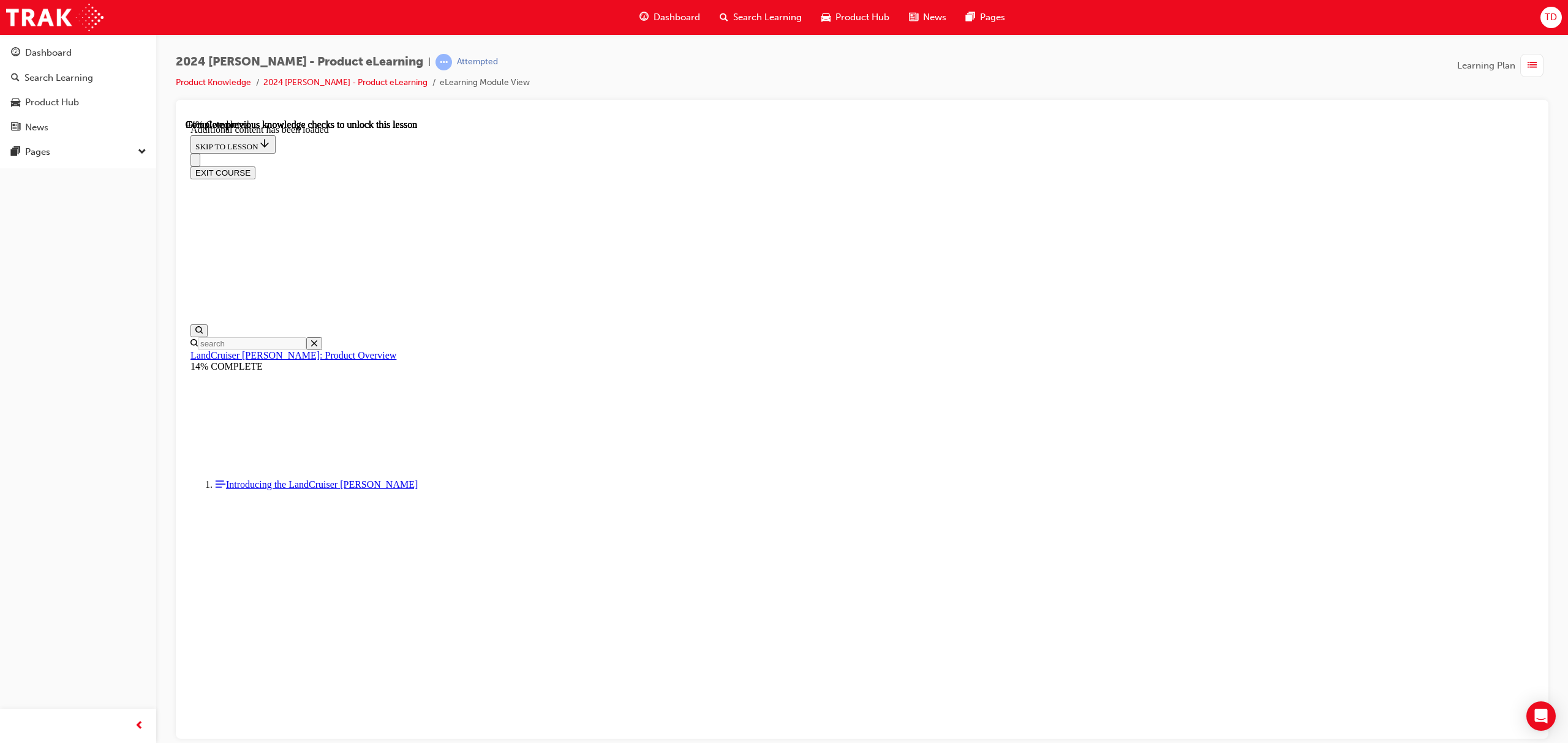
scroll to position [1, 0]
